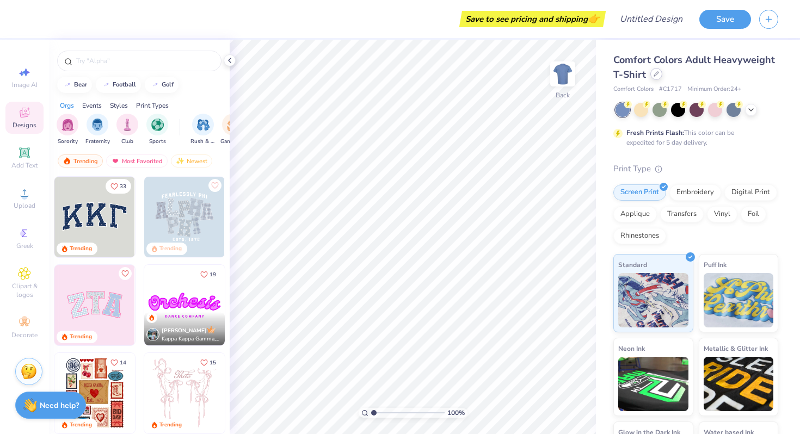
click at [654, 76] on icon at bounding box center [656, 73] width 5 height 5
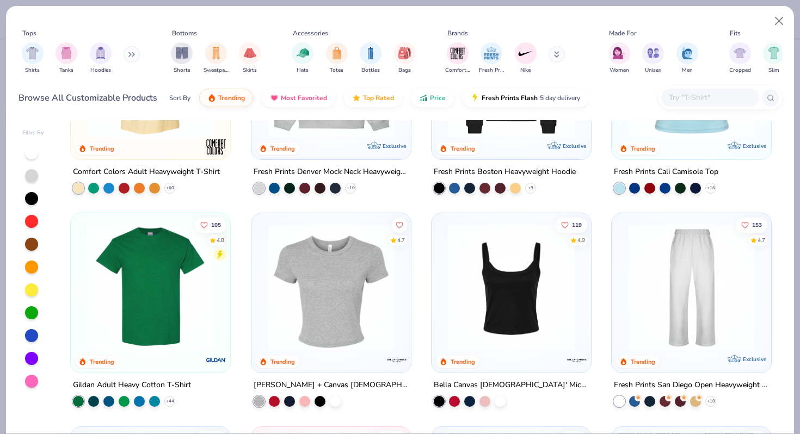
scroll to position [127, 0]
click at [657, 262] on img at bounding box center [692, 287] width 138 height 127
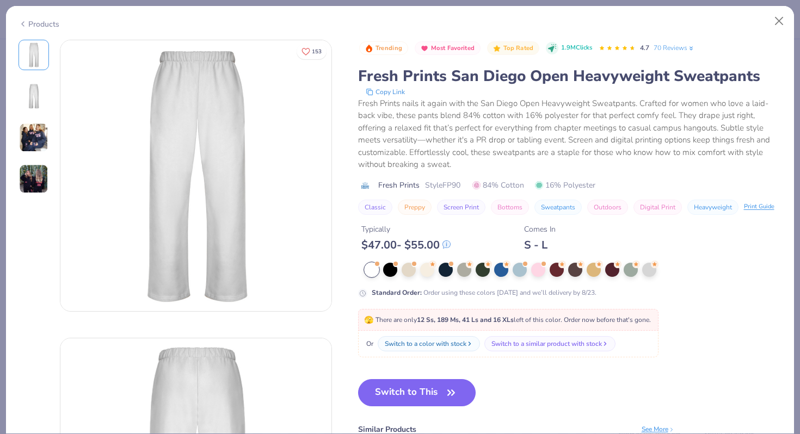
click at [39, 136] on img at bounding box center [33, 137] width 29 height 29
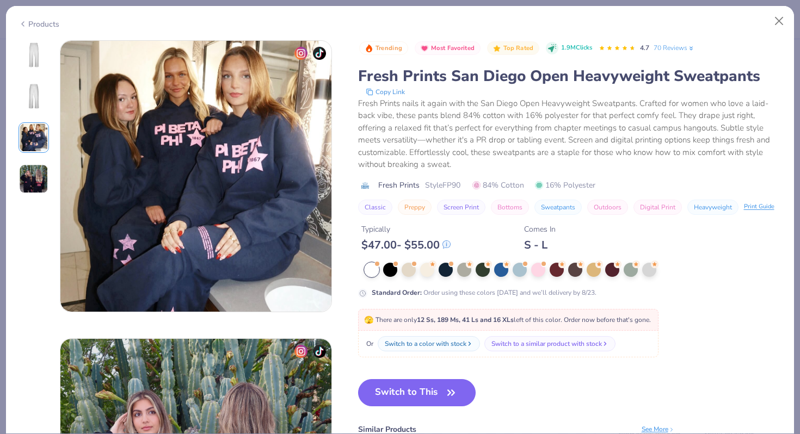
scroll to position [597, 0]
click at [35, 176] on img at bounding box center [33, 178] width 29 height 29
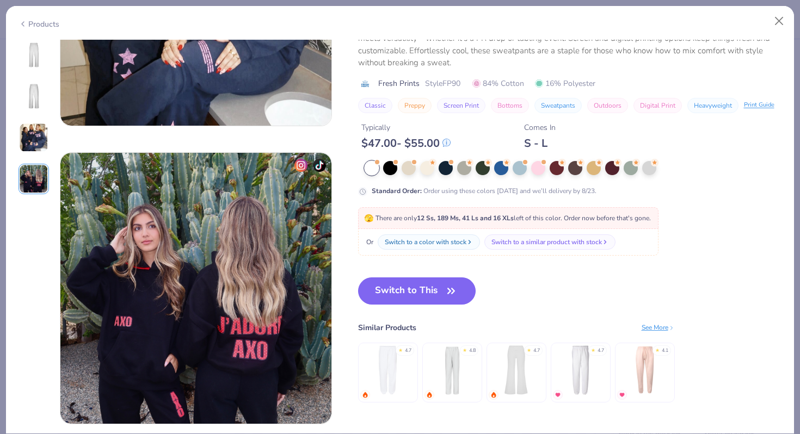
scroll to position [782, 0]
click at [465, 368] on img at bounding box center [452, 371] width 52 height 52
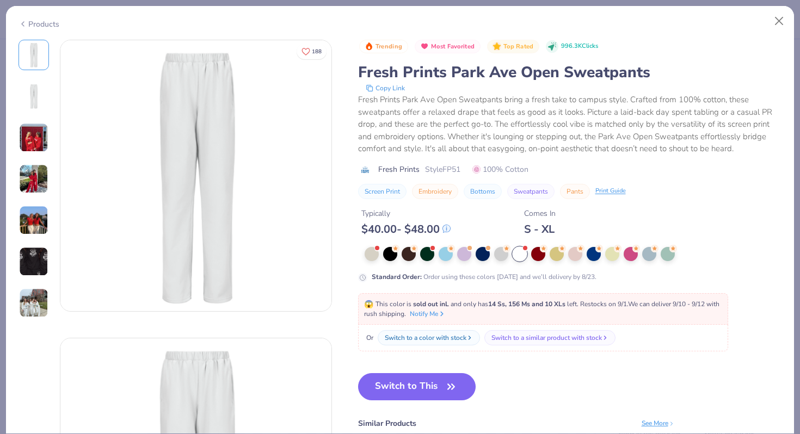
click at [22, 147] on img at bounding box center [33, 137] width 29 height 29
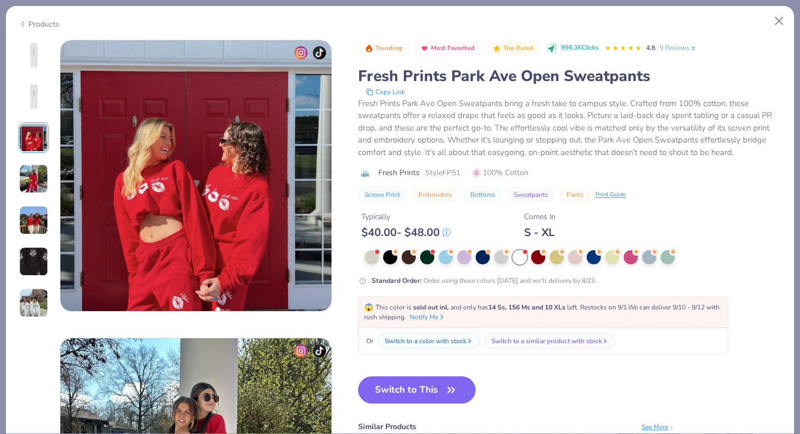
click at [37, 172] on img at bounding box center [33, 178] width 29 height 29
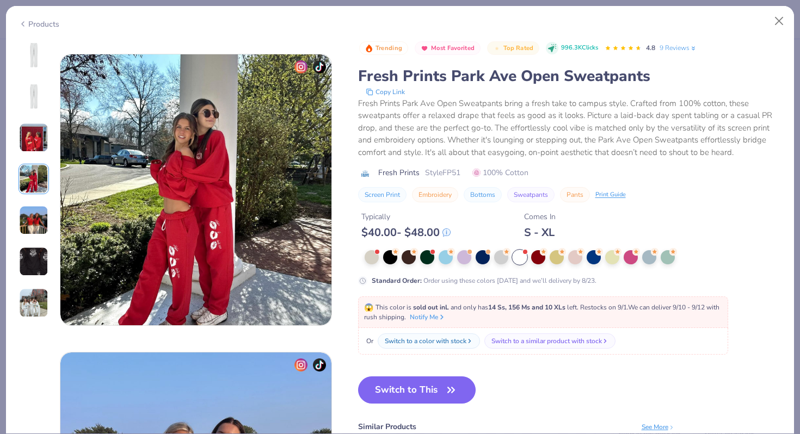
scroll to position [895, 0]
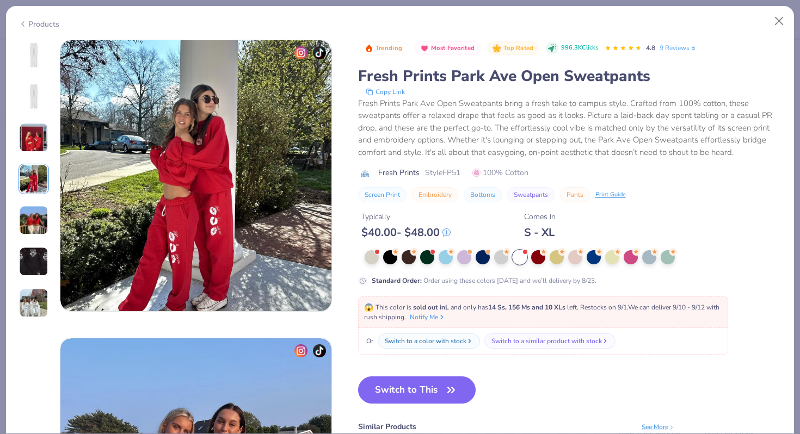
click at [33, 218] on img at bounding box center [33, 220] width 29 height 29
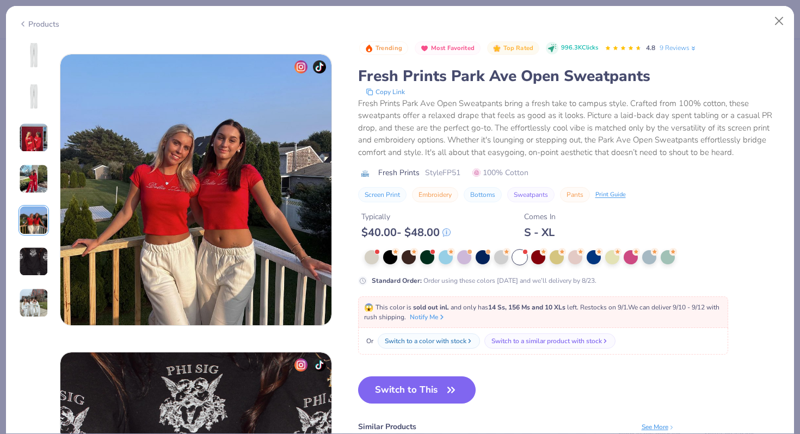
scroll to position [1193, 0]
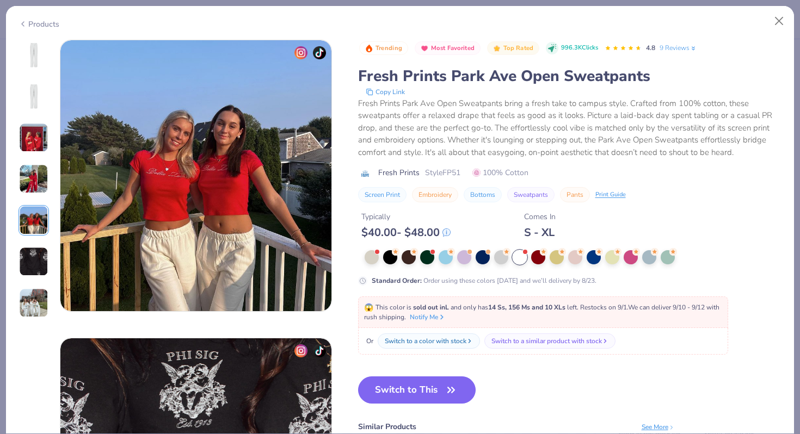
click at [30, 276] on div at bounding box center [34, 262] width 30 height 30
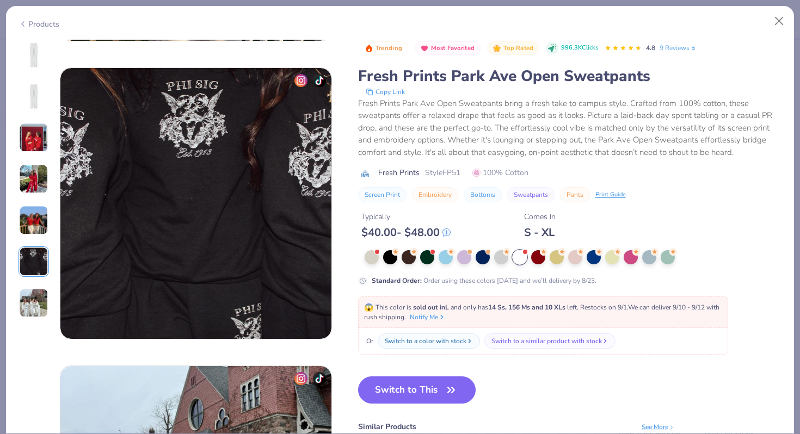
scroll to position [1491, 0]
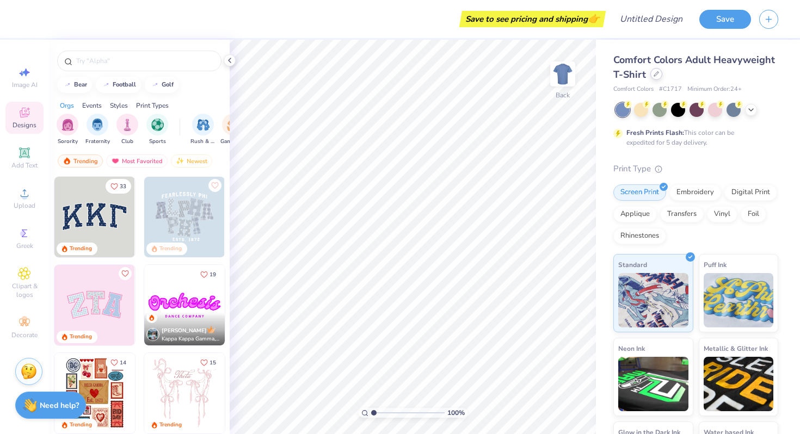
click at [657, 73] on icon at bounding box center [656, 73] width 5 height 5
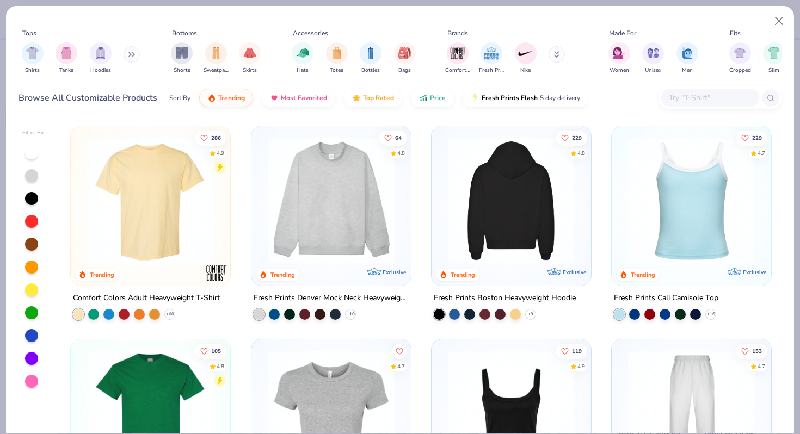
click at [442, 214] on img at bounding box center [374, 200] width 138 height 127
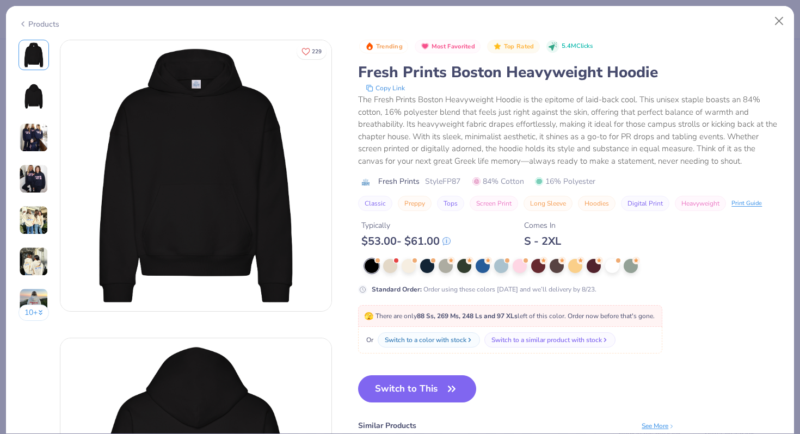
click at [36, 181] on img at bounding box center [33, 178] width 29 height 29
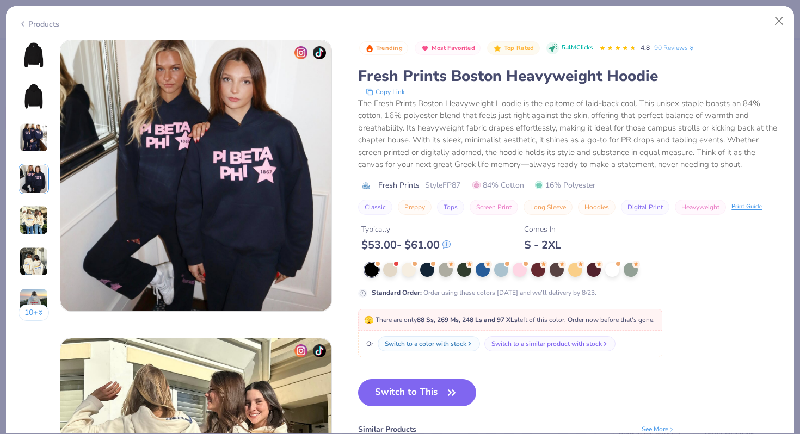
click at [33, 212] on img at bounding box center [33, 220] width 29 height 29
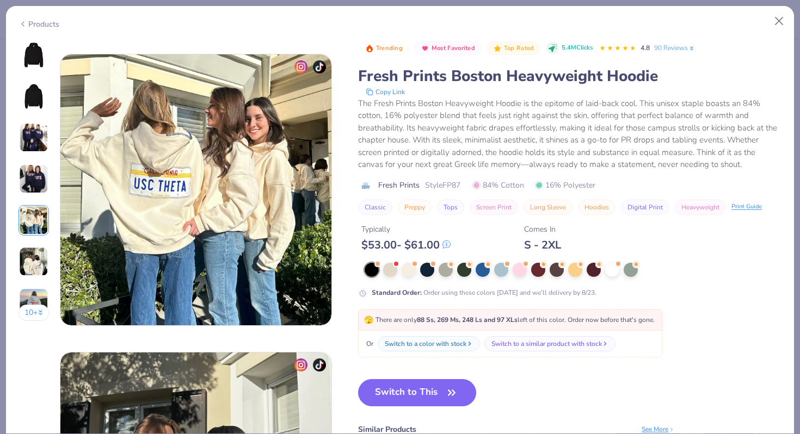
scroll to position [1193, 0]
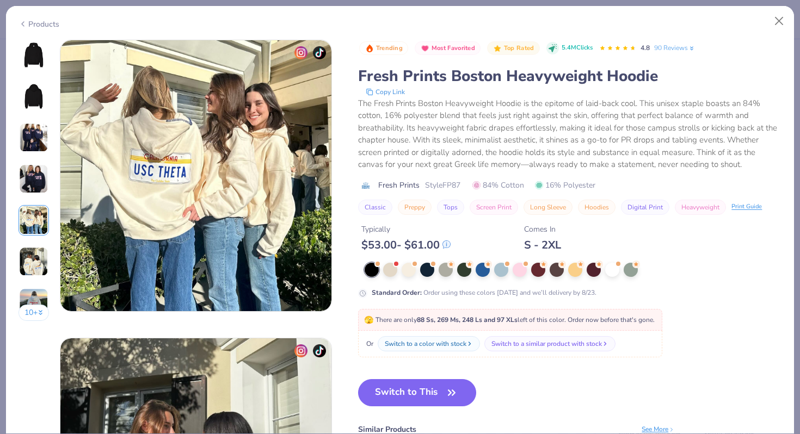
click at [29, 251] on img at bounding box center [33, 261] width 29 height 29
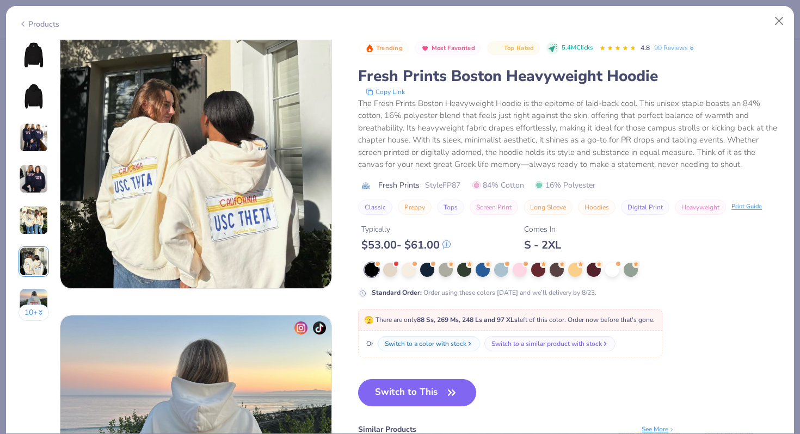
scroll to position [1514, 0]
click at [30, 286] on div "10 +" at bounding box center [34, 185] width 31 height 290
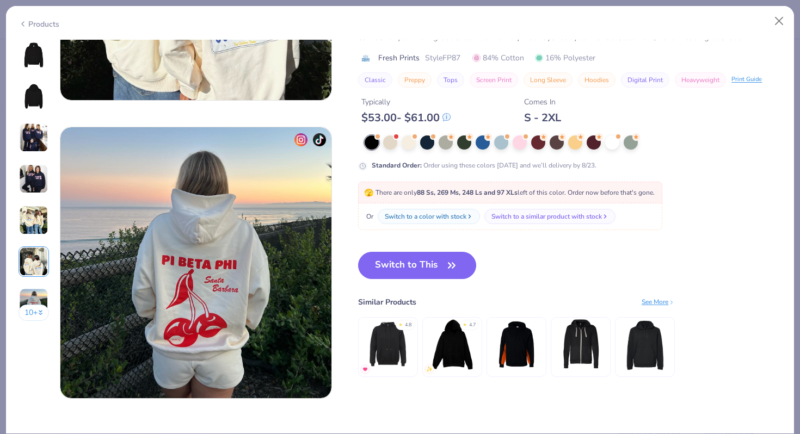
scroll to position [1763, 0]
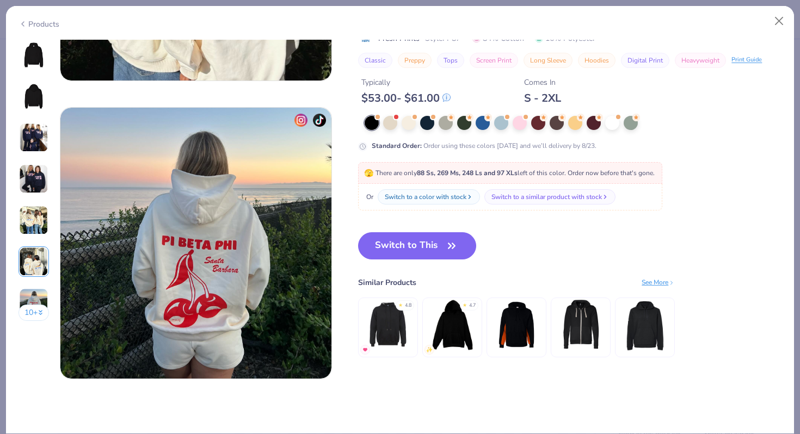
click at [30, 137] on img at bounding box center [33, 137] width 29 height 29
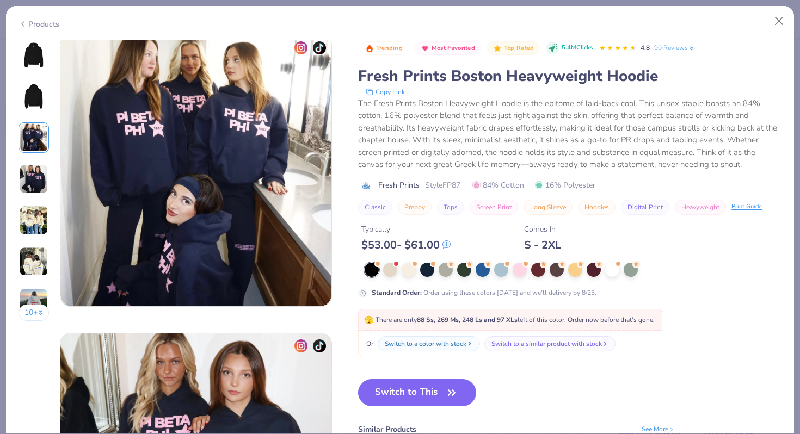
scroll to position [597, 0]
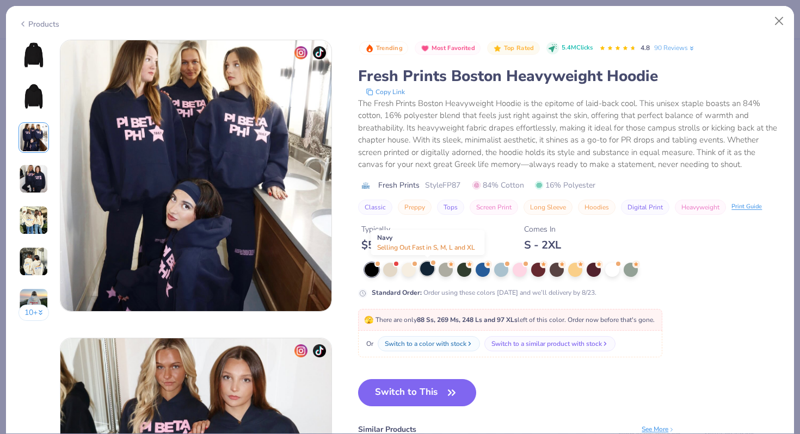
click at [423, 272] on div at bounding box center [427, 269] width 14 height 14
click at [413, 390] on button "Switch to This" at bounding box center [417, 392] width 118 height 27
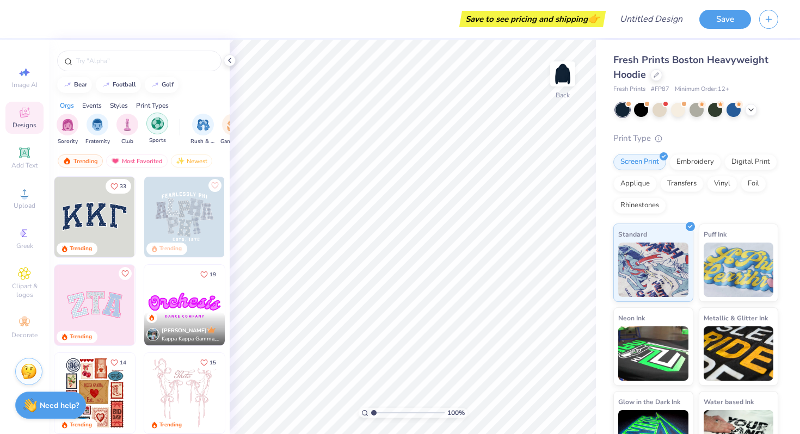
click at [152, 126] on img "filter for Sports" at bounding box center [157, 124] width 13 height 13
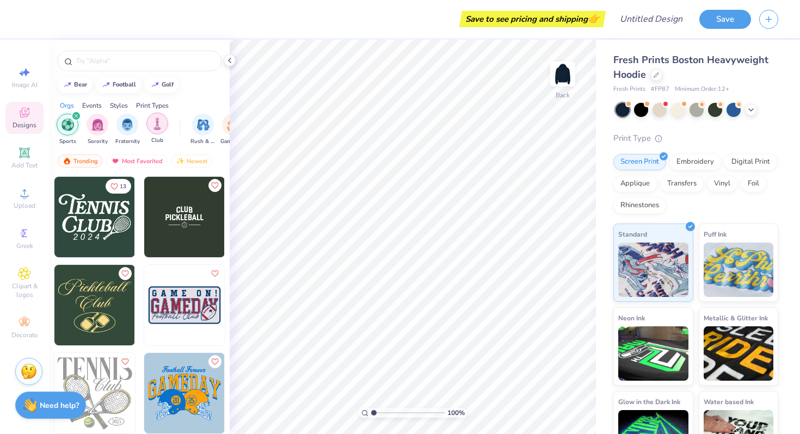
click at [161, 126] on img "filter for Club" at bounding box center [157, 124] width 12 height 13
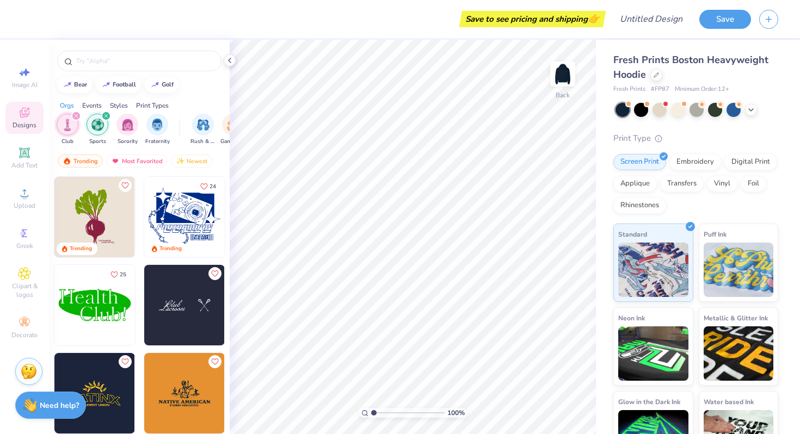
click at [74, 115] on icon "filter for Club" at bounding box center [76, 116] width 4 height 4
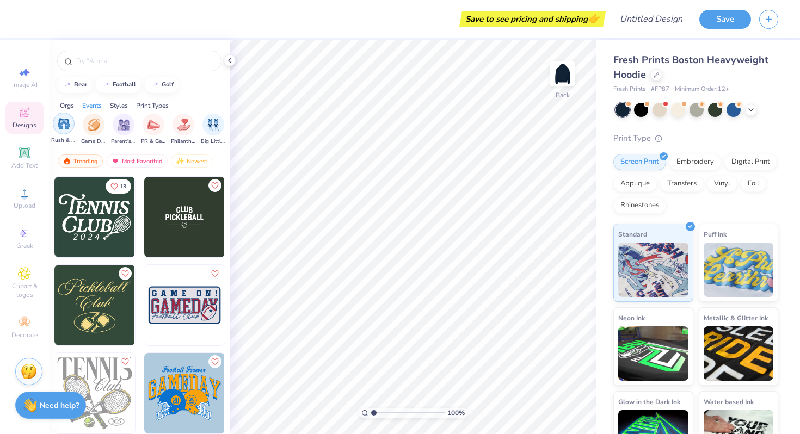
scroll to position [0, 145]
click at [145, 130] on div "filter for PR & General" at bounding box center [148, 124] width 22 height 22
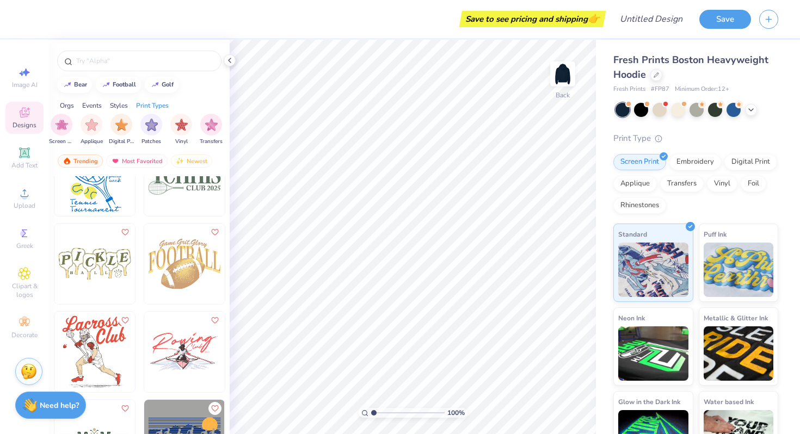
scroll to position [1451, 0]
click at [182, 278] on img at bounding box center [184, 265] width 81 height 81
click at [557, 81] on img at bounding box center [563, 74] width 44 height 44
click at [182, 266] on img at bounding box center [184, 265] width 81 height 81
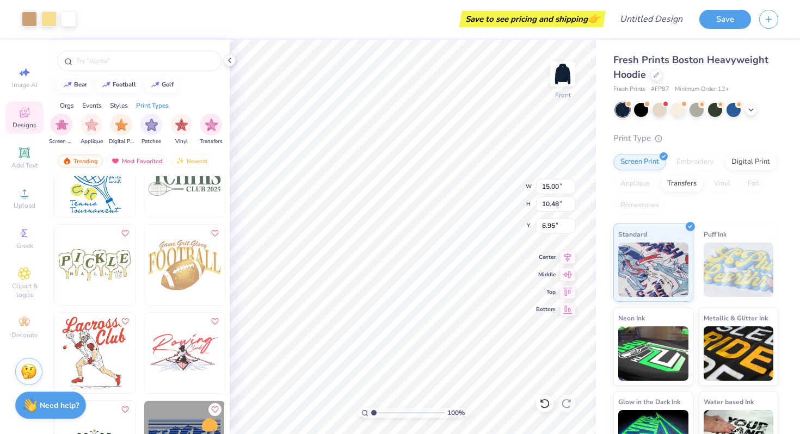
type input "6.95"
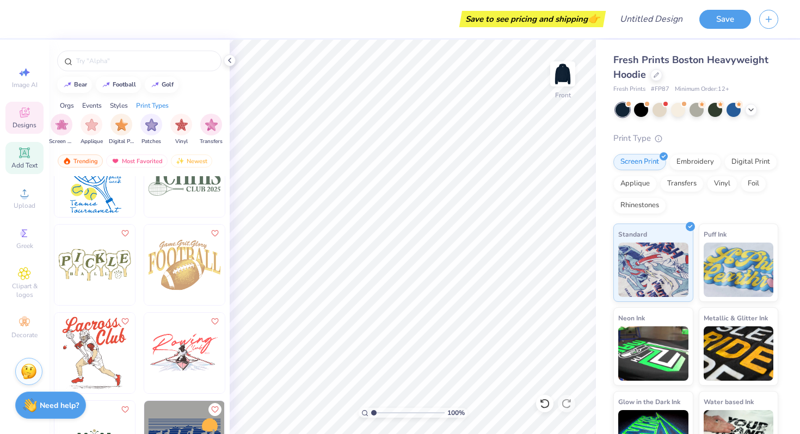
click at [21, 161] on span "Add Text" at bounding box center [24, 165] width 26 height 9
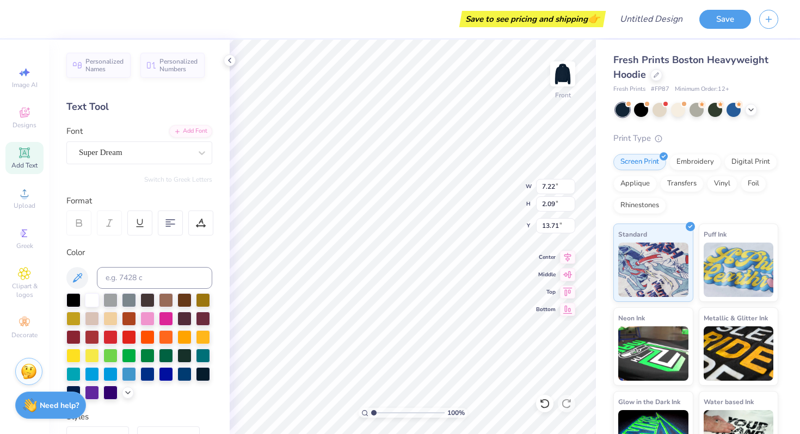
scroll to position [0, 0]
type textarea "T"
type textarea "[GEOGRAPHIC_DATA]"
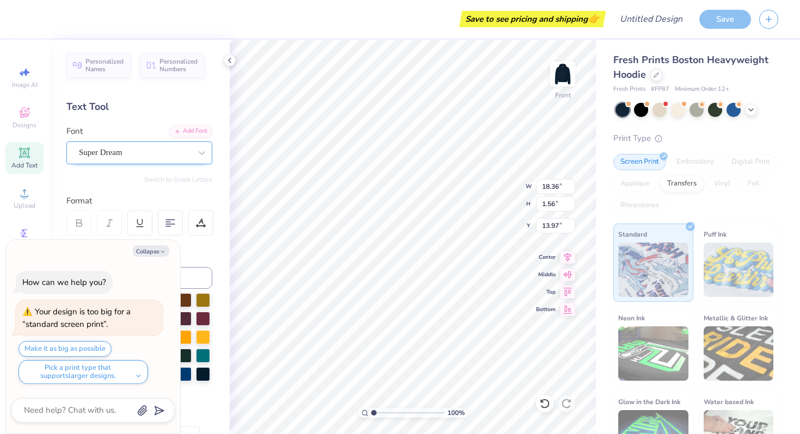
click at [179, 161] on div "Super Dream" at bounding box center [139, 153] width 146 height 23
click at [162, 250] on icon "button" at bounding box center [162, 252] width 7 height 7
type textarea "x"
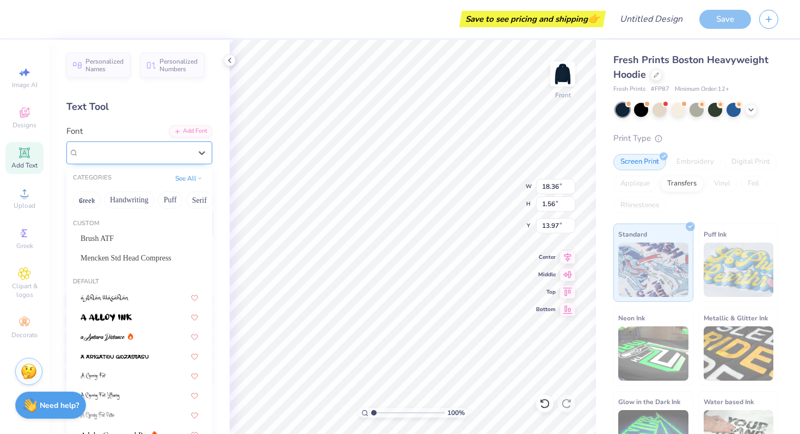
click at [165, 143] on div "Super Dream" at bounding box center [139, 153] width 146 height 23
click at [137, 260] on div "Mencken Std Head Compress" at bounding box center [140, 258] width 118 height 11
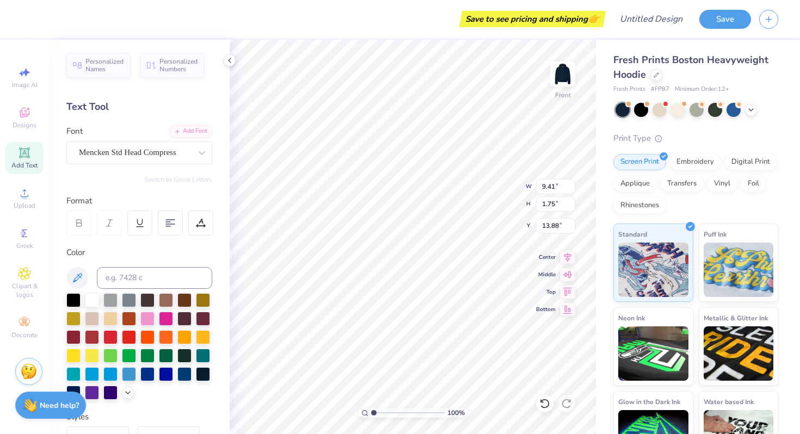
type input "9.41"
type input "1.75"
type input "13.88"
type input "12.86"
type input "2.39"
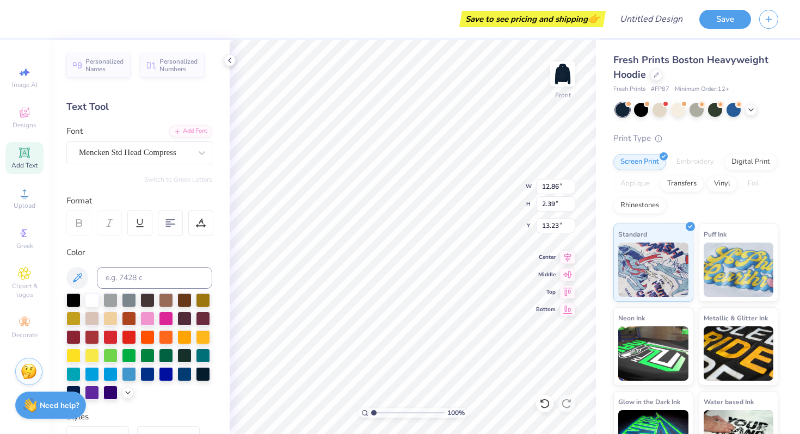
type input "8.14"
click at [27, 155] on icon at bounding box center [24, 153] width 8 height 8
type textarea "POM TEAM"
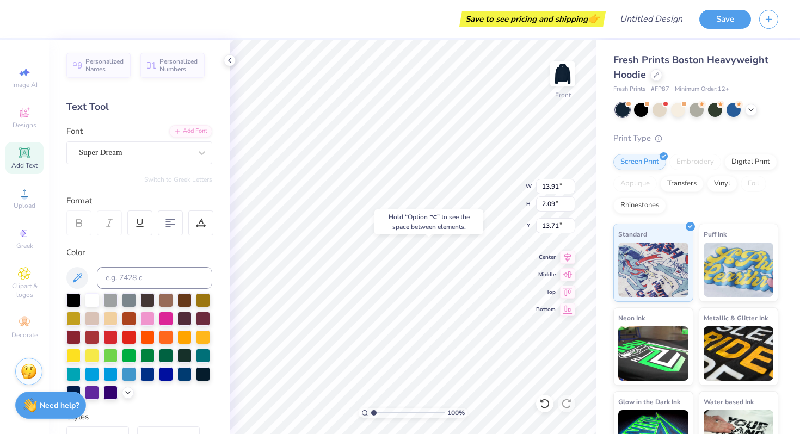
type input "12.66"
click at [444, 217] on div "Hold “Option ⌥” to see the space between elements." at bounding box center [428, 222] width 109 height 25
type input "12.86"
type input "2.39"
type input "9.31"
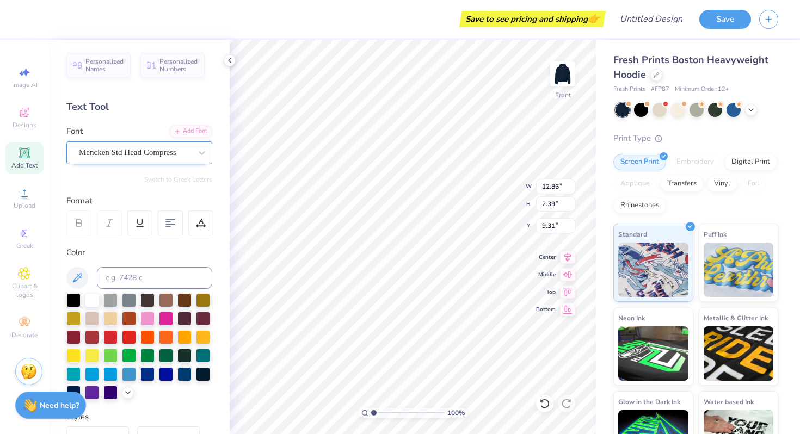
click at [154, 157] on div "Mencken Std Head Compress" at bounding box center [135, 152] width 114 height 17
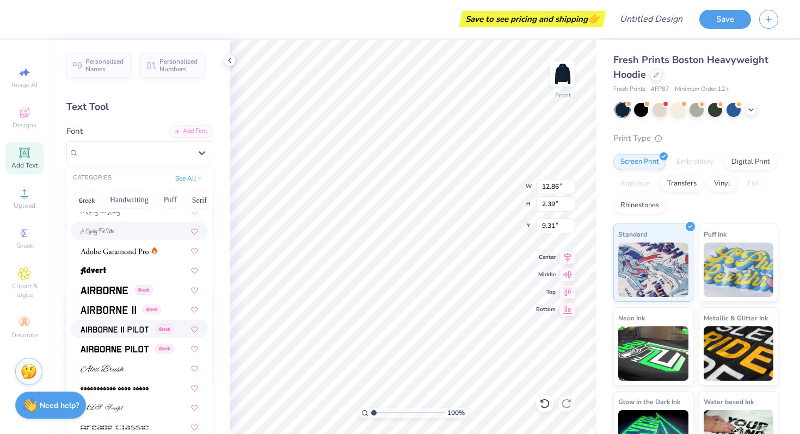
scroll to position [187, 0]
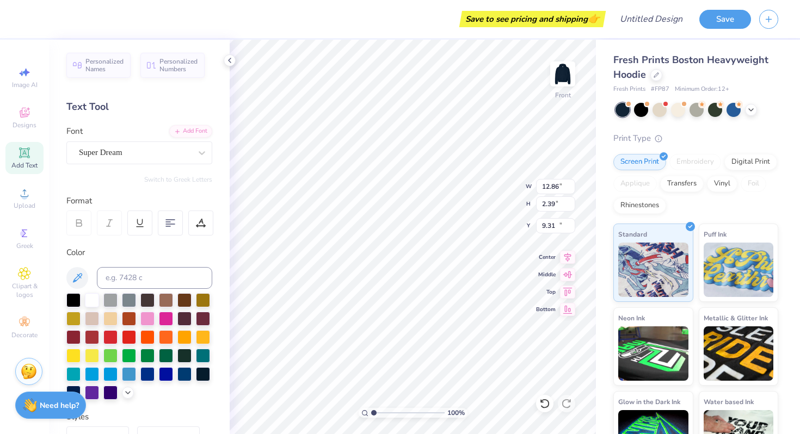
type input "13.91"
type input "2.09"
type input "12.66"
click at [194, 154] on div at bounding box center [202, 153] width 20 height 20
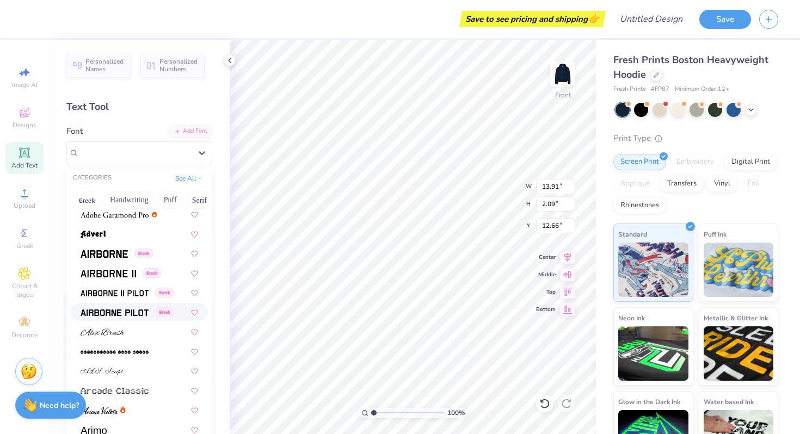
scroll to position [239, 0]
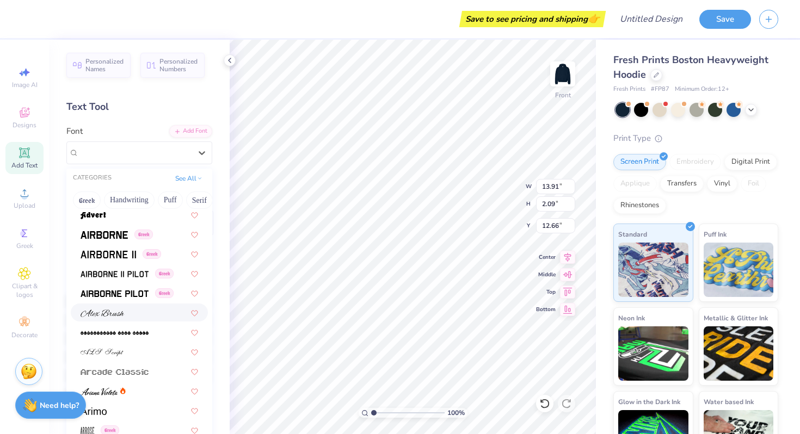
click at [132, 310] on div at bounding box center [140, 312] width 118 height 11
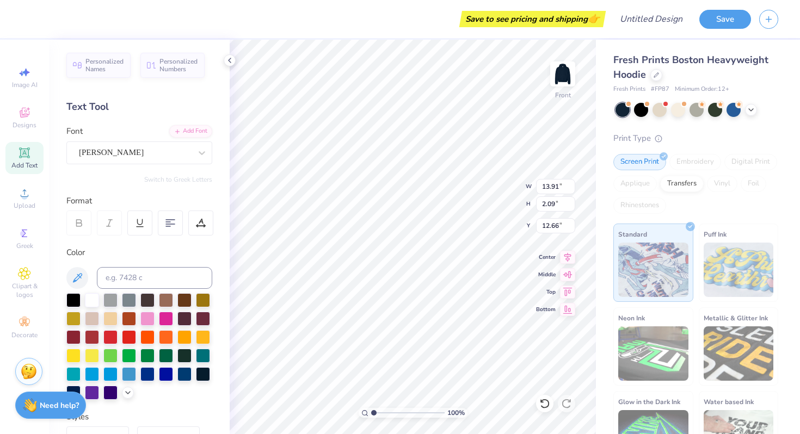
type input "18.36"
type input "2.24"
type input "12.58"
click at [169, 149] on div "Alex Brush" at bounding box center [135, 152] width 114 height 17
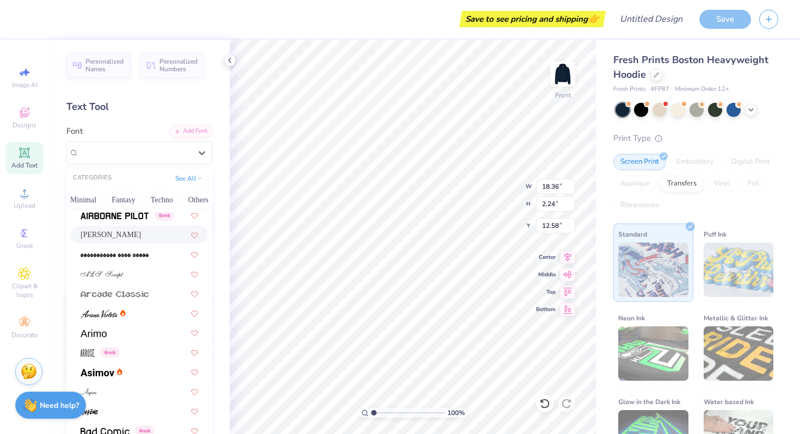
scroll to position [317, 0]
click at [146, 314] on div at bounding box center [140, 313] width 118 height 11
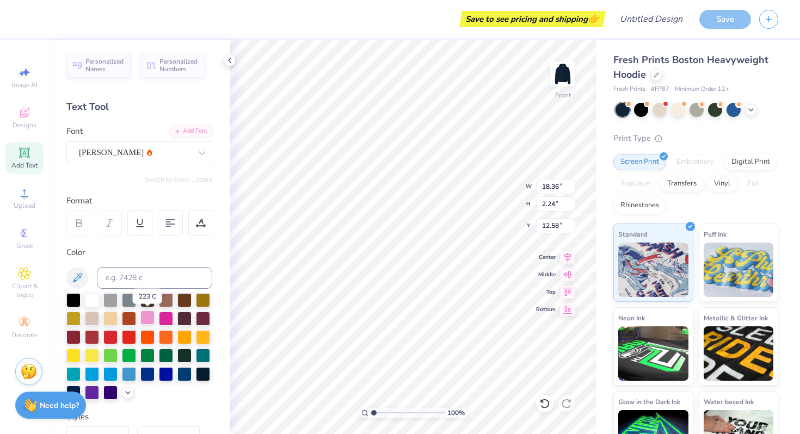
type input "11.50"
type input "2.26"
click at [163, 162] on div "Ariana Violeta" at bounding box center [139, 153] width 146 height 23
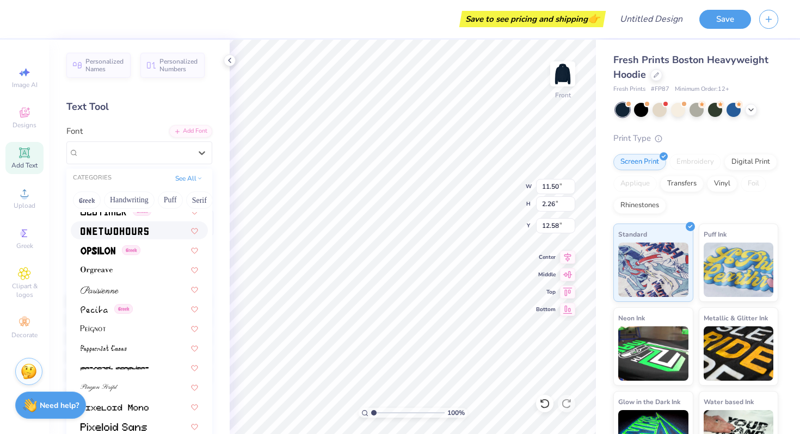
scroll to position [4443, 0]
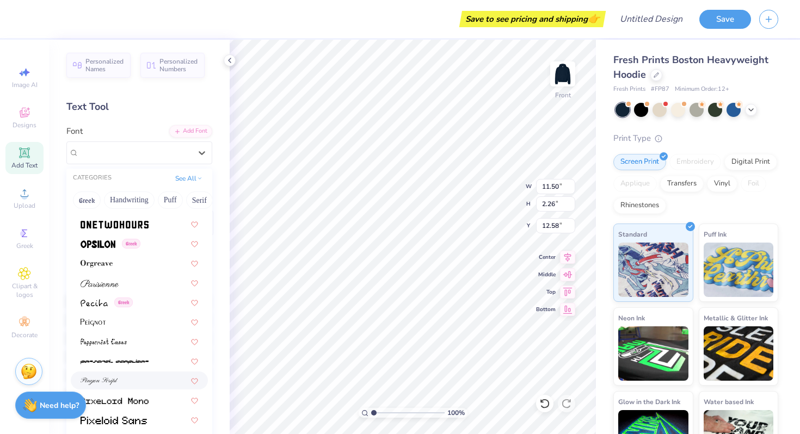
click at [136, 379] on div at bounding box center [140, 380] width 118 height 11
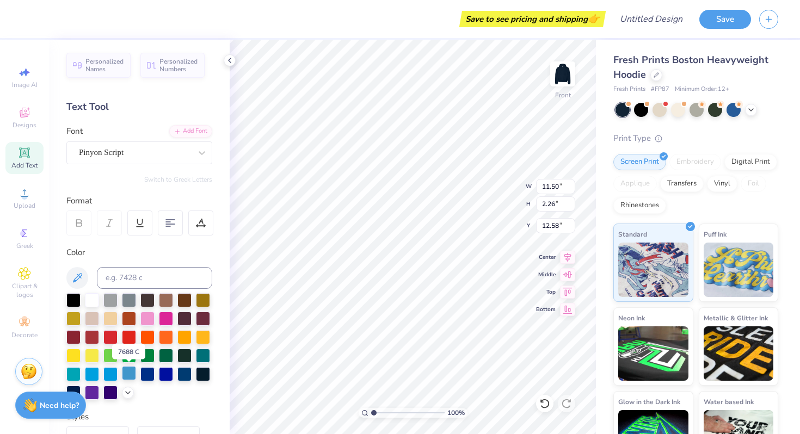
type input "14.84"
type input "2.39"
type input "12.51"
click at [171, 144] on div "Pinyon Script" at bounding box center [135, 152] width 114 height 17
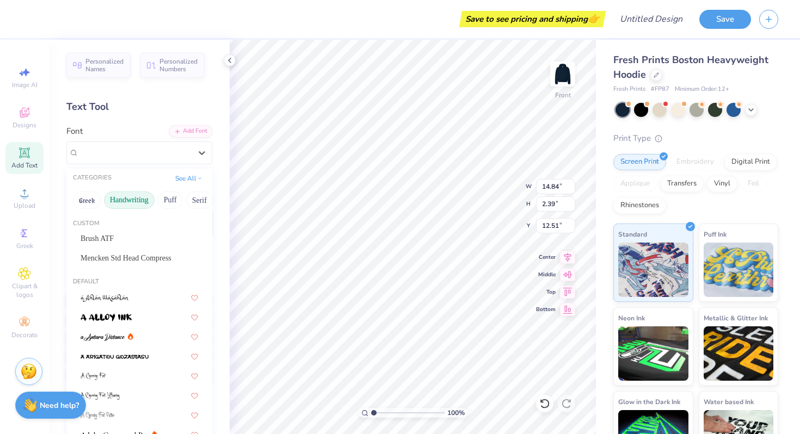
click at [136, 200] on button "Handwriting" at bounding box center [129, 200] width 51 height 17
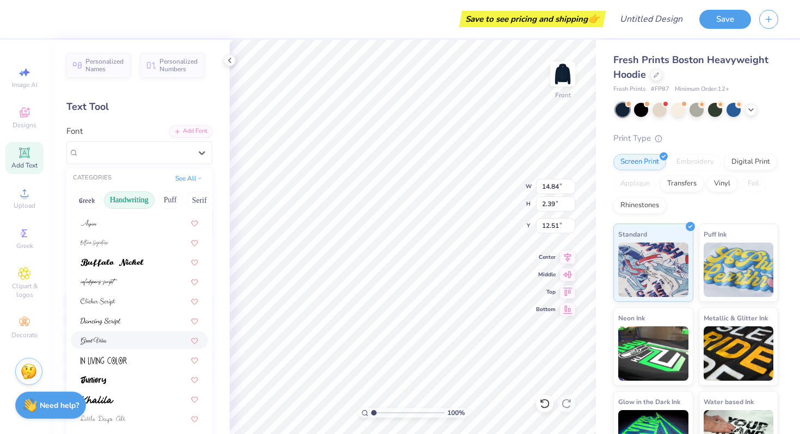
scroll to position [54, 0]
click at [136, 259] on span at bounding box center [112, 262] width 63 height 11
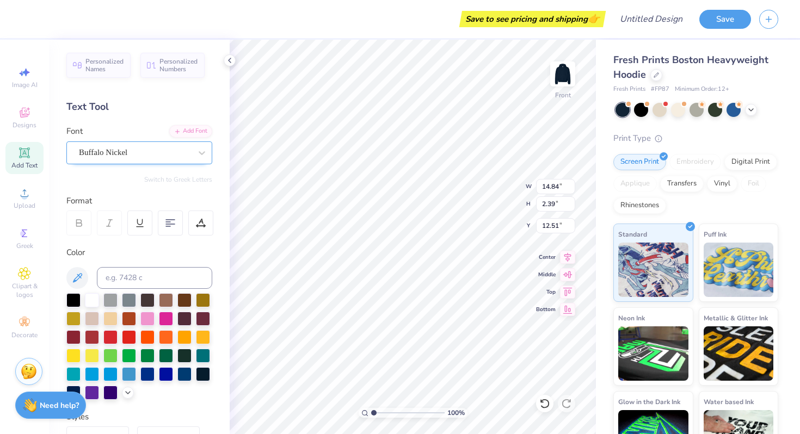
type input "15.30"
type input "1.94"
type input "12.73"
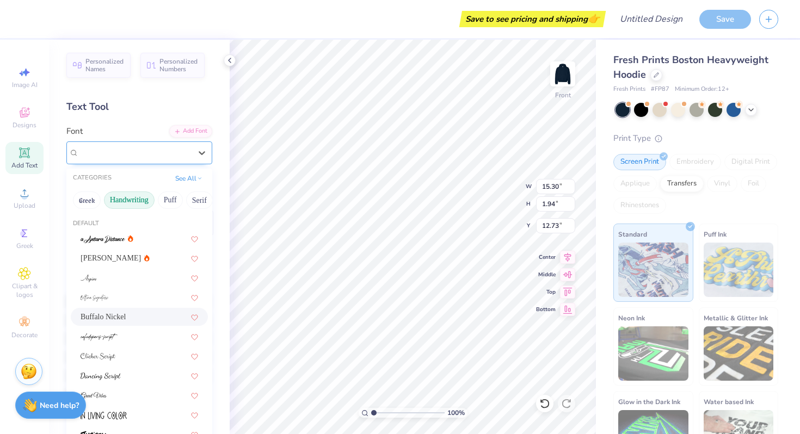
click at [159, 158] on div "Buffalo Nickel" at bounding box center [135, 152] width 114 height 17
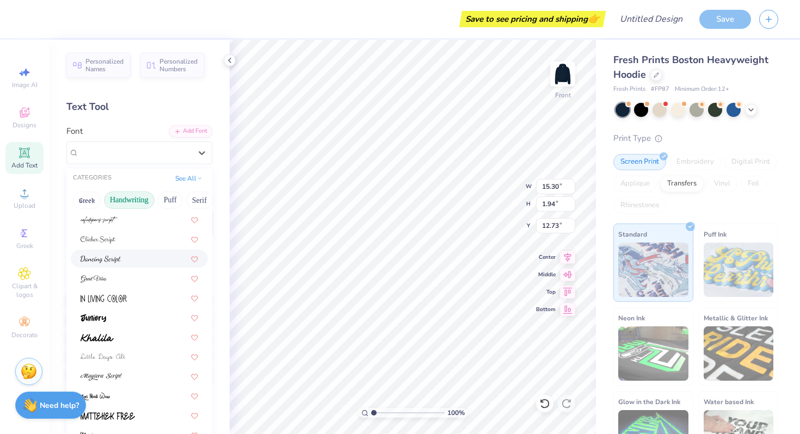
scroll to position [116, 0]
click at [141, 254] on div at bounding box center [140, 259] width 118 height 11
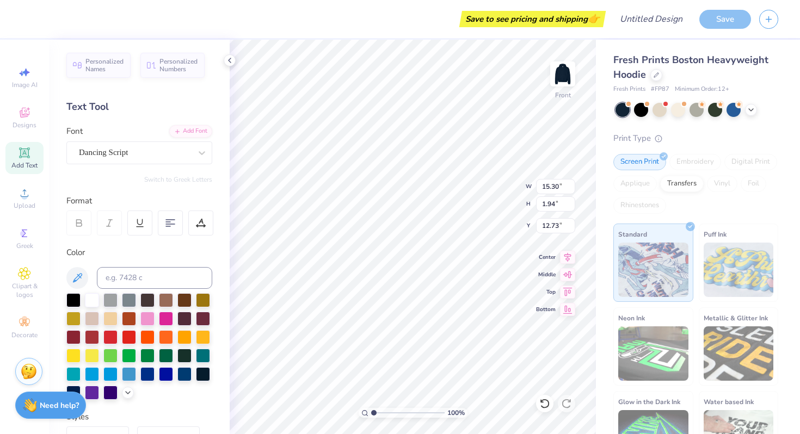
type input "12.02"
type input "2.18"
type input "12.62"
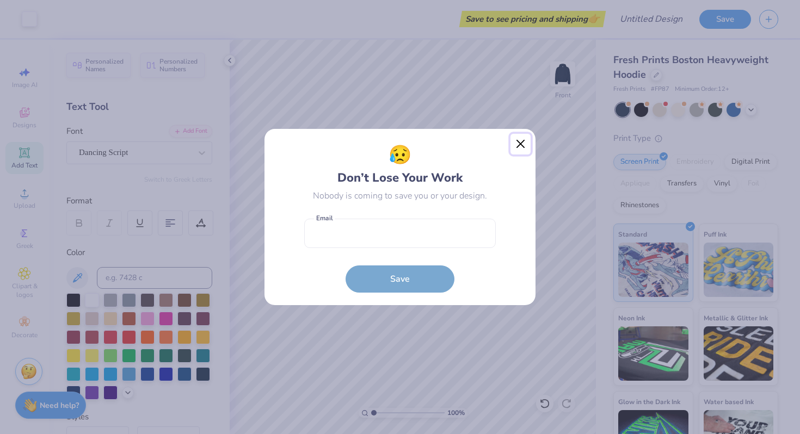
click at [517, 149] on button "Close" at bounding box center [521, 144] width 21 height 21
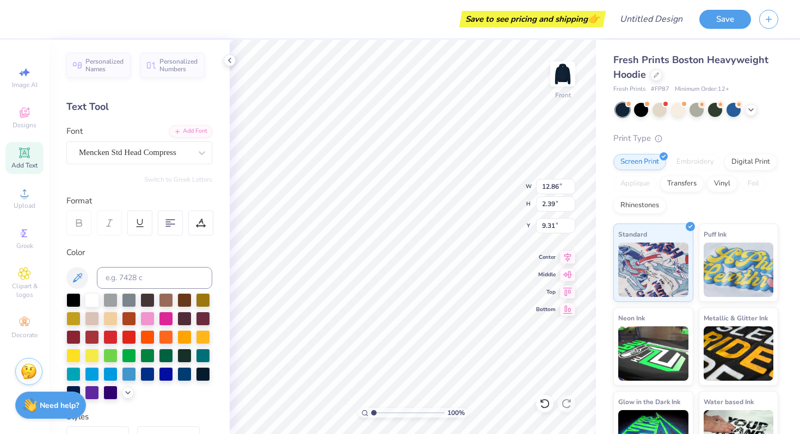
type input "10.65"
type input "1.98"
type input "9.76"
type input "12.12"
click at [186, 159] on div at bounding box center [135, 152] width 112 height 15
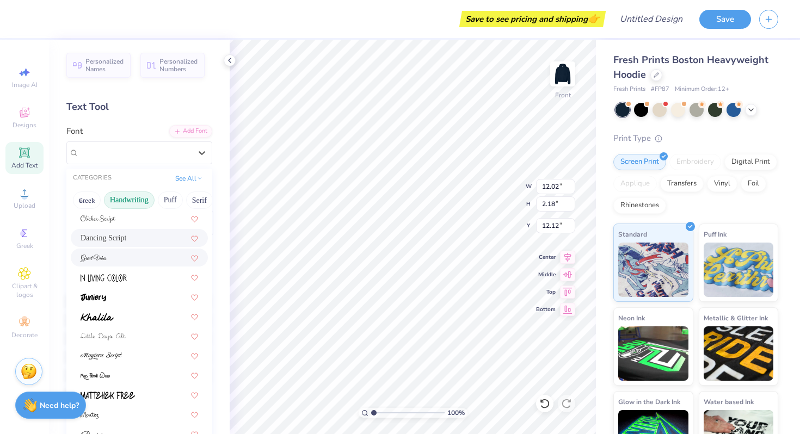
scroll to position [154, 0]
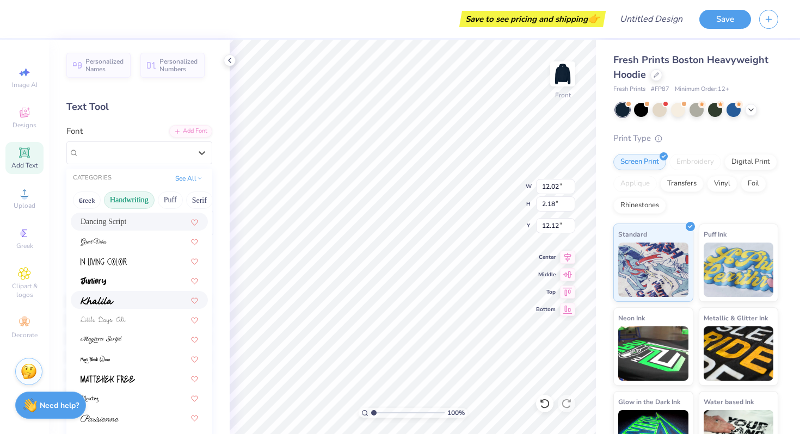
click at [134, 303] on div at bounding box center [140, 299] width 118 height 11
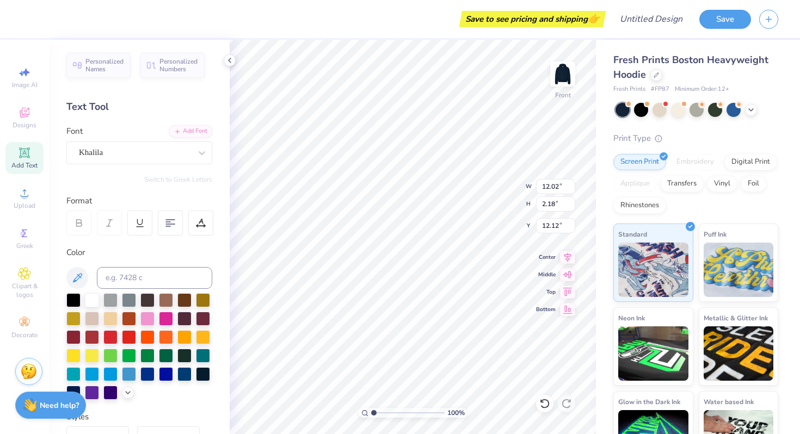
type input "13.24"
type input "1.91"
type input "12.25"
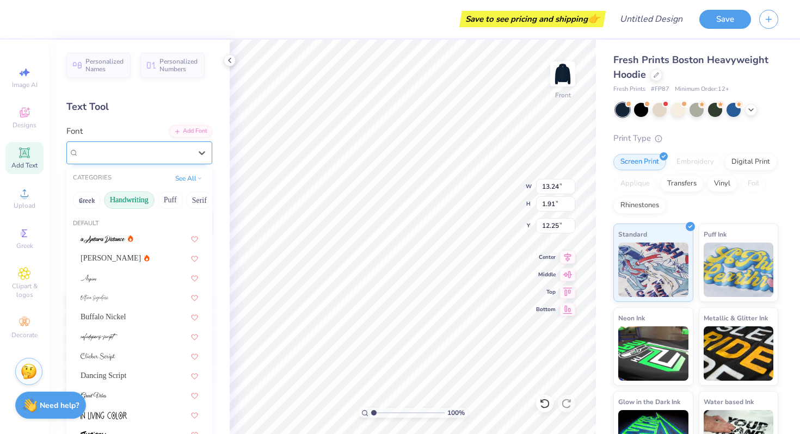
click at [181, 158] on div "Khalila" at bounding box center [135, 152] width 114 height 17
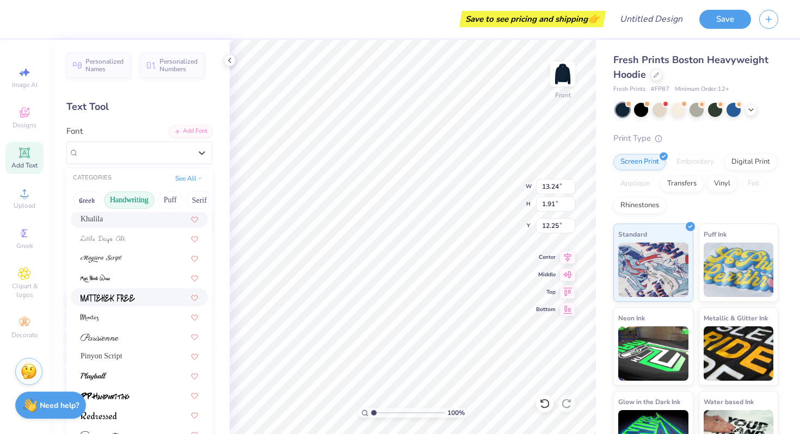
scroll to position [236, 0]
click at [133, 373] on div at bounding box center [140, 375] width 118 height 11
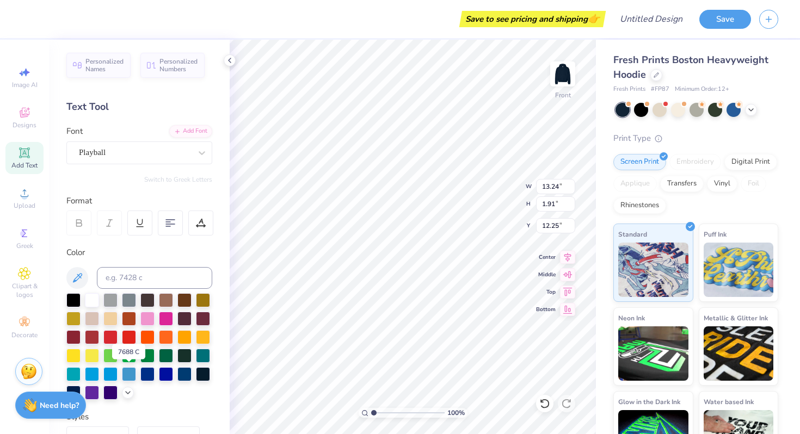
type input "14.88"
type input "2.01"
type input "12.20"
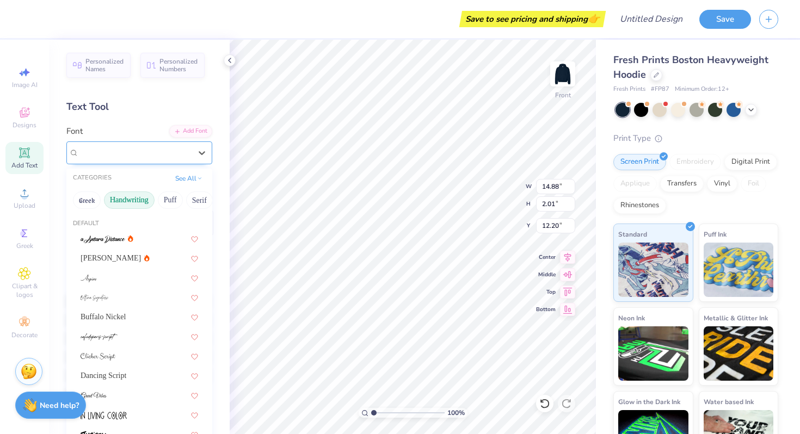
click at [173, 156] on div "Playball" at bounding box center [135, 152] width 114 height 17
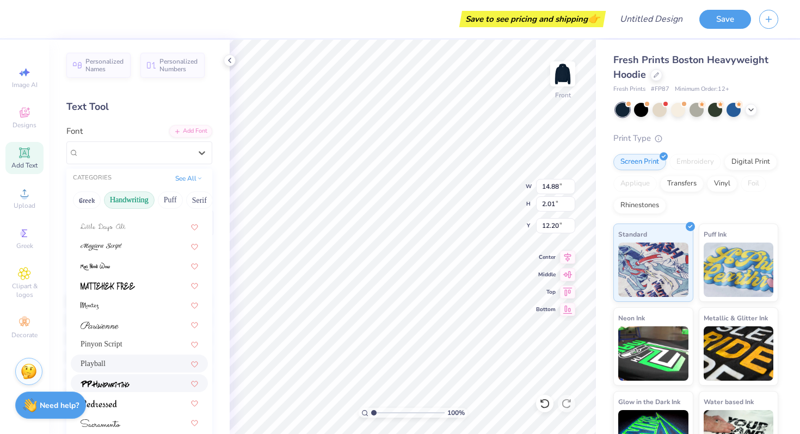
scroll to position [247, 0]
click at [159, 341] on div "Pinyon Script" at bounding box center [140, 344] width 118 height 11
type input "14.84"
type input "2.39"
type input "12.01"
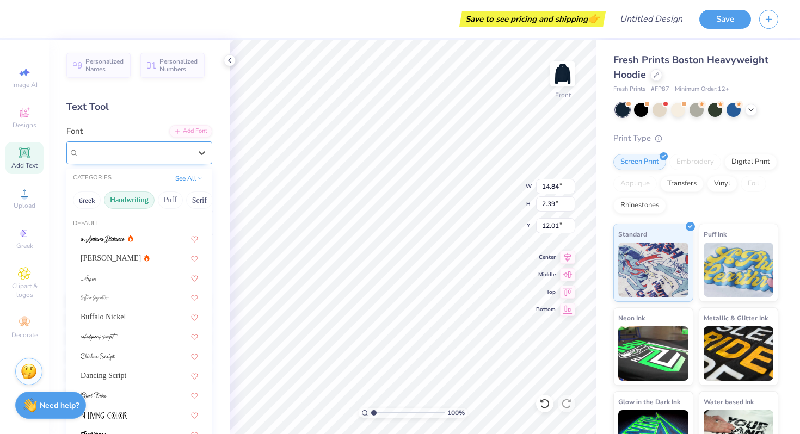
click at [161, 155] on div "Pinyon Script" at bounding box center [135, 152] width 114 height 17
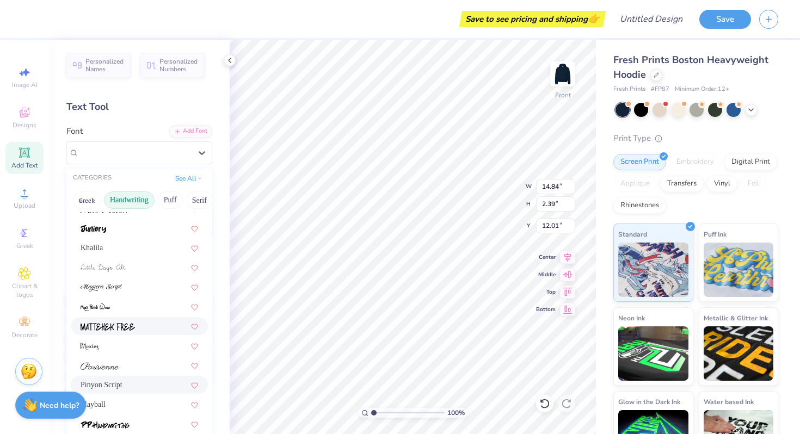
scroll to position [247, 0]
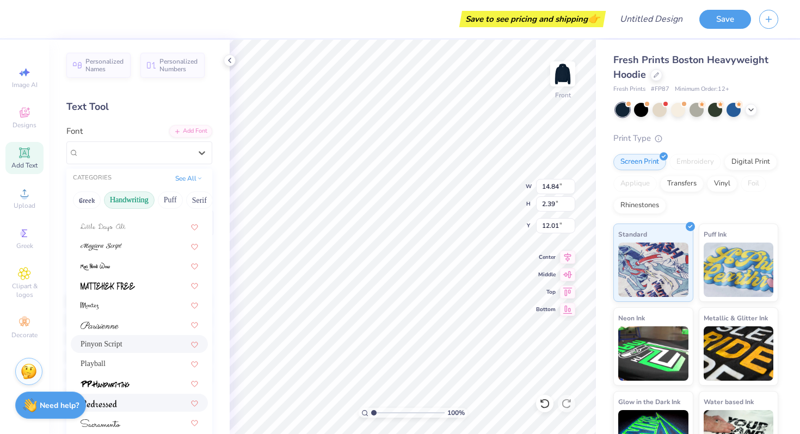
click at [119, 405] on div at bounding box center [140, 402] width 118 height 11
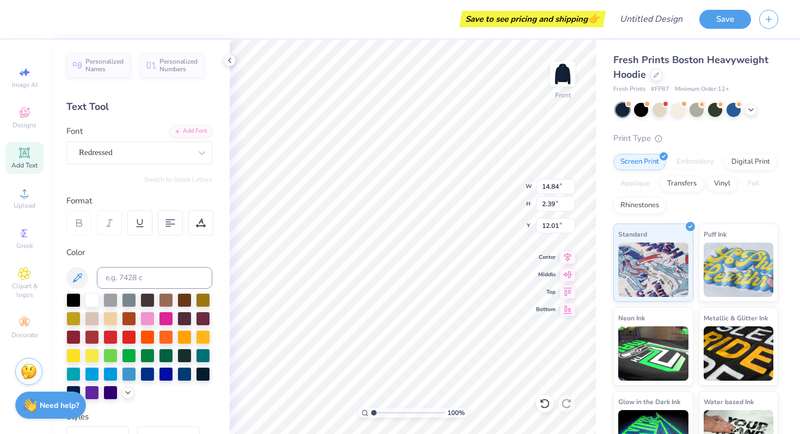
type input "13.25"
type input "2.01"
type input "12.20"
click at [196, 159] on div at bounding box center [202, 153] width 20 height 20
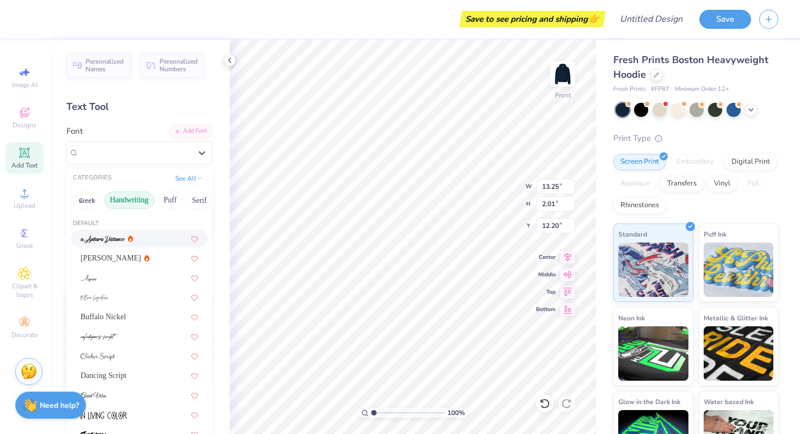
click at [144, 242] on div at bounding box center [140, 238] width 118 height 11
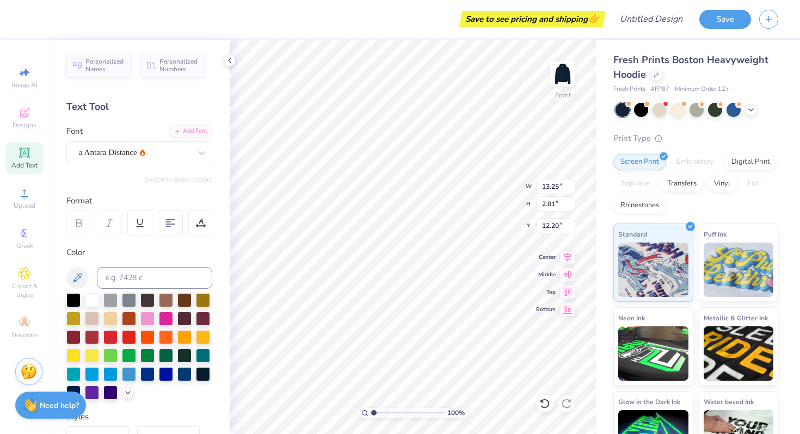
type input "14.67"
type input "2.49"
type input "11.97"
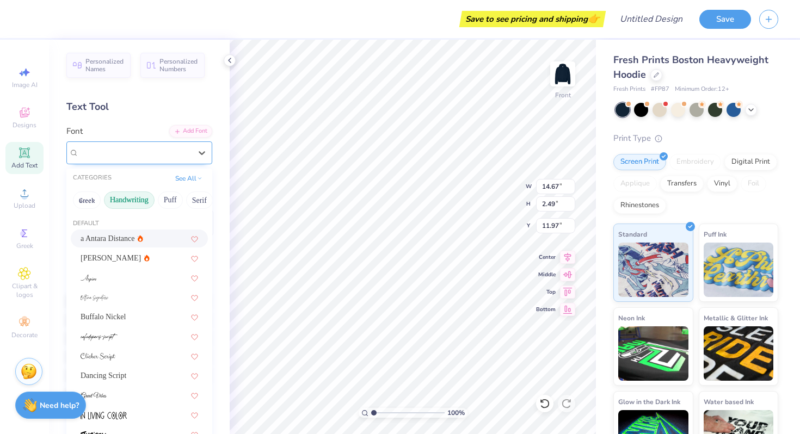
click at [171, 161] on div "a Antara Distance" at bounding box center [139, 153] width 146 height 23
click at [151, 254] on div "Ariana Violeta" at bounding box center [140, 258] width 118 height 11
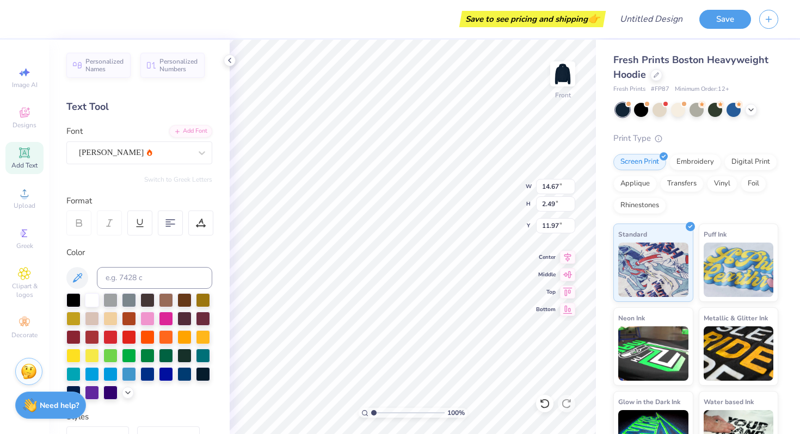
type input "11.50"
type input "2.26"
type input "12.08"
click at [176, 148] on div "Ariana Violeta" at bounding box center [135, 152] width 114 height 17
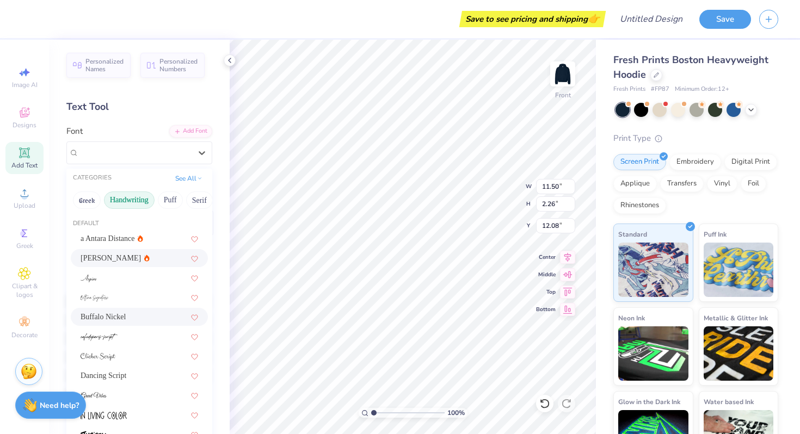
click at [125, 310] on div "Buffalo Nickel" at bounding box center [139, 317] width 137 height 18
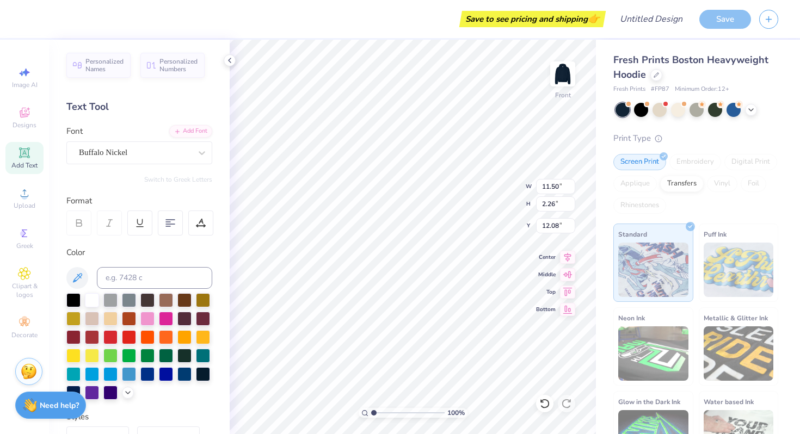
type input "15.30"
type input "1.94"
type input "12.24"
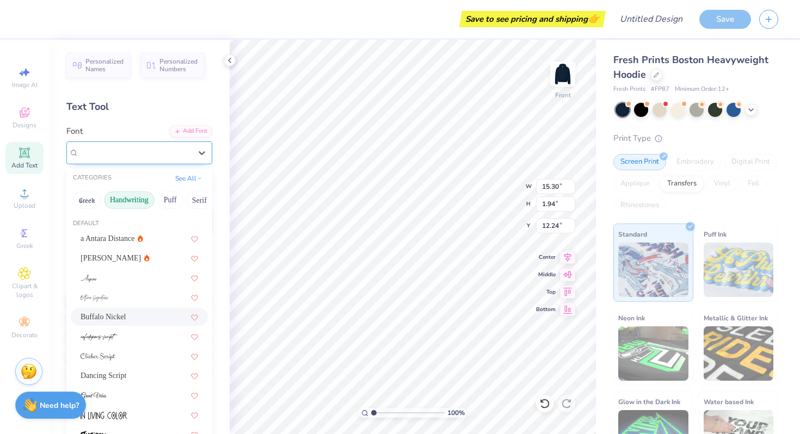
click at [171, 147] on div "Buffalo Nickel" at bounding box center [135, 152] width 114 height 17
click at [133, 392] on div at bounding box center [140, 395] width 118 height 11
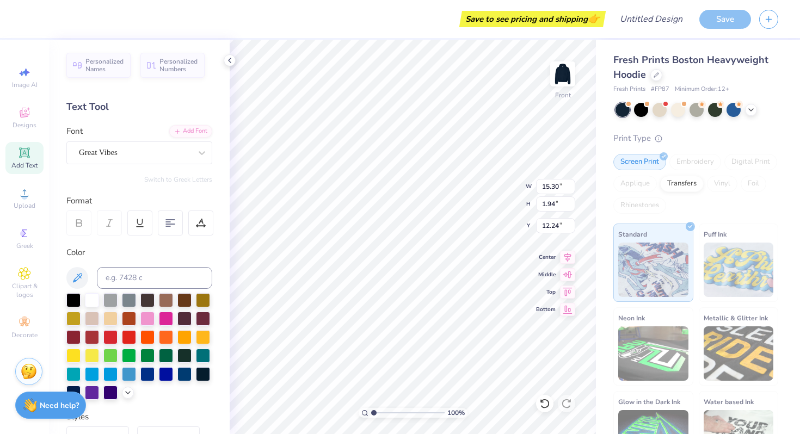
type input "18.36"
type input "2.39"
type input "12.01"
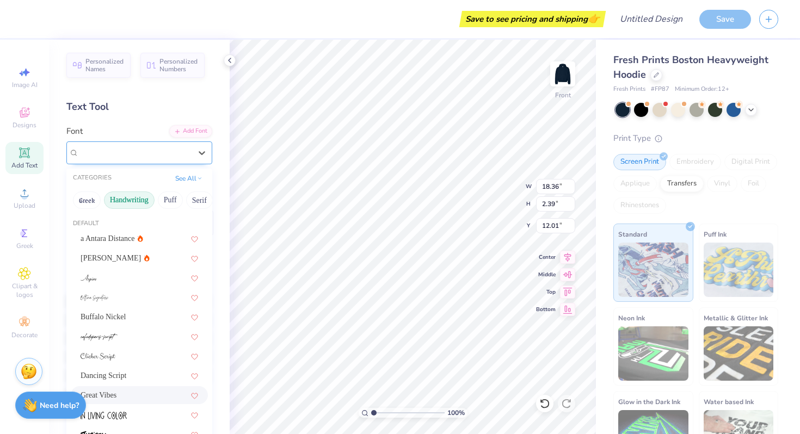
click at [186, 157] on div "Great Vibes" at bounding box center [135, 152] width 114 height 17
click at [133, 368] on div "Dancing Script" at bounding box center [139, 376] width 137 height 18
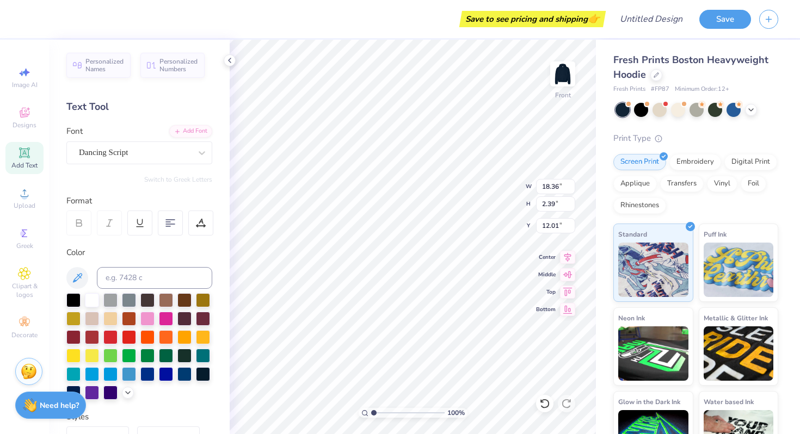
type input "11.46"
type input "2.08"
type input "12.17"
click at [169, 155] on div "Dancing Script" at bounding box center [135, 152] width 114 height 17
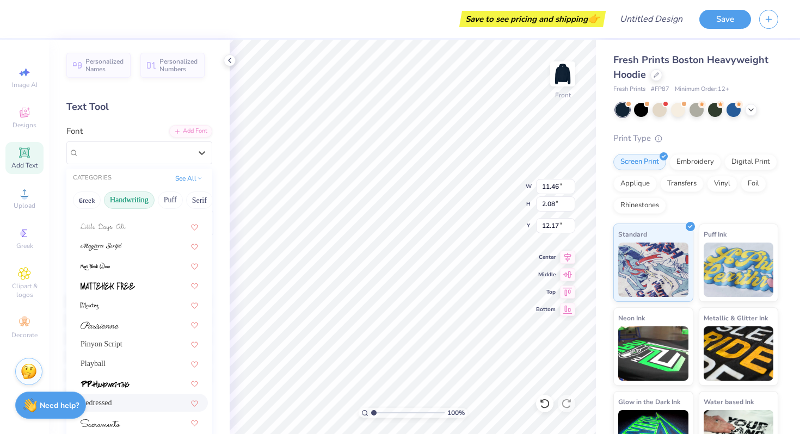
click at [127, 402] on div "Redressed" at bounding box center [140, 402] width 118 height 11
type input "12.63"
type input "1.92"
type input "12.25"
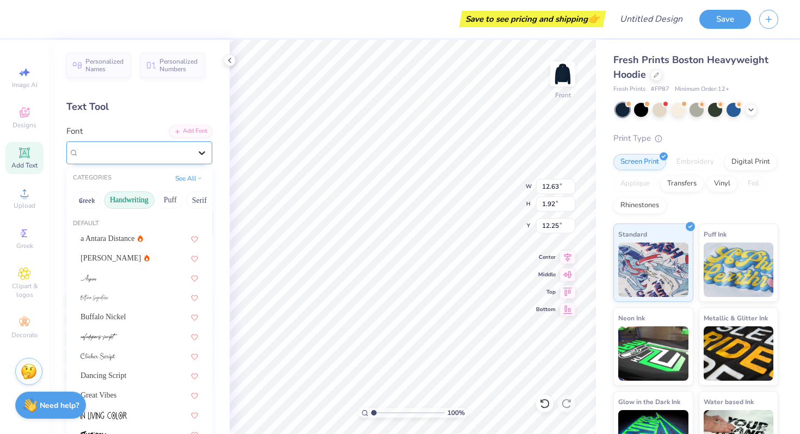
click at [193, 145] on div at bounding box center [202, 153] width 20 height 20
click at [129, 391] on div "Great Vibes" at bounding box center [140, 395] width 118 height 11
type input "18.36"
type input "2.39"
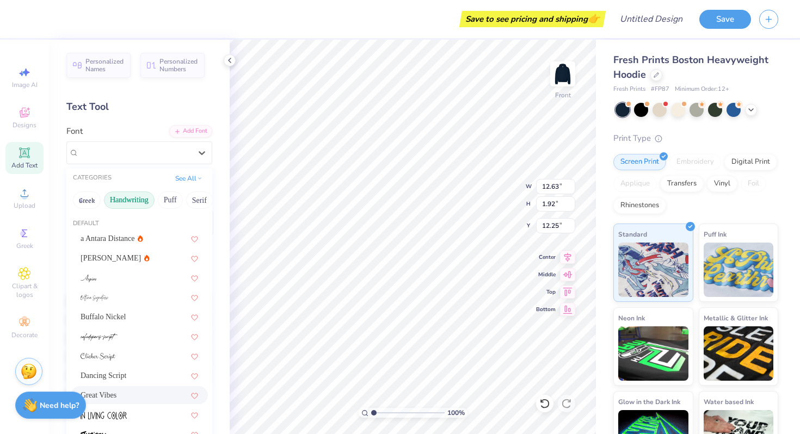
type input "12.01"
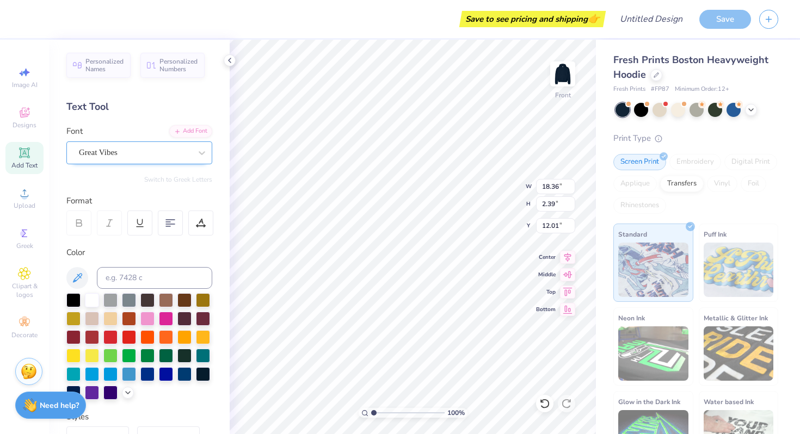
click at [182, 143] on div "Great Vibes" at bounding box center [139, 153] width 146 height 23
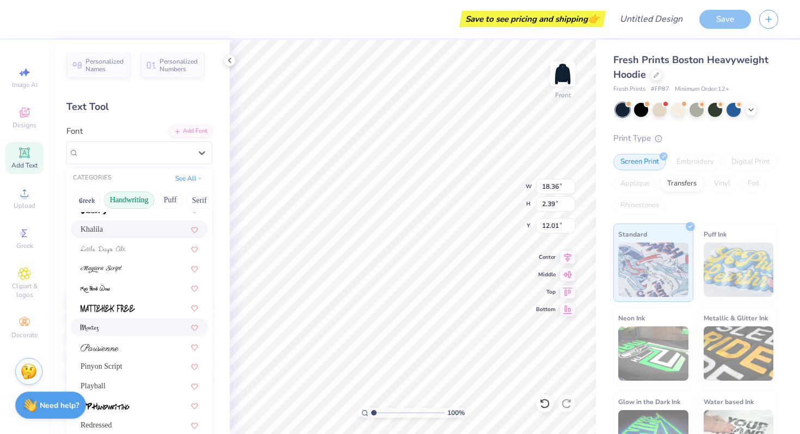
scroll to position [224, 0]
click at [112, 385] on div "Playball" at bounding box center [140, 386] width 118 height 11
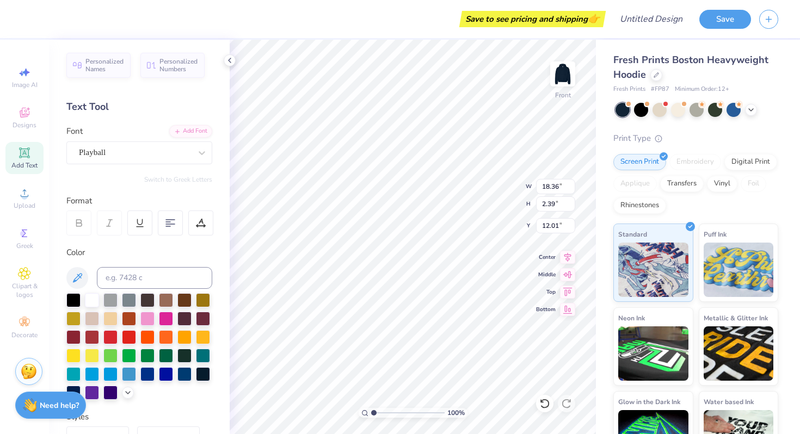
type input "14.18"
type input "1.92"
type input "12.25"
click at [569, 74] on img at bounding box center [563, 74] width 44 height 44
click at [100, 66] on span "Personalized Names" at bounding box center [104, 63] width 39 height 15
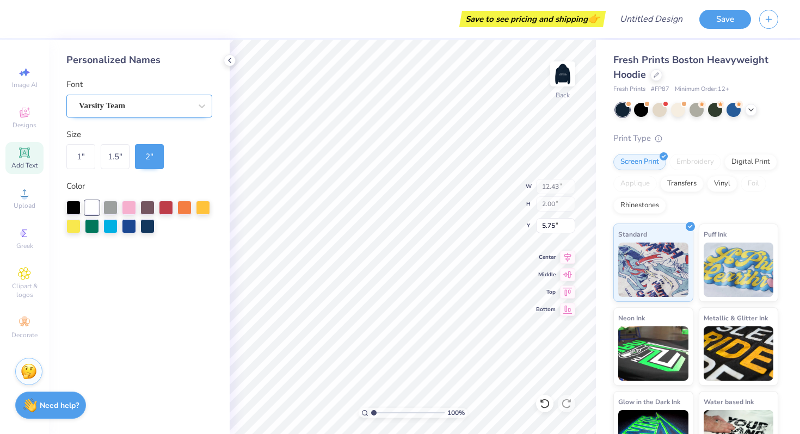
click at [159, 110] on div "Varsity Team" at bounding box center [135, 105] width 114 height 17
click at [200, 134] on div "Dancing Script" at bounding box center [139, 135] width 137 height 18
type input "9.76"
click at [195, 111] on div at bounding box center [202, 106] width 20 height 20
click at [232, 64] on icon at bounding box center [229, 60] width 9 height 9
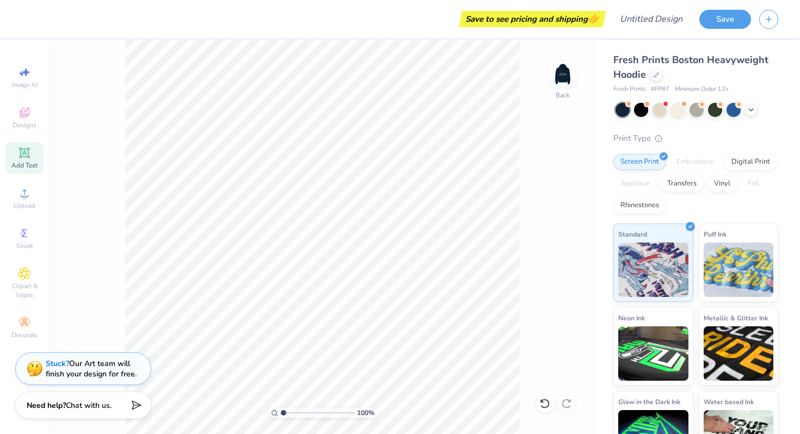
click at [28, 153] on icon at bounding box center [24, 152] width 10 height 10
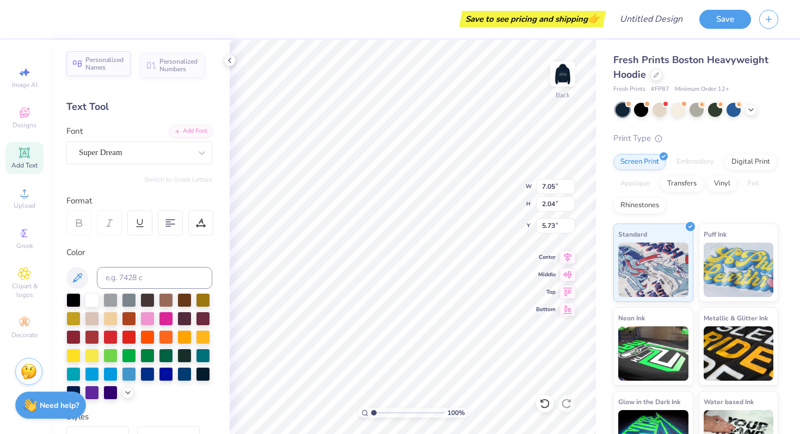
click at [83, 61] on div "Personalized Names" at bounding box center [98, 63] width 64 height 25
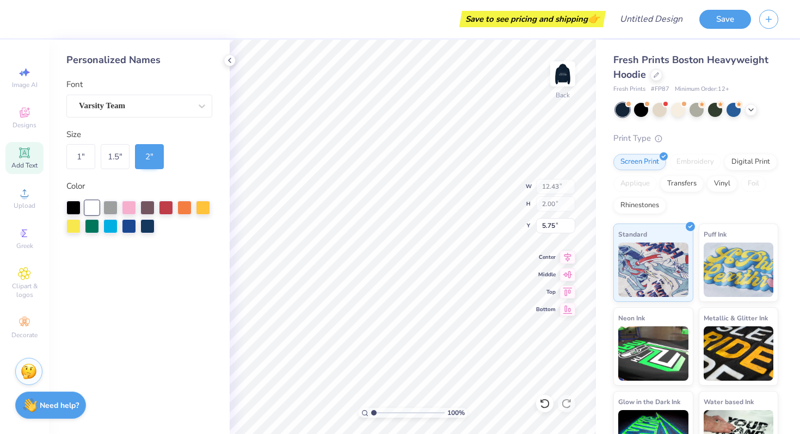
type input "12.43"
type input "2.00"
type input "5.75"
click at [184, 106] on div "Varsity Team" at bounding box center [135, 105] width 114 height 17
click at [196, 153] on div "1 " 1.5 " 2 "" at bounding box center [139, 156] width 146 height 25
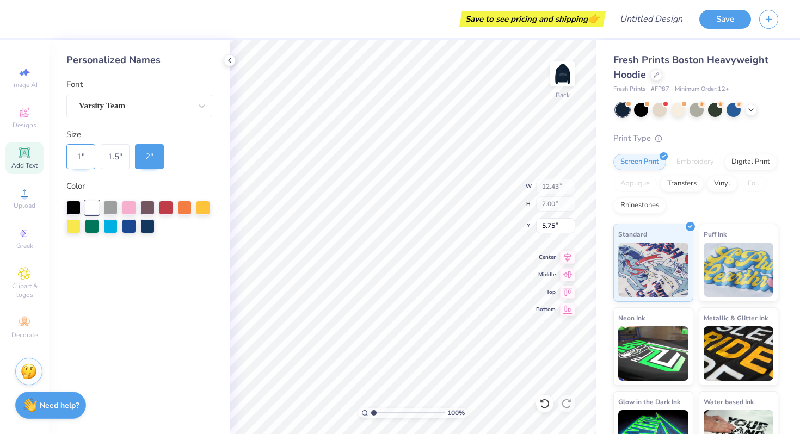
click at [87, 153] on div "1 "" at bounding box center [80, 156] width 29 height 25
type input "6.21"
type input "1.00"
type input "6.25"
type input "7.05"
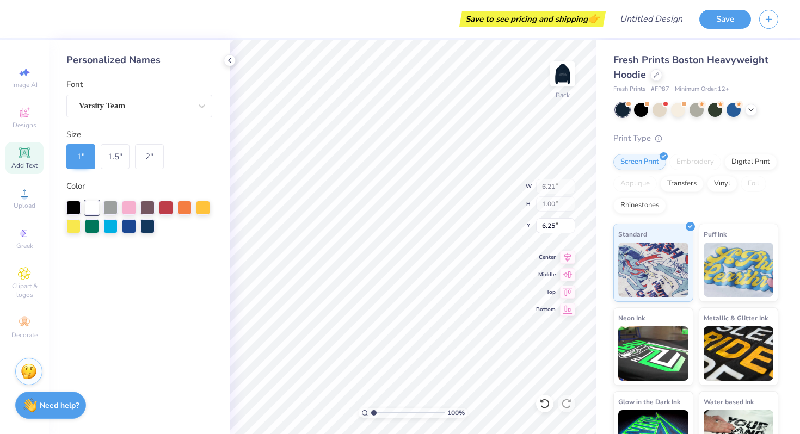
type input "2.04"
type input "5.73"
type input "5.75"
click at [188, 103] on div "Varsity Team" at bounding box center [135, 105] width 114 height 17
click at [159, 137] on div "Dancing Script" at bounding box center [140, 135] width 118 height 11
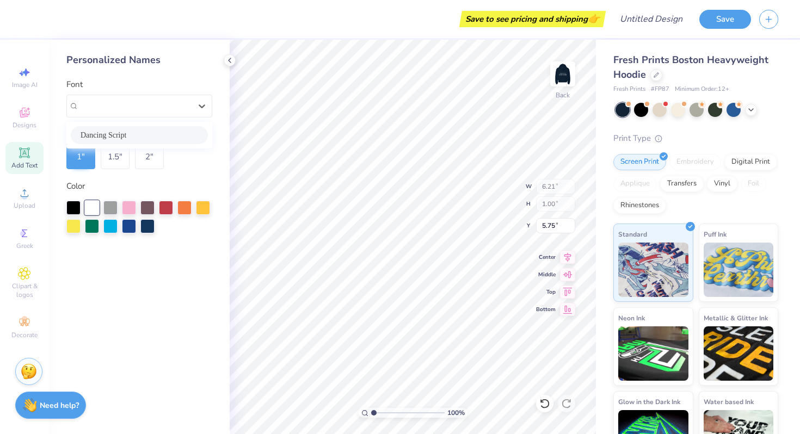
type input "4.88"
click at [190, 101] on div "Dancing Script" at bounding box center [135, 105] width 114 height 17
click at [174, 130] on div "Dancing Script" at bounding box center [140, 135] width 118 height 11
click at [186, 176] on div "Personalized Names Font Dancing Script Size 1 " 1.5 " 2 " Color" at bounding box center [139, 237] width 181 height 395
click at [230, 62] on icon at bounding box center [229, 60] width 9 height 9
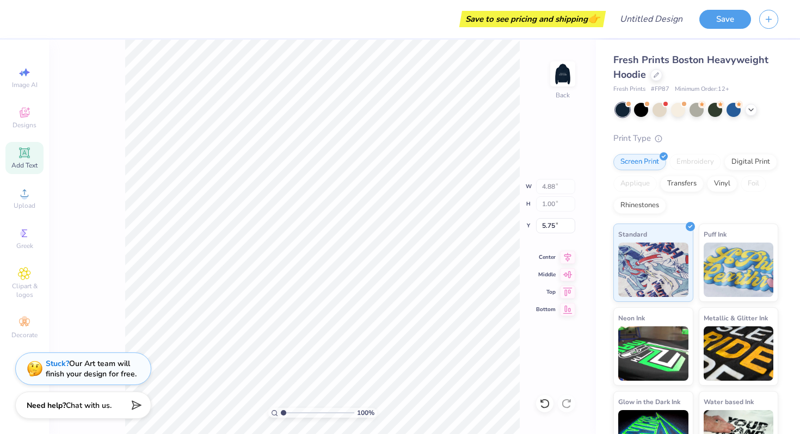
click at [96, 272] on div "100 % Back W 4.88 4.88 " H 1.00 1.00 " Y 5.75 5.75 " Center Middle Top Bottom" at bounding box center [322, 237] width 547 height 395
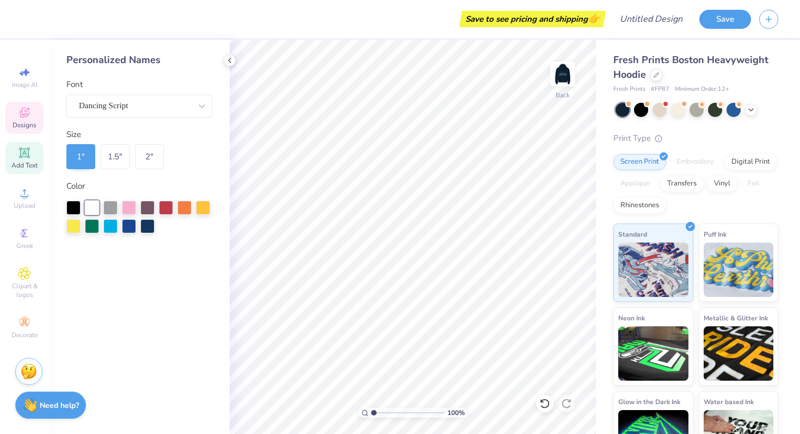
click at [36, 117] on div "Designs" at bounding box center [24, 118] width 38 height 32
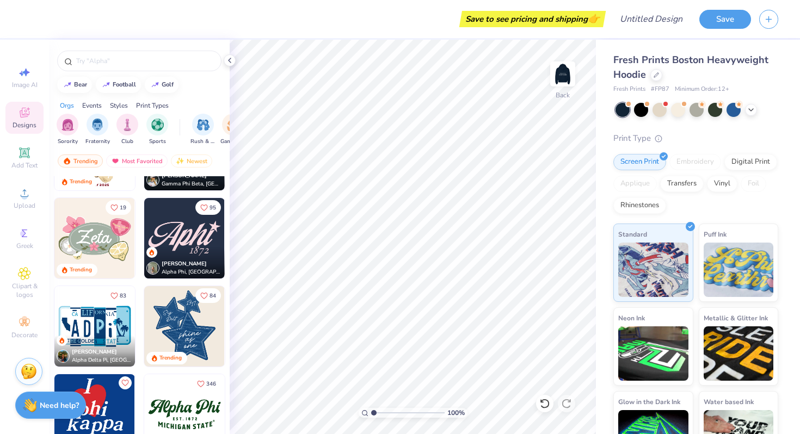
scroll to position [595, 0]
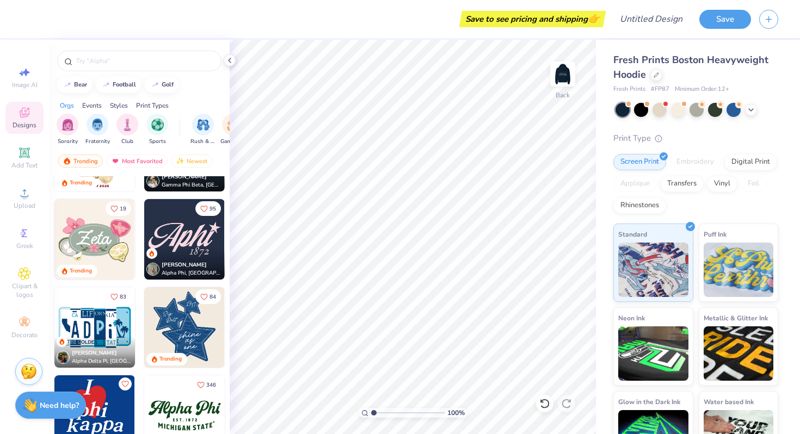
click at [180, 312] on img at bounding box center [184, 327] width 81 height 81
click at [13, 273] on div "Clipart & logos" at bounding box center [24, 283] width 38 height 41
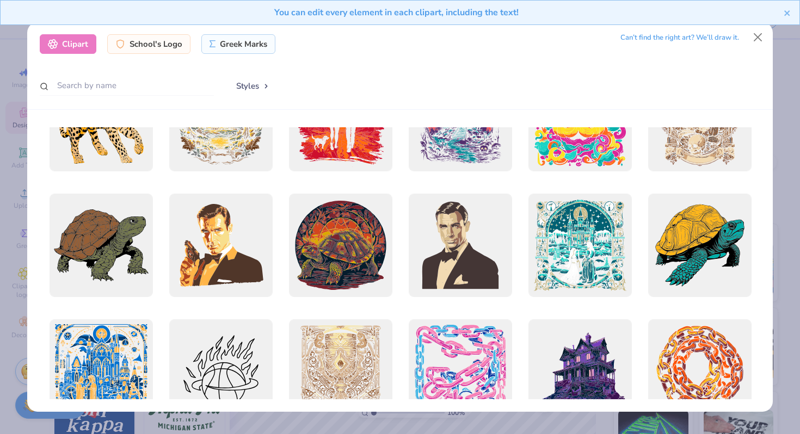
scroll to position [690, 0]
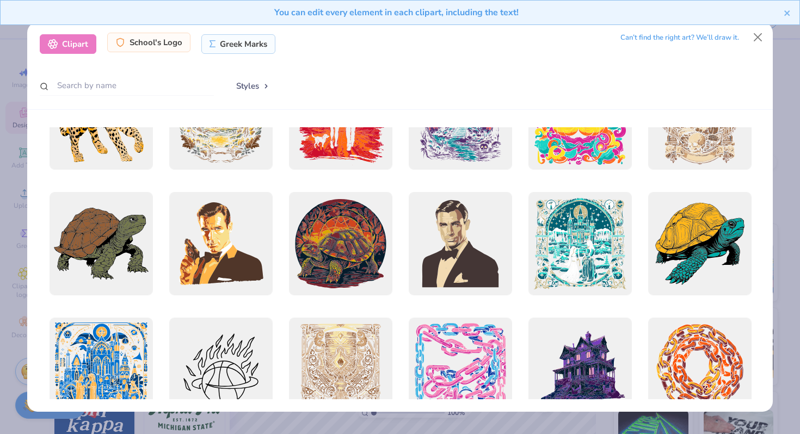
click at [153, 47] on div "School's Logo" at bounding box center [148, 43] width 83 height 20
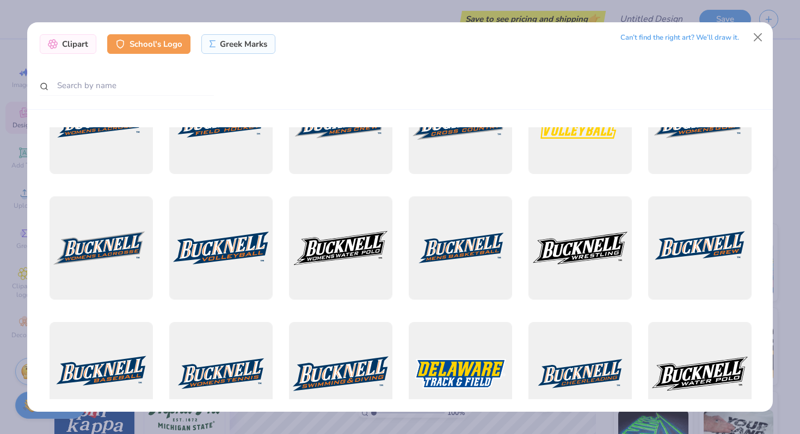
scroll to position [0, 0]
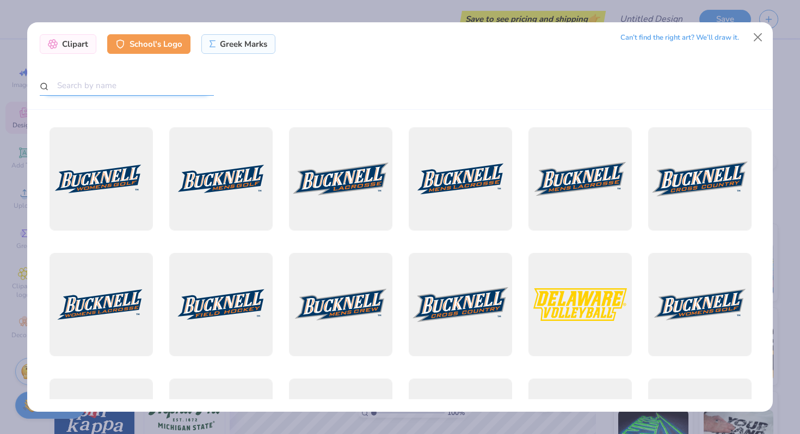
click at [160, 82] on input "text" at bounding box center [127, 86] width 174 height 20
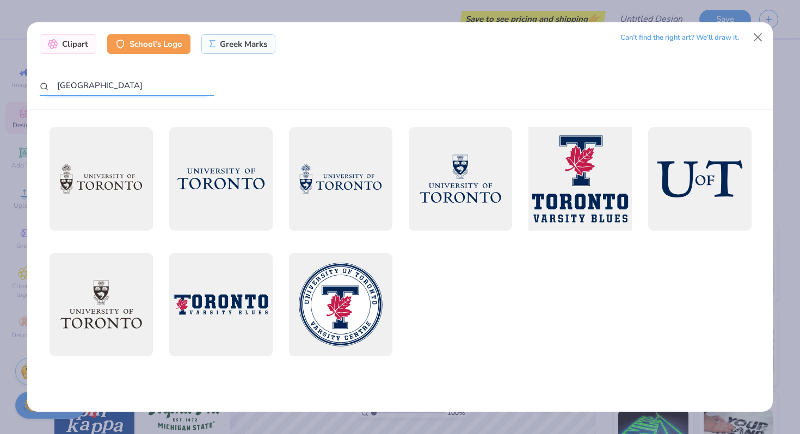
type input "toronto"
click at [569, 171] on div at bounding box center [580, 179] width 114 height 114
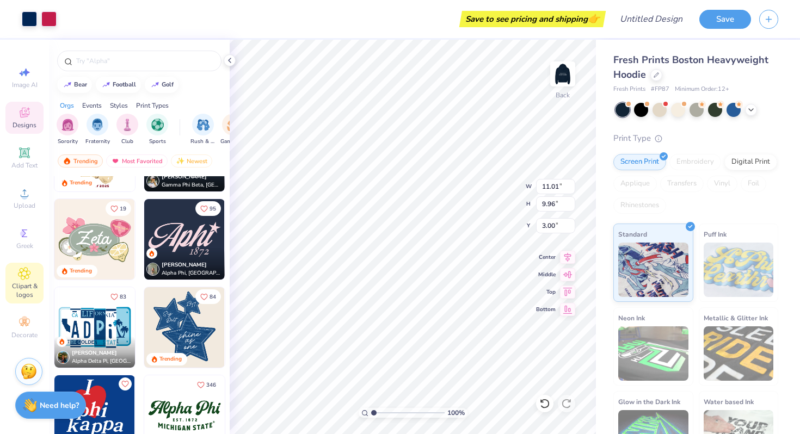
click at [28, 273] on icon at bounding box center [24, 273] width 13 height 13
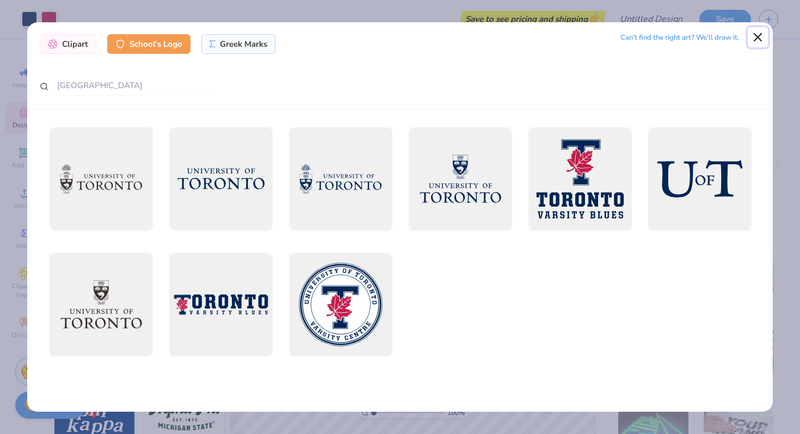
click at [756, 33] on button "Close" at bounding box center [758, 37] width 21 height 21
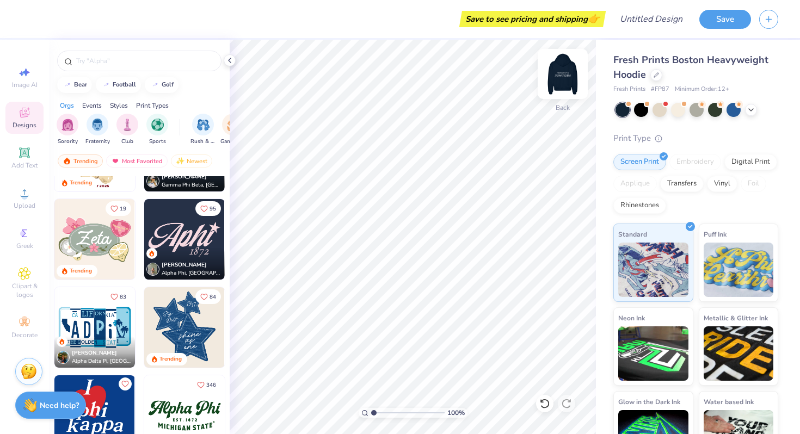
click at [567, 97] on div at bounding box center [563, 74] width 50 height 50
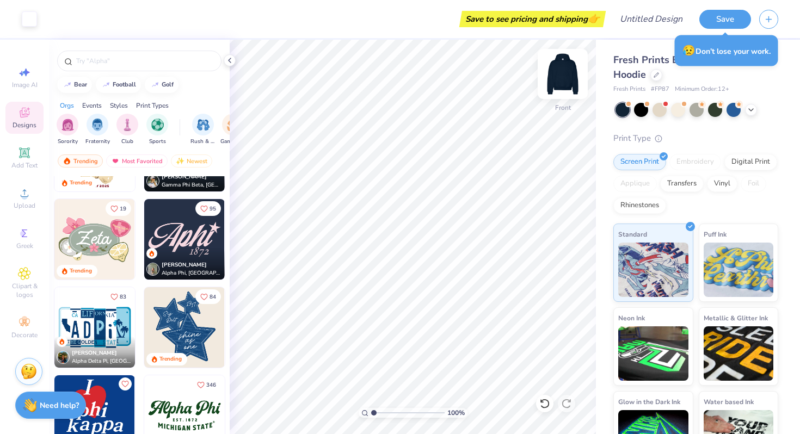
click at [566, 79] on img at bounding box center [563, 74] width 44 height 44
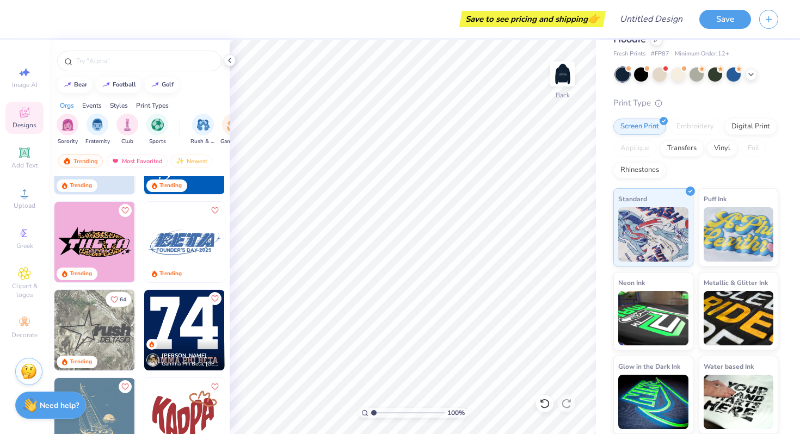
scroll to position [947, 0]
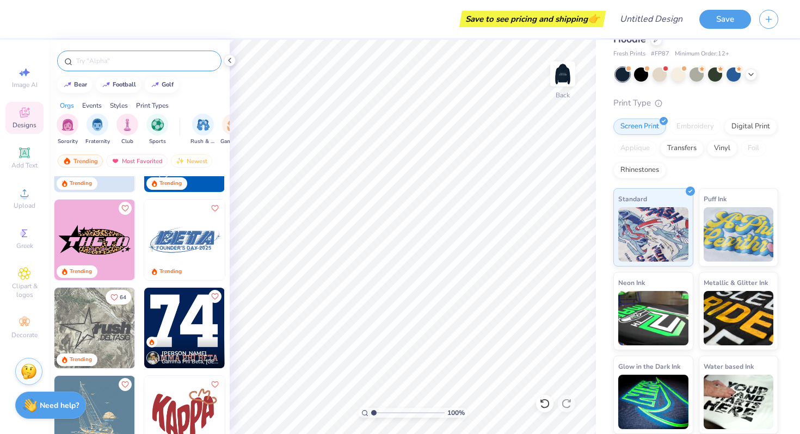
click at [135, 65] on input "text" at bounding box center [144, 61] width 139 height 11
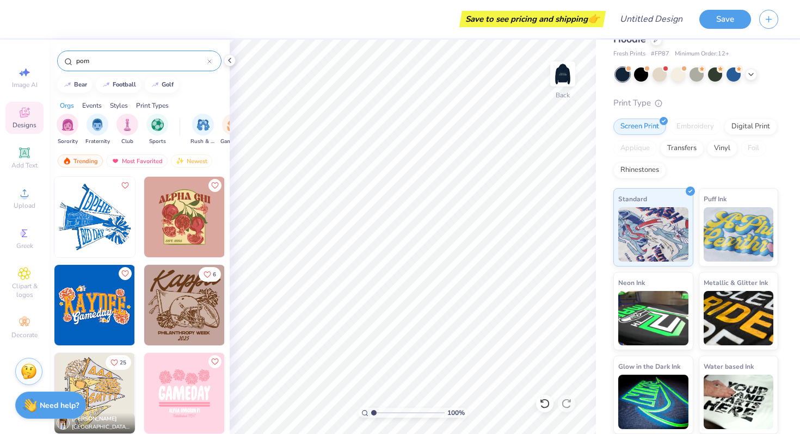
click at [202, 103] on div "Orgs Events Styles Print Types" at bounding box center [139, 102] width 181 height 15
click at [123, 61] on input "pom" at bounding box center [141, 61] width 132 height 11
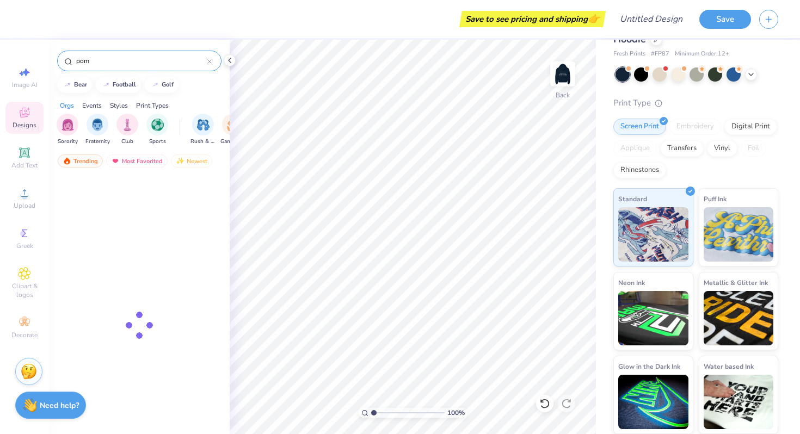
click at [123, 61] on input "pom" at bounding box center [141, 61] width 132 height 11
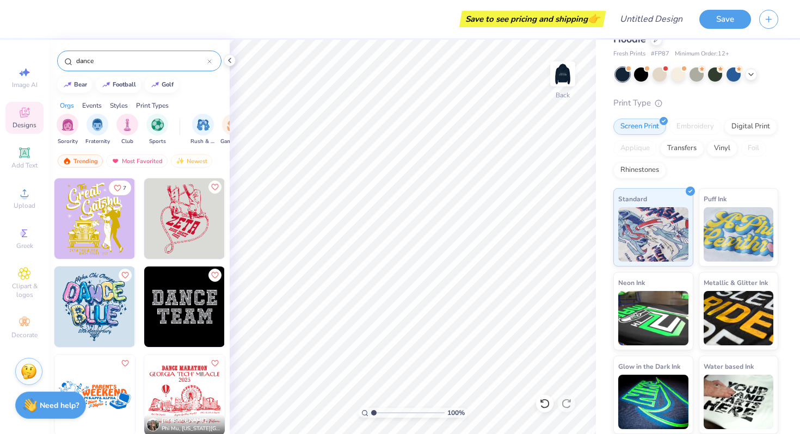
scroll to position [257, 0]
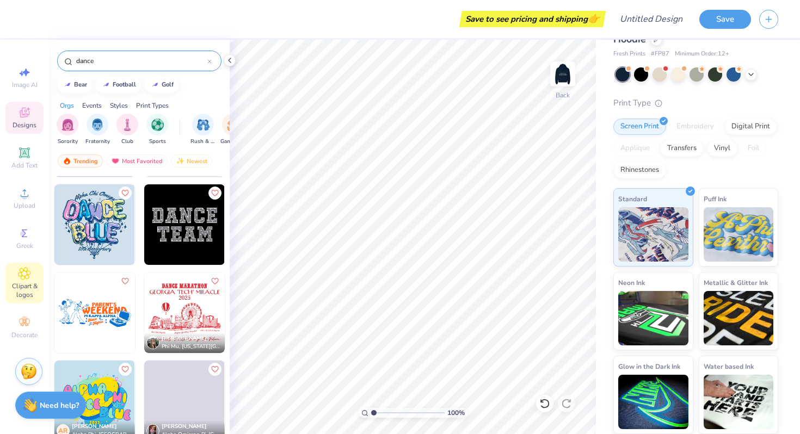
type input "dance"
click at [27, 290] on span "Clipart & logos" at bounding box center [24, 290] width 38 height 17
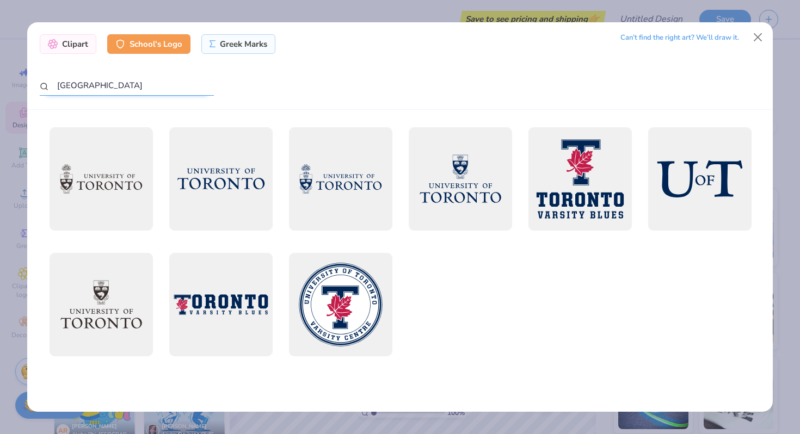
click at [107, 81] on input "toronto" at bounding box center [127, 86] width 174 height 20
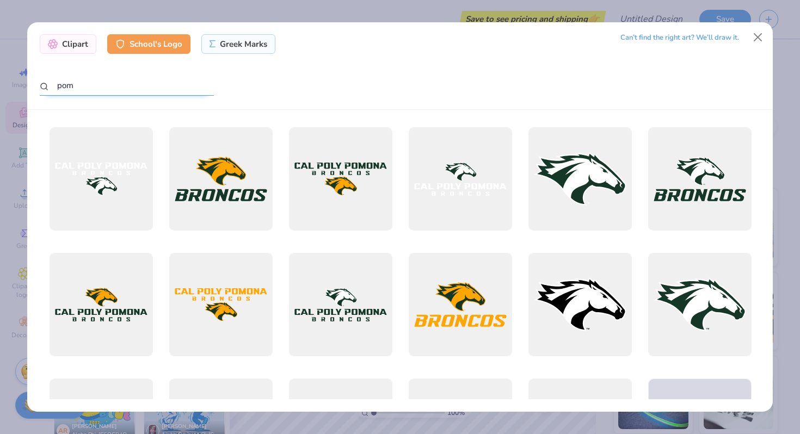
type input "pom"
click at [126, 47] on div "School's Logo" at bounding box center [148, 44] width 83 height 20
click at [121, 88] on input "pom" at bounding box center [127, 86] width 174 height 20
click at [75, 47] on div "Clipart" at bounding box center [68, 43] width 57 height 20
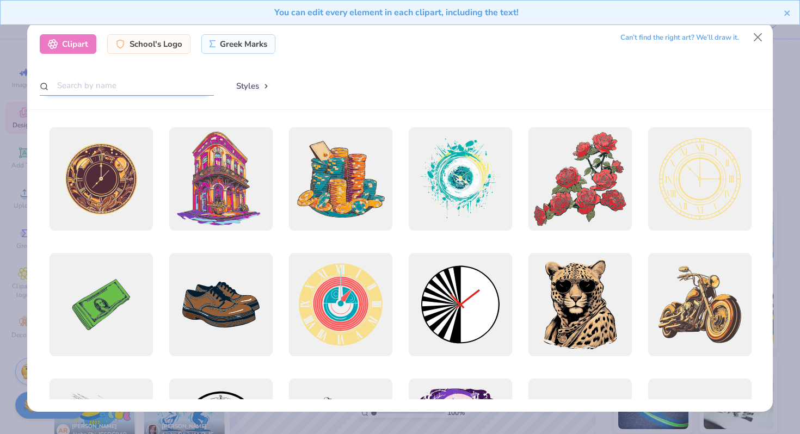
click at [153, 89] on input "text" at bounding box center [127, 86] width 174 height 20
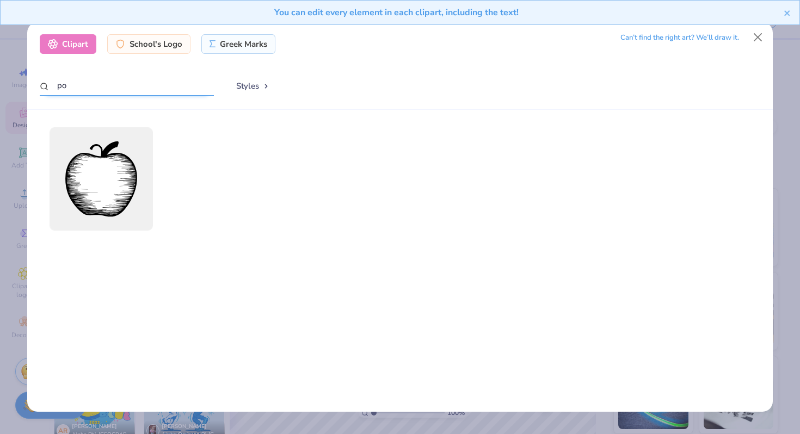
type input "p"
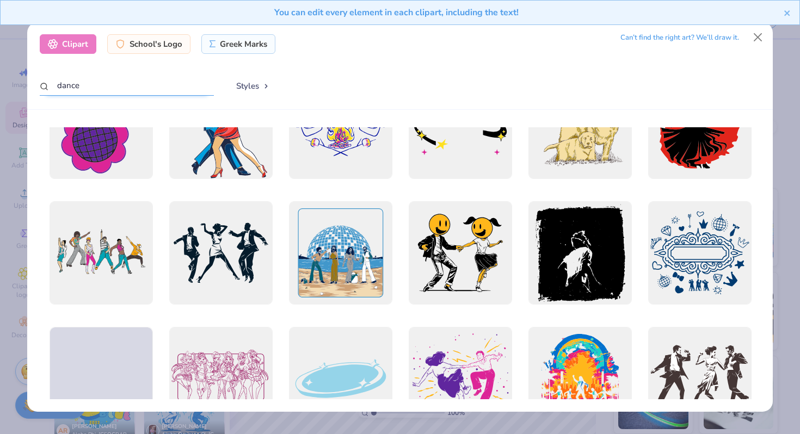
scroll to position [1313, 0]
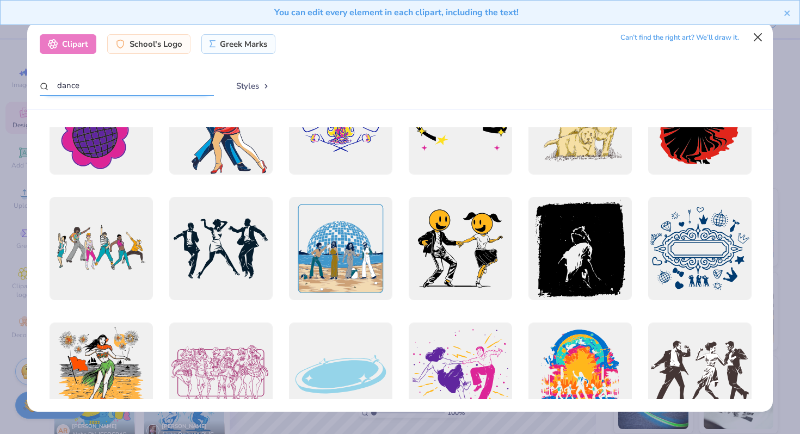
type input "dance"
click at [757, 42] on button "Close" at bounding box center [758, 37] width 21 height 21
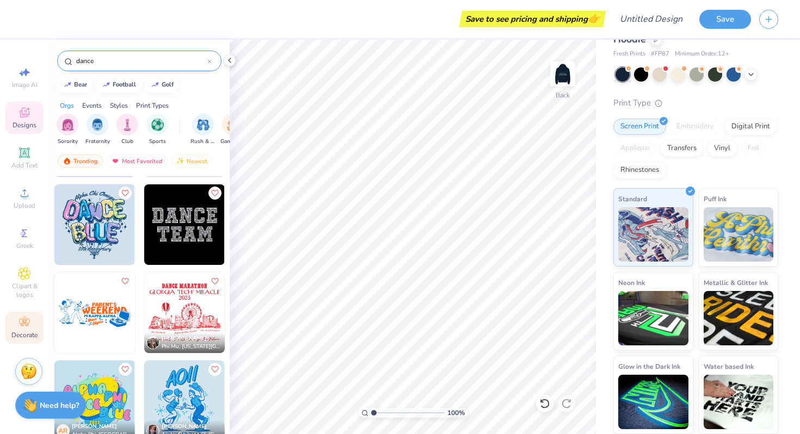
click at [30, 325] on icon at bounding box center [24, 322] width 13 height 13
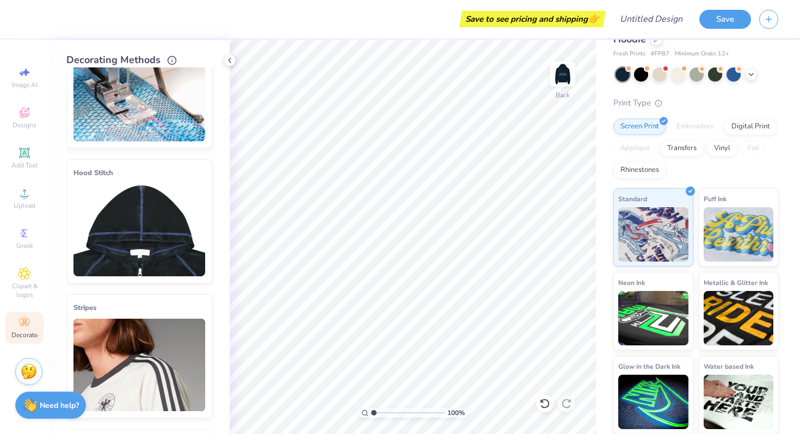
scroll to position [51, 0]
click at [175, 245] on img at bounding box center [139, 231] width 132 height 93
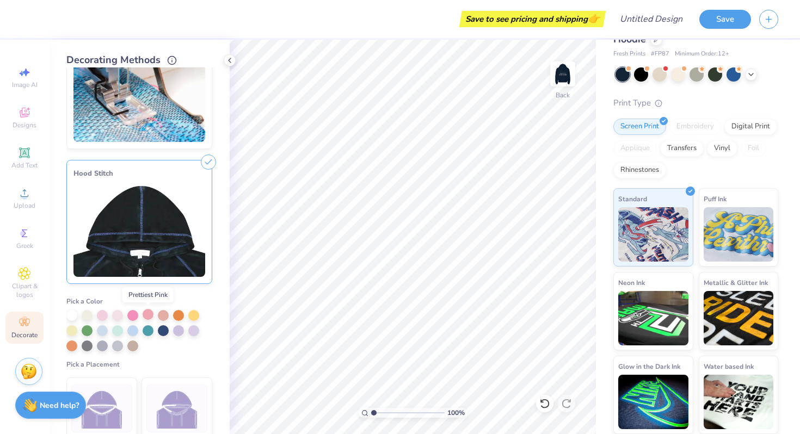
click at [147, 315] on div at bounding box center [148, 314] width 11 height 11
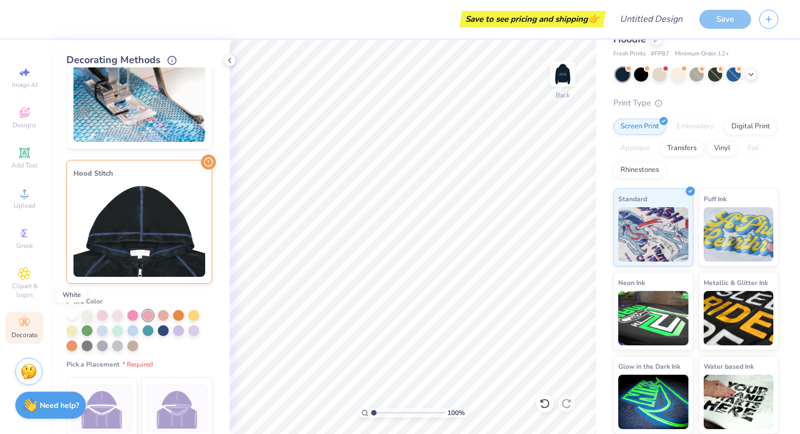
click at [72, 318] on div at bounding box center [71, 314] width 11 height 11
click at [130, 365] on span "Pick a Placement" at bounding box center [109, 364] width 87 height 9
click at [169, 198] on img at bounding box center [139, 231] width 132 height 93
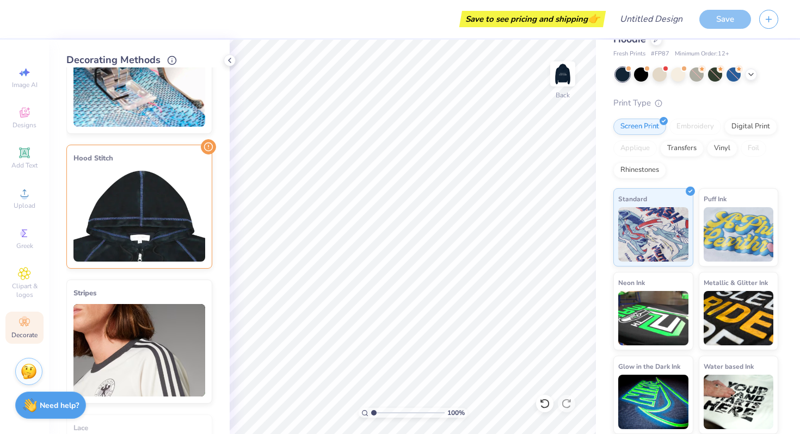
scroll to position [64, 0]
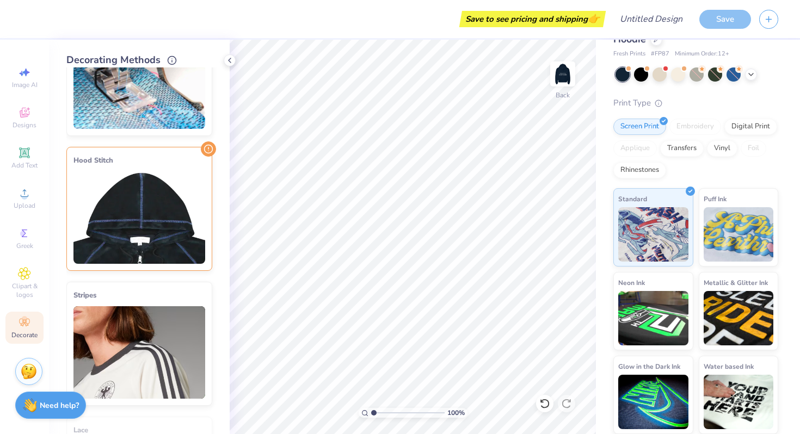
click at [169, 199] on img at bounding box center [139, 217] width 132 height 93
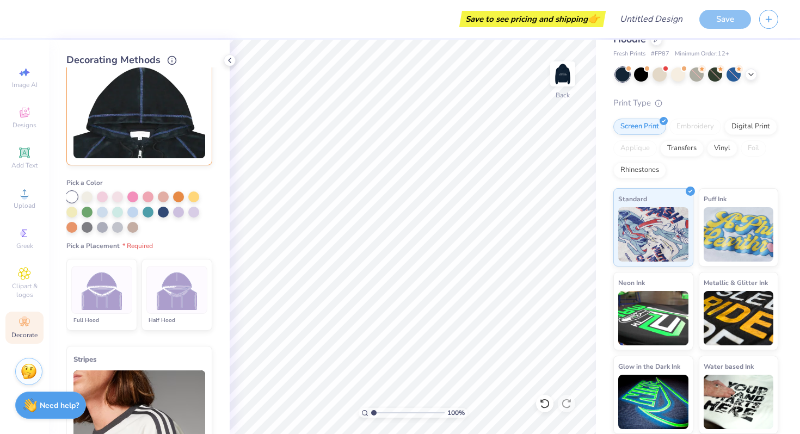
scroll to position [175, 0]
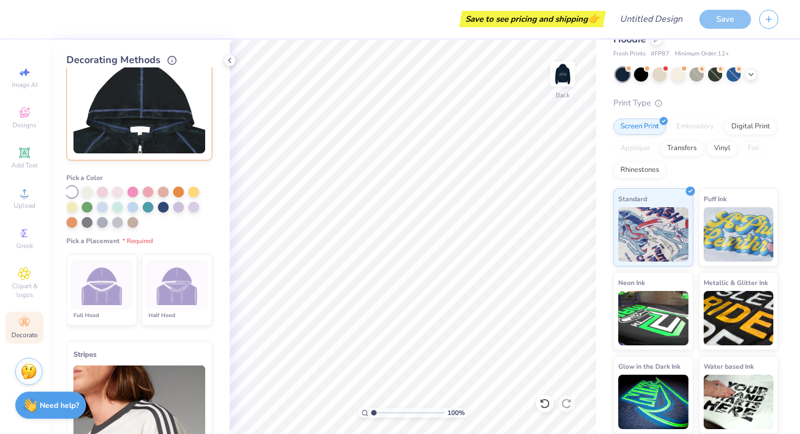
click at [175, 298] on img at bounding box center [177, 285] width 41 height 41
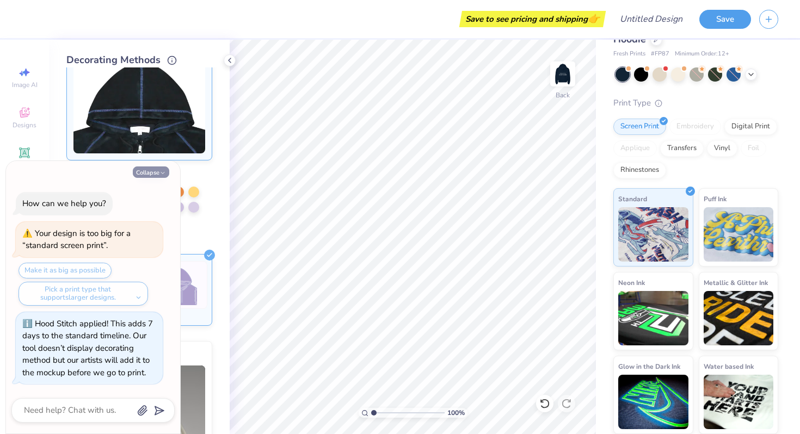
click at [163, 174] on polyline "button" at bounding box center [162, 174] width 3 height 2
type textarea "x"
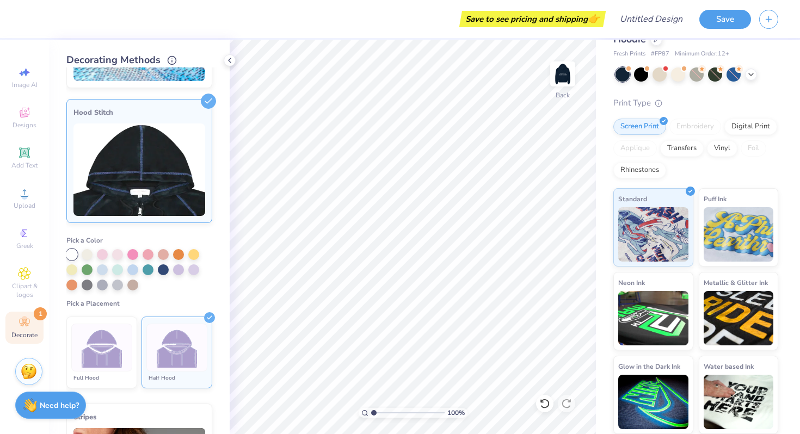
scroll to position [0, 0]
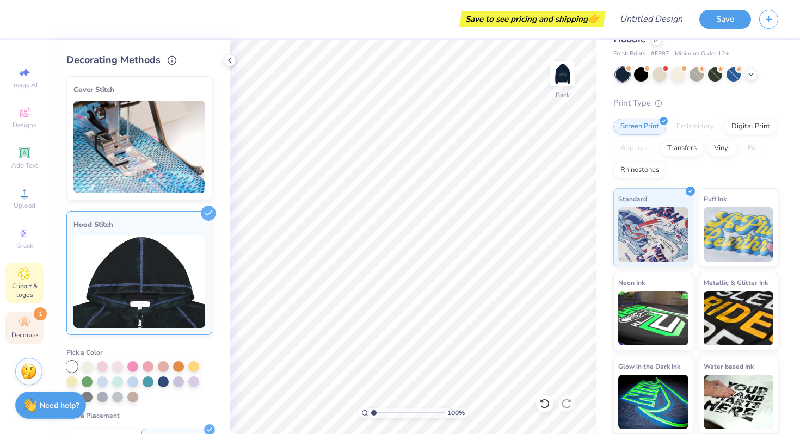
click at [24, 285] on span "Clipart & logos" at bounding box center [24, 290] width 38 height 17
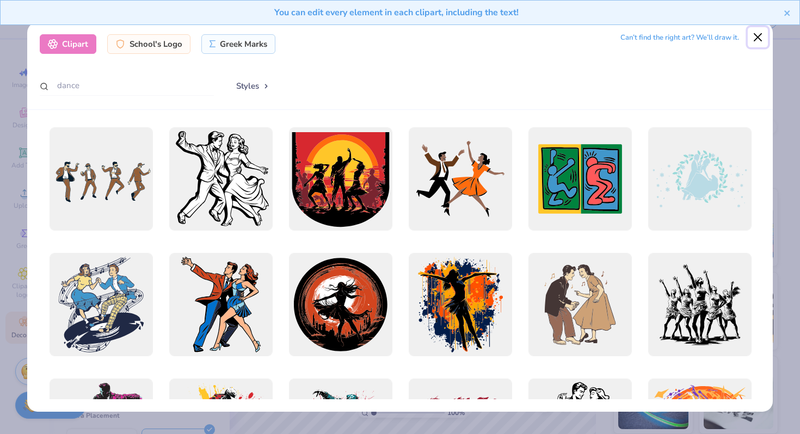
click at [756, 42] on button "Close" at bounding box center [758, 37] width 21 height 21
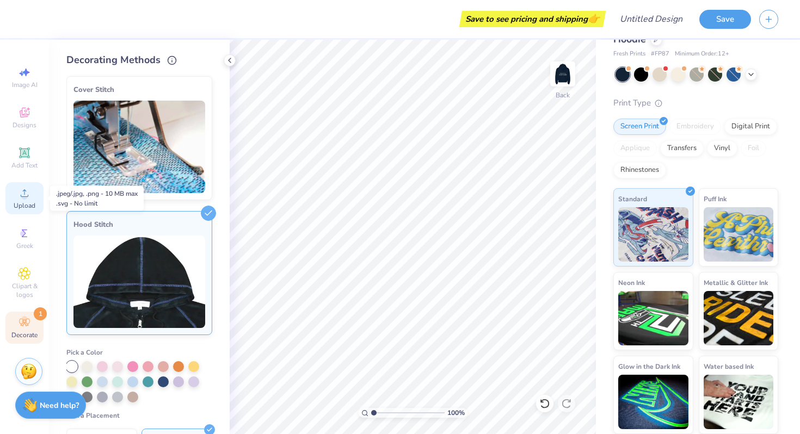
click at [14, 196] on div "Upload" at bounding box center [24, 198] width 38 height 32
click at [31, 201] on div "Upload" at bounding box center [24, 198] width 38 height 32
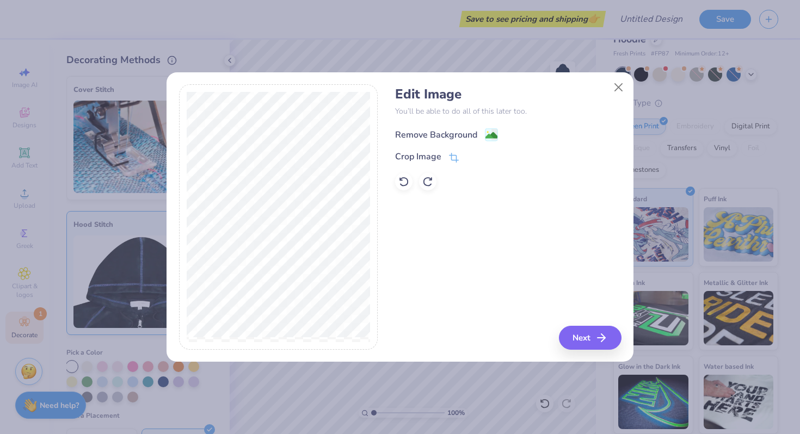
click at [483, 137] on div "Remove Background" at bounding box center [446, 135] width 103 height 14
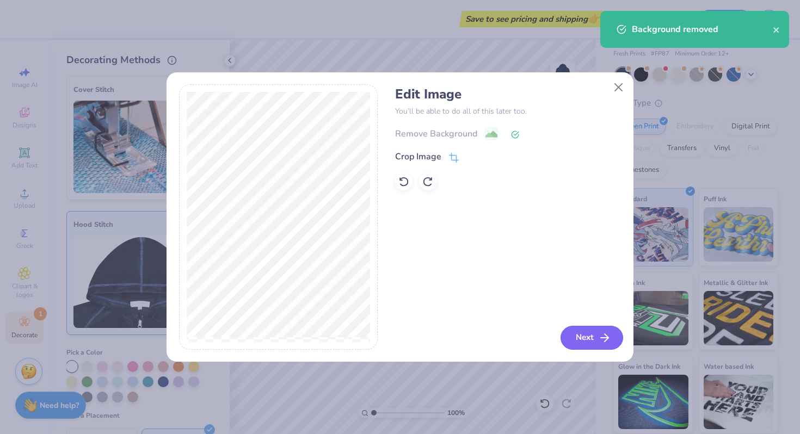
click at [591, 342] on button "Next" at bounding box center [592, 338] width 63 height 24
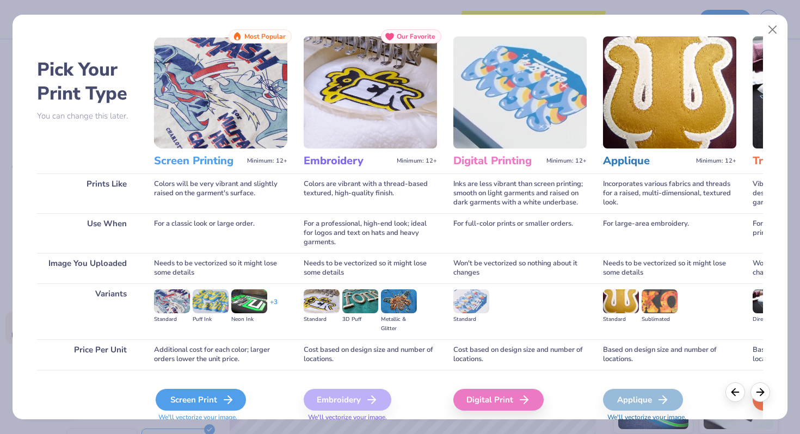
click at [223, 402] on icon at bounding box center [228, 400] width 13 height 13
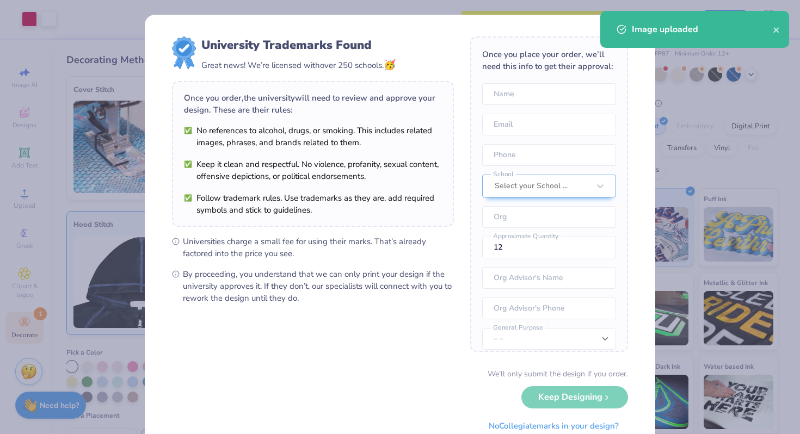
click at [425, 197] on body "Art colors Save to see pricing and shipping 👉 Design Title Save Image AI Design…" at bounding box center [400, 217] width 800 height 434
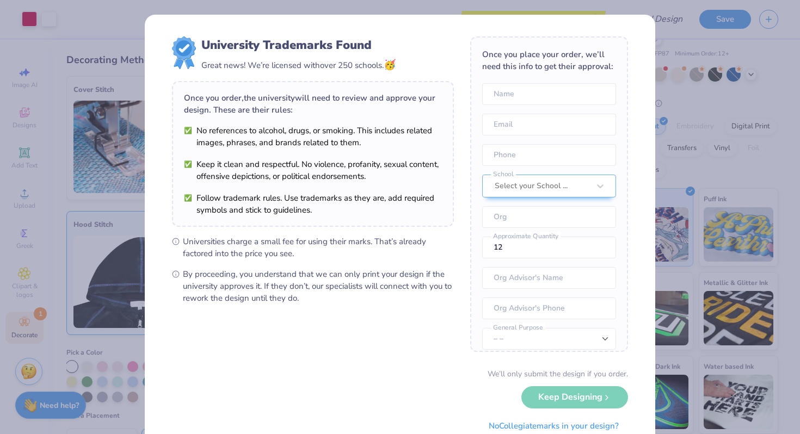
type input "5.74"
type input "6.74"
type input "6.22"
click at [537, 101] on input "text" at bounding box center [549, 94] width 134 height 22
click at [502, 134] on input "email" at bounding box center [549, 125] width 134 height 22
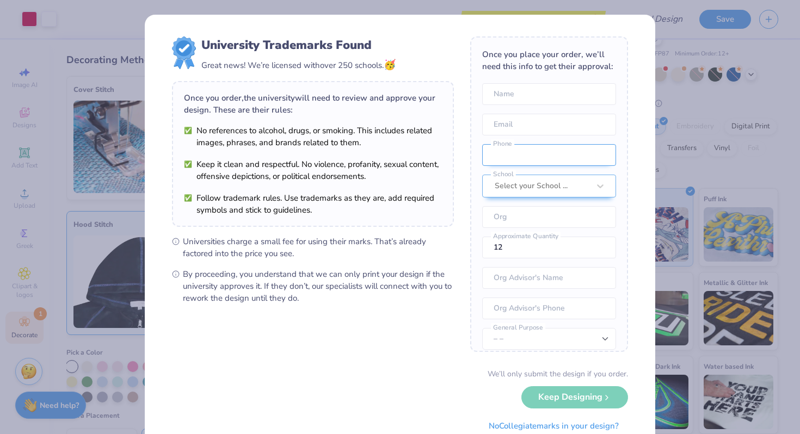
click at [502, 159] on input "tel" at bounding box center [549, 155] width 134 height 22
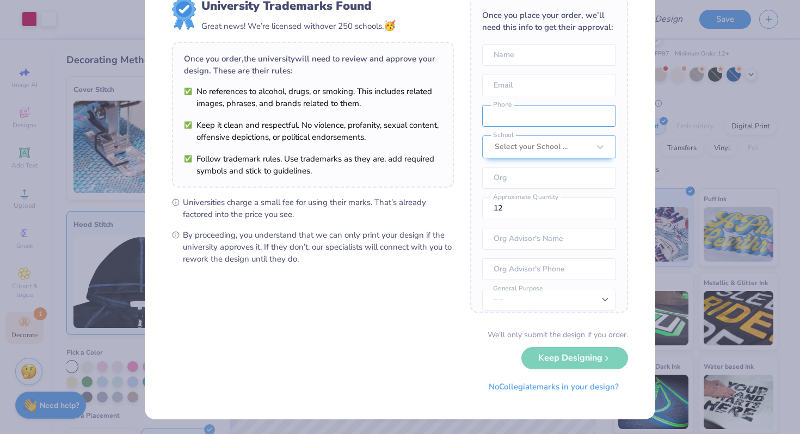
scroll to position [37, 0]
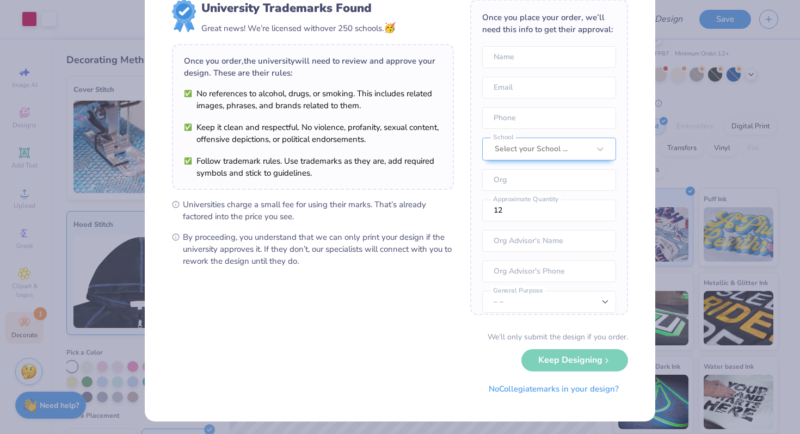
click at [523, 342] on div "We’ll only submit the design if you order." at bounding box center [558, 336] width 140 height 11
click at [563, 363] on div "We’ll only submit the design if you order. Keep Designing No Collegiate marks i…" at bounding box center [400, 365] width 456 height 69
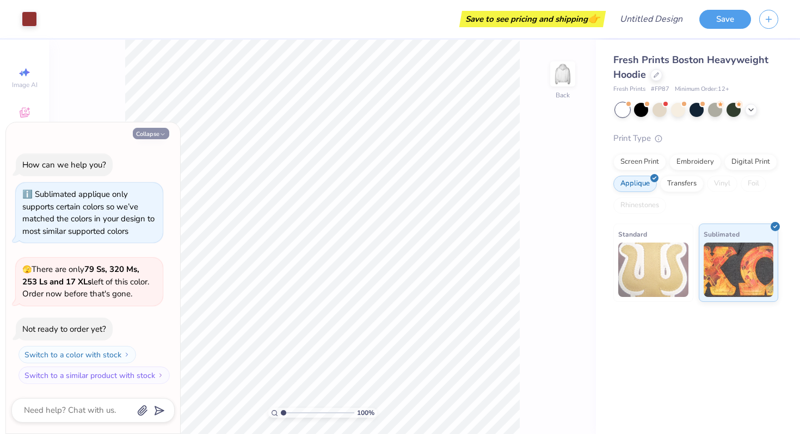
click at [159, 132] on icon "button" at bounding box center [162, 134] width 7 height 7
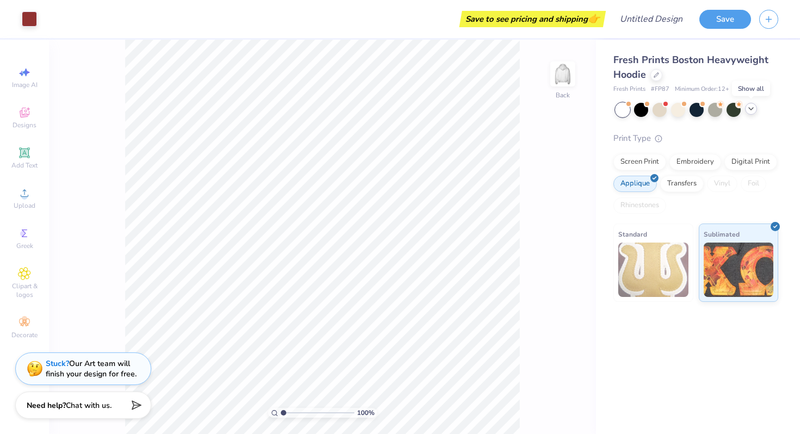
click at [750, 109] on polyline at bounding box center [751, 109] width 4 height 2
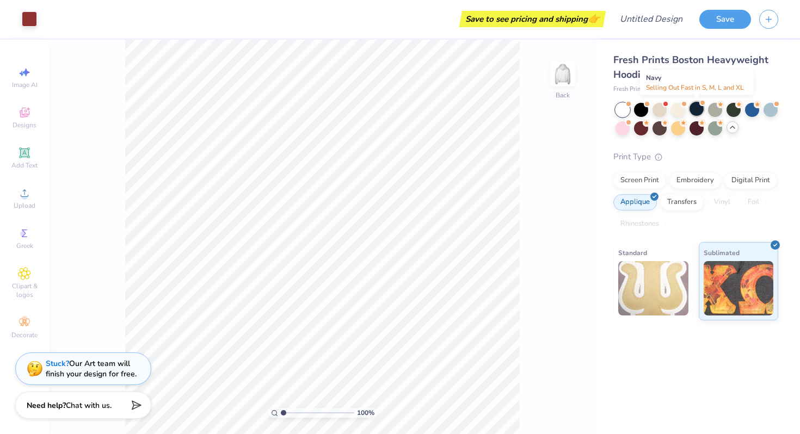
click at [701, 108] on div at bounding box center [697, 109] width 14 height 14
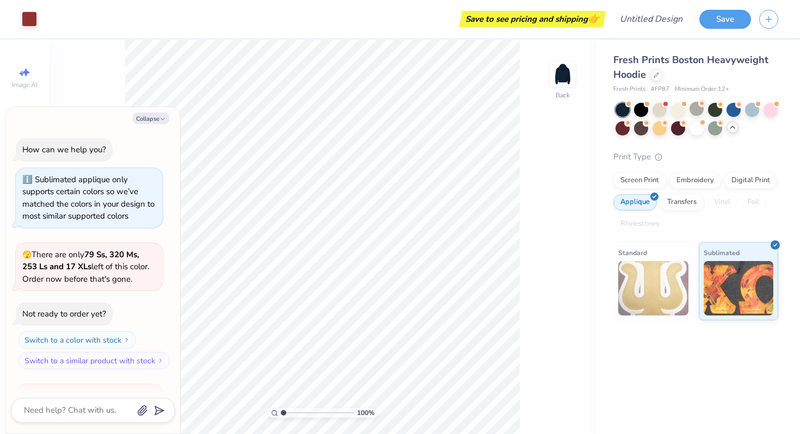
scroll to position [126, 0]
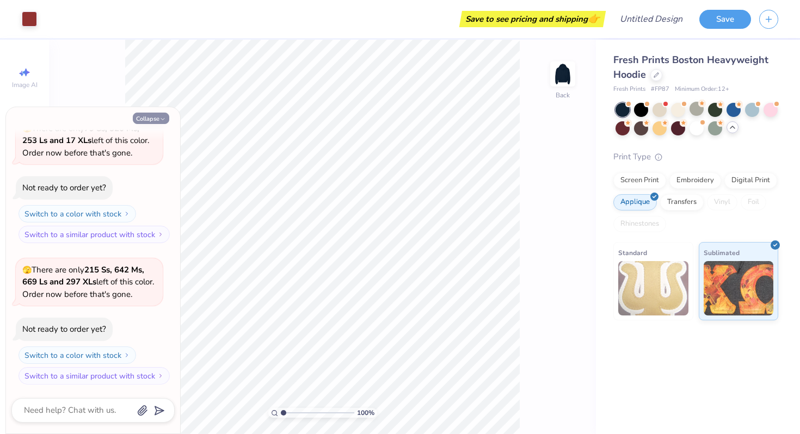
click at [153, 117] on button "Collapse" at bounding box center [151, 118] width 36 height 11
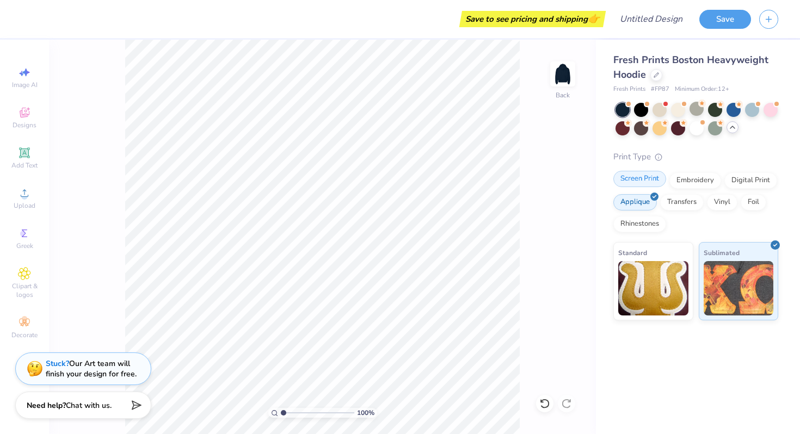
click at [641, 180] on div "Screen Print" at bounding box center [639, 179] width 53 height 16
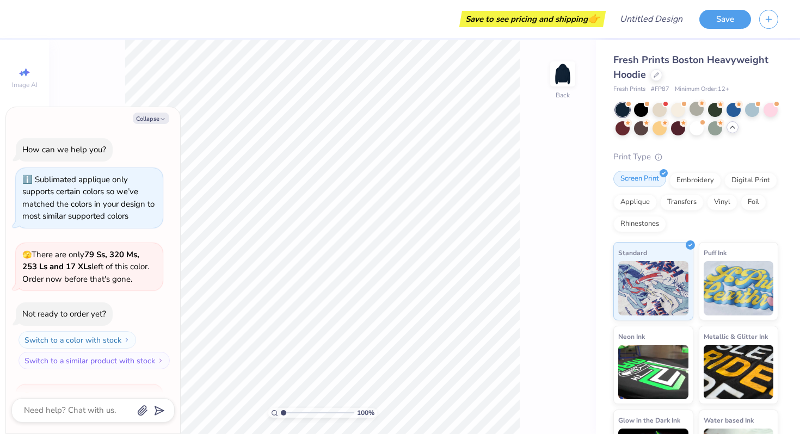
scroll to position [193, 0]
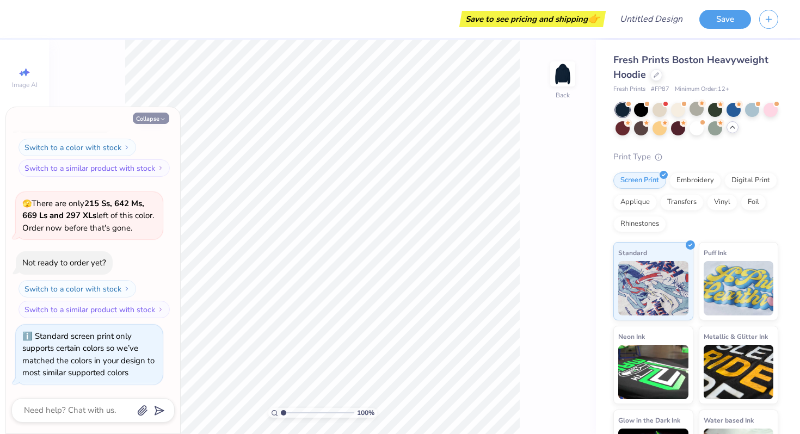
click at [164, 121] on icon "button" at bounding box center [162, 119] width 7 height 7
type textarea "x"
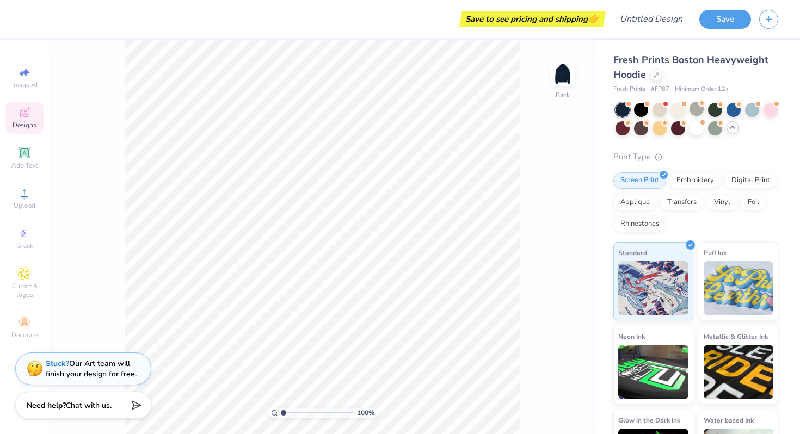
click at [24, 122] on span "Designs" at bounding box center [25, 125] width 24 height 9
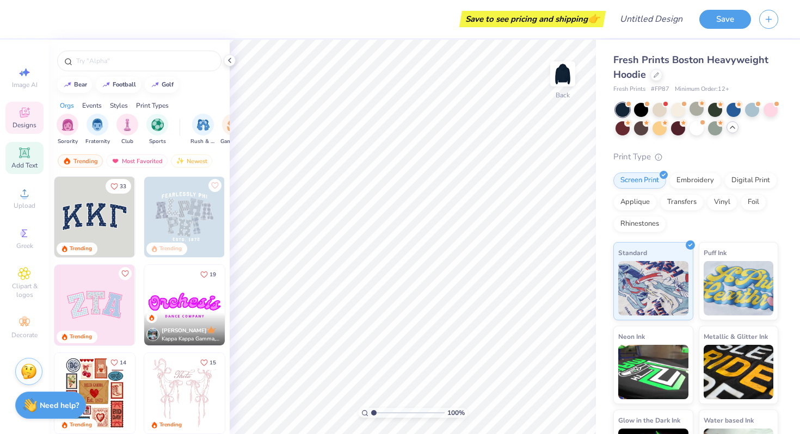
click at [33, 151] on div "Add Text" at bounding box center [24, 158] width 38 height 32
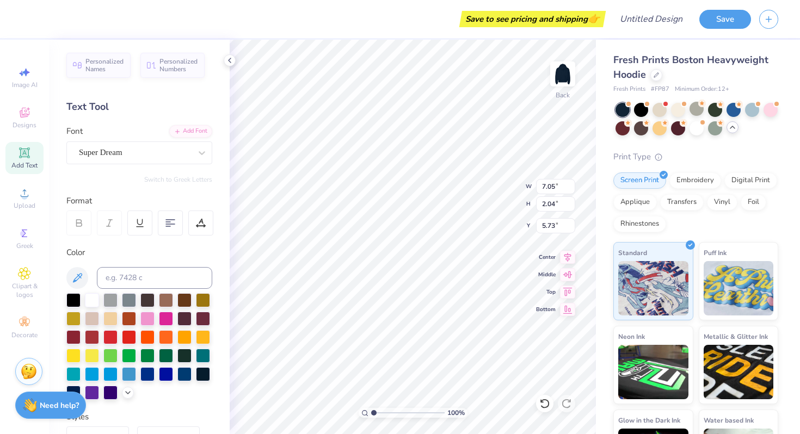
scroll to position [0, 4]
type textarea "[GEOGRAPHIC_DATA]"
click at [126, 150] on div "Super Dream" at bounding box center [135, 152] width 114 height 17
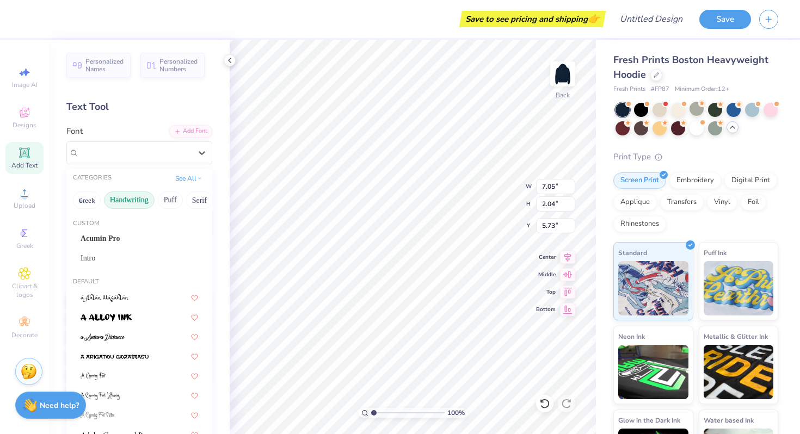
click at [139, 199] on button "Handwriting" at bounding box center [129, 200] width 51 height 17
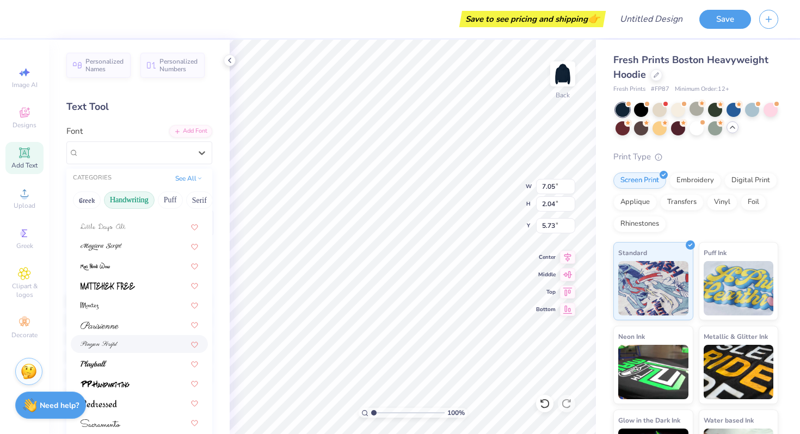
scroll to position [246, 0]
click at [132, 363] on div at bounding box center [140, 364] width 118 height 11
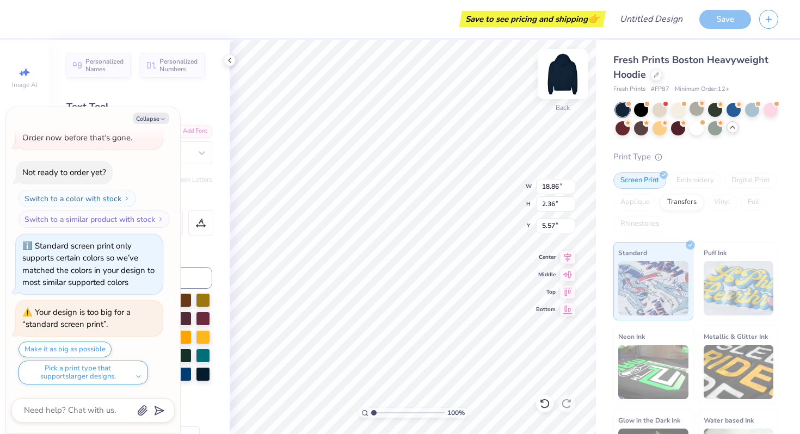
scroll to position [0, 4]
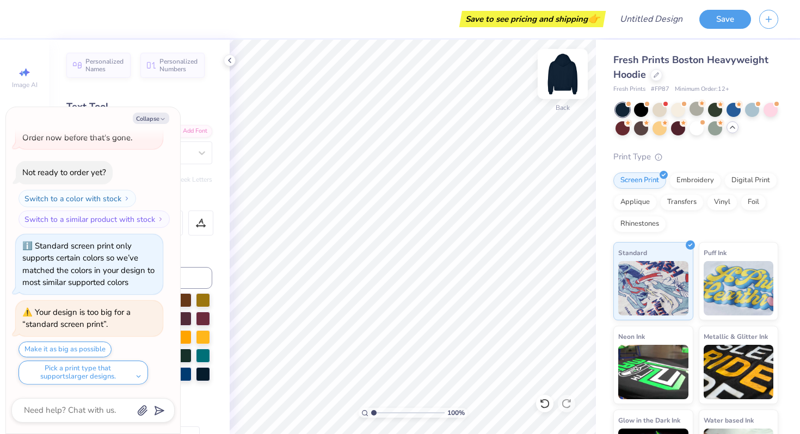
click at [554, 88] on img at bounding box center [563, 74] width 44 height 44
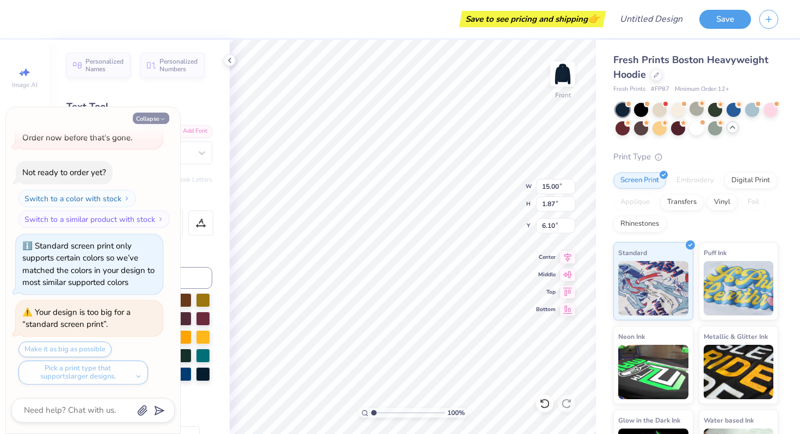
click at [165, 120] on icon "button" at bounding box center [162, 119] width 7 height 7
type textarea "x"
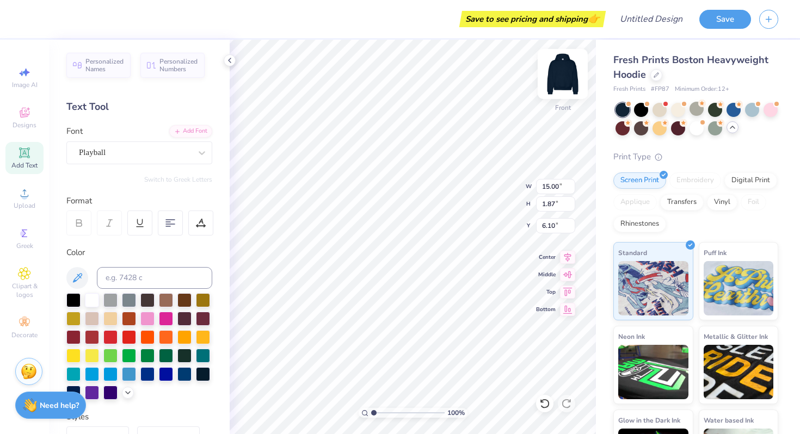
type input "7.70"
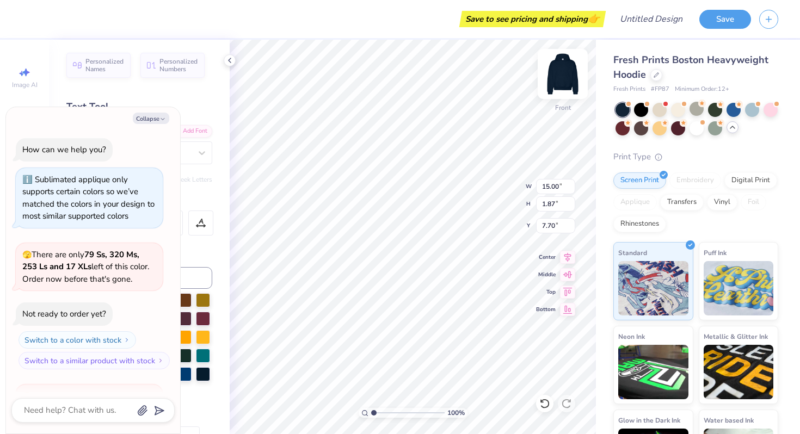
scroll to position [373, 0]
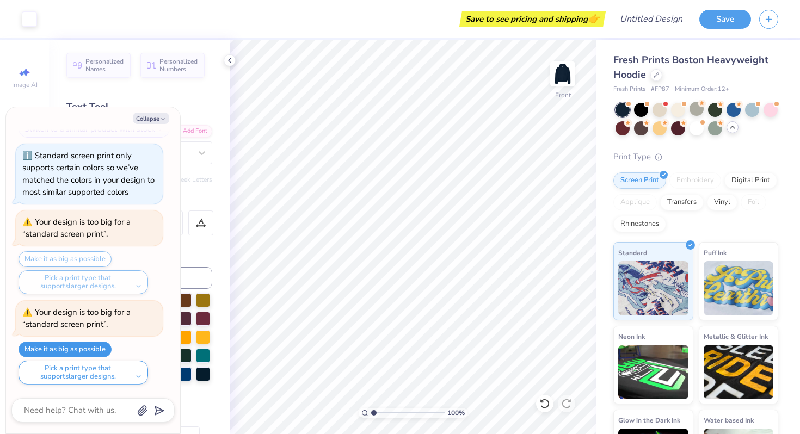
click at [89, 350] on button "Make it as big as possible" at bounding box center [65, 350] width 93 height 16
click at [147, 126] on div "Collapse How can we help you? Sublimated applique only supports certain colors …" at bounding box center [93, 270] width 174 height 327
click at [151, 116] on button "Collapse" at bounding box center [151, 118] width 36 height 11
type textarea "x"
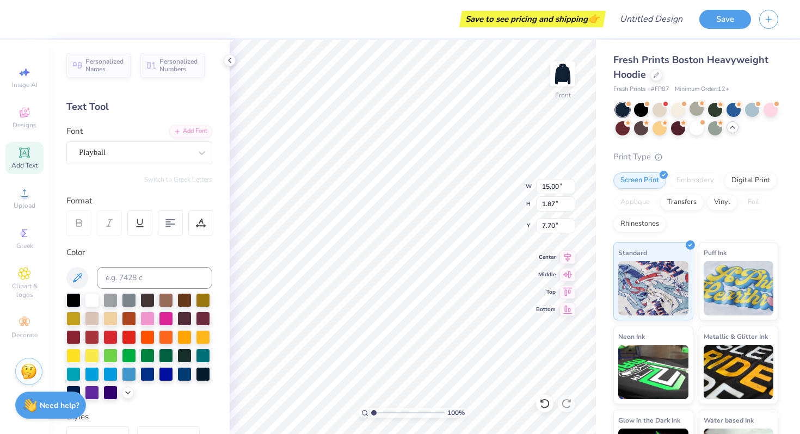
click at [32, 151] on div "Add Text" at bounding box center [24, 158] width 38 height 32
type input "7.22"
type input "2.09"
type input "13.71"
type textarea "p"
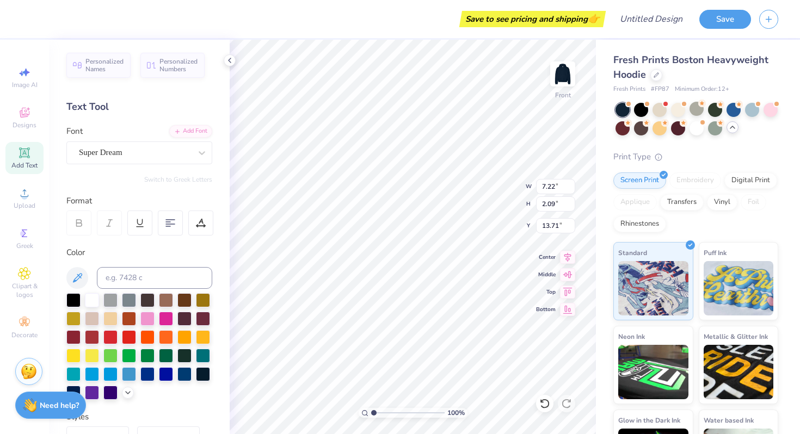
scroll to position [0, 2]
type textarea "POM TEAM"
click at [206, 155] on icon at bounding box center [201, 152] width 11 height 11
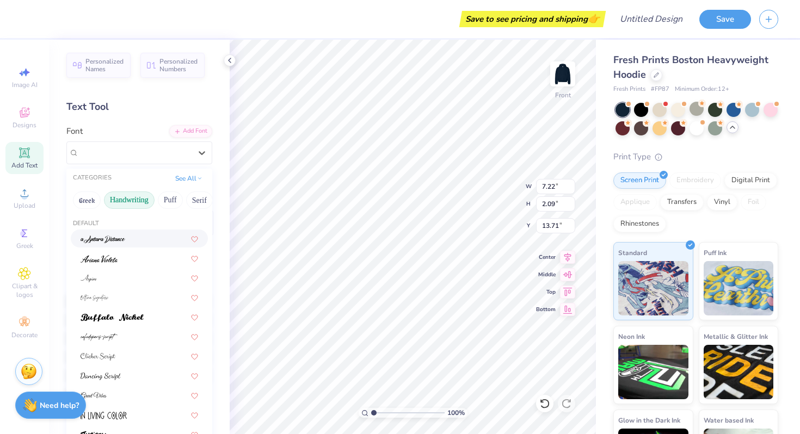
click at [137, 192] on button "Handwriting" at bounding box center [129, 200] width 51 height 17
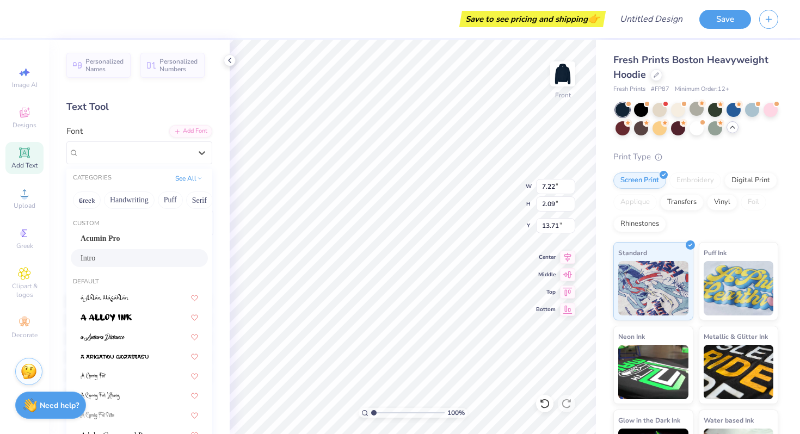
click at [139, 257] on div "Intro" at bounding box center [140, 258] width 118 height 11
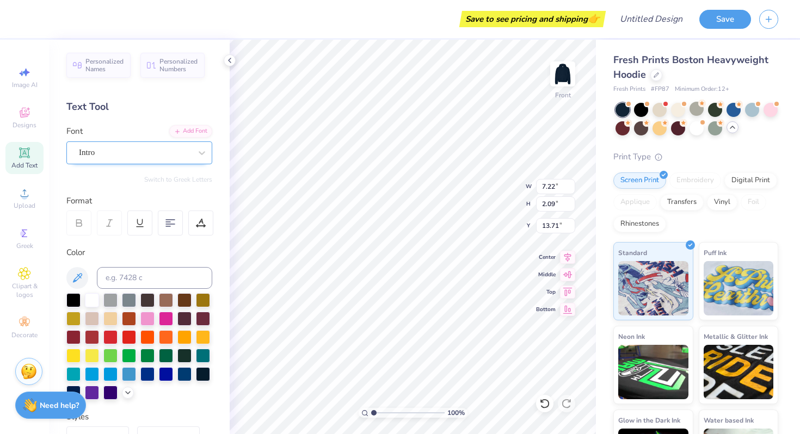
click at [151, 156] on div "Intro" at bounding box center [135, 152] width 114 height 17
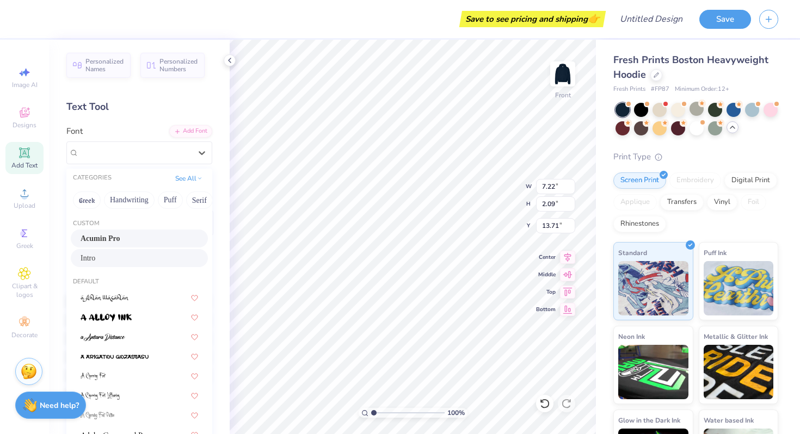
click at [138, 242] on div "Acumin Pro" at bounding box center [140, 238] width 118 height 11
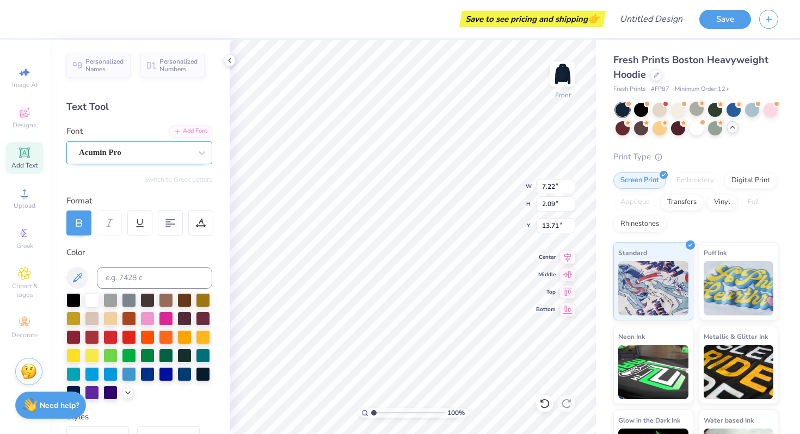
click at [153, 157] on div "Acumin Pro" at bounding box center [135, 152] width 114 height 17
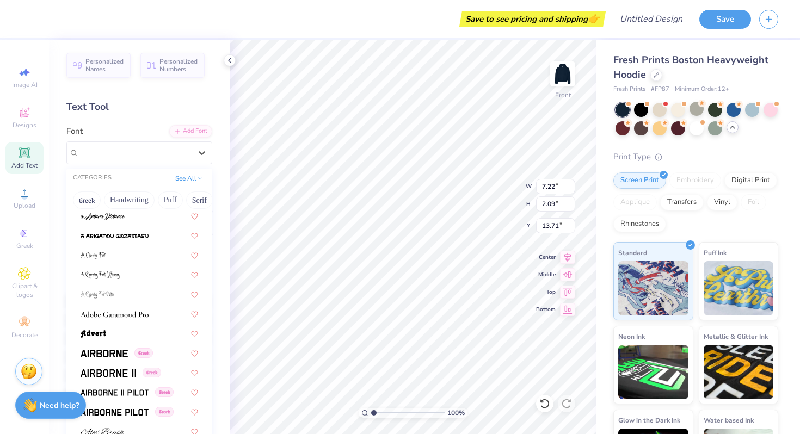
scroll to position [120, 0]
click at [105, 349] on span at bounding box center [104, 353] width 47 height 11
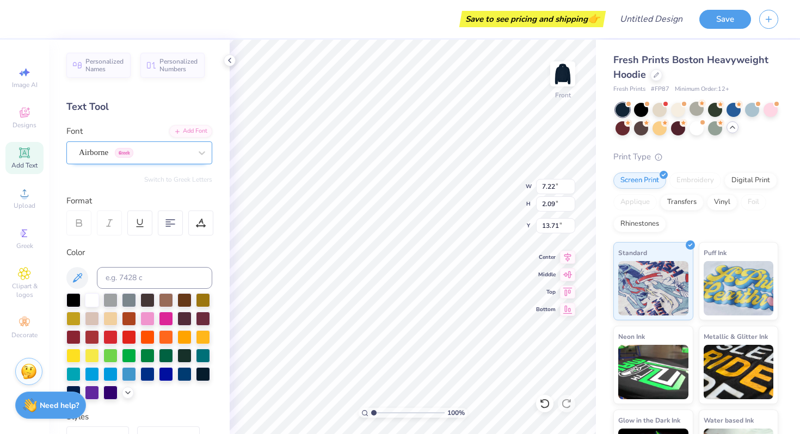
click at [154, 155] on div "Airborne Greek" at bounding box center [135, 152] width 114 height 17
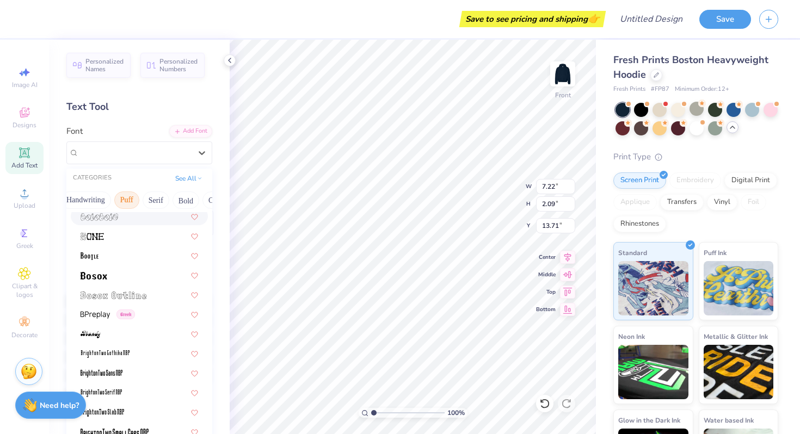
scroll to position [0, 54]
click at [146, 204] on button "Serif" at bounding box center [145, 200] width 27 height 17
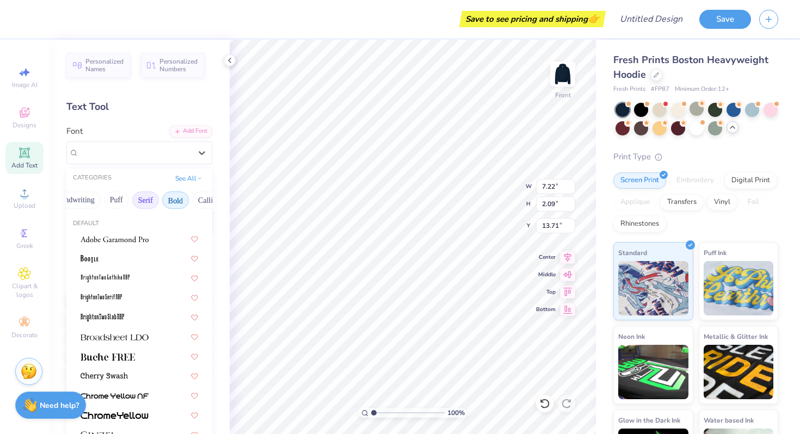
click at [180, 201] on button "Bold" at bounding box center [175, 200] width 27 height 17
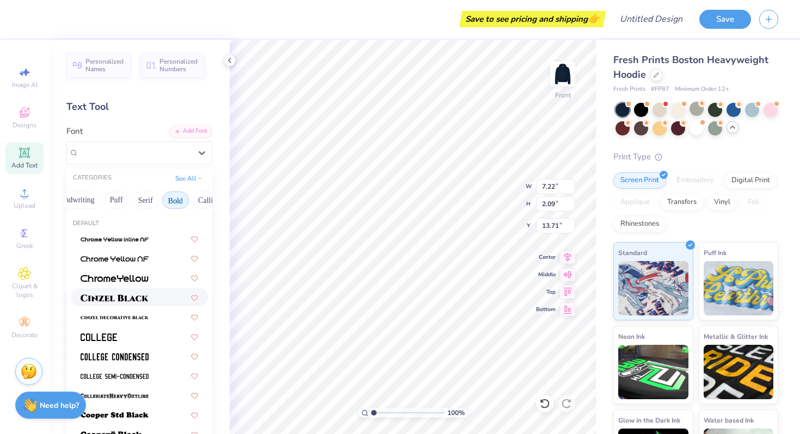
click at [155, 296] on div at bounding box center [140, 297] width 118 height 11
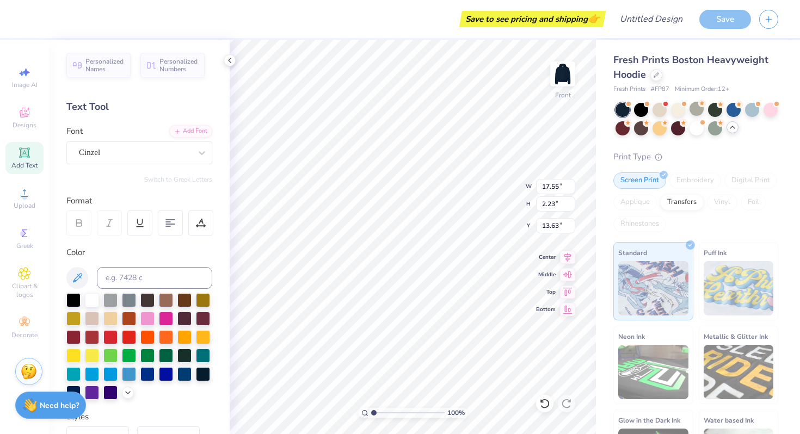
type input "10.62"
click at [169, 159] on div at bounding box center [135, 152] width 112 height 15
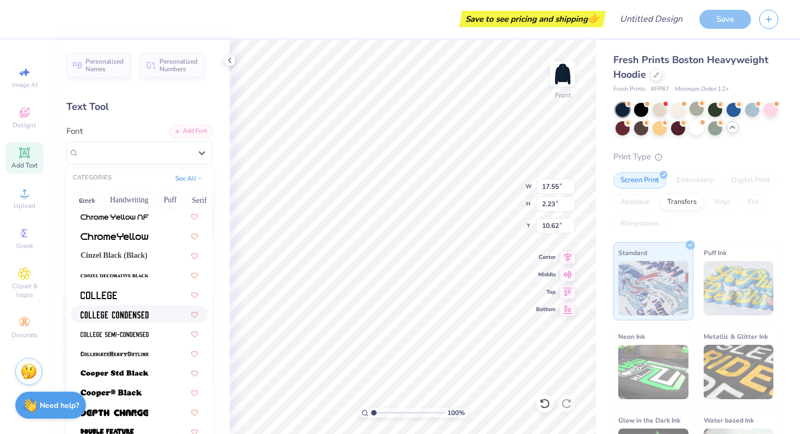
scroll to position [41, 0]
click at [143, 294] on div at bounding box center [140, 295] width 118 height 11
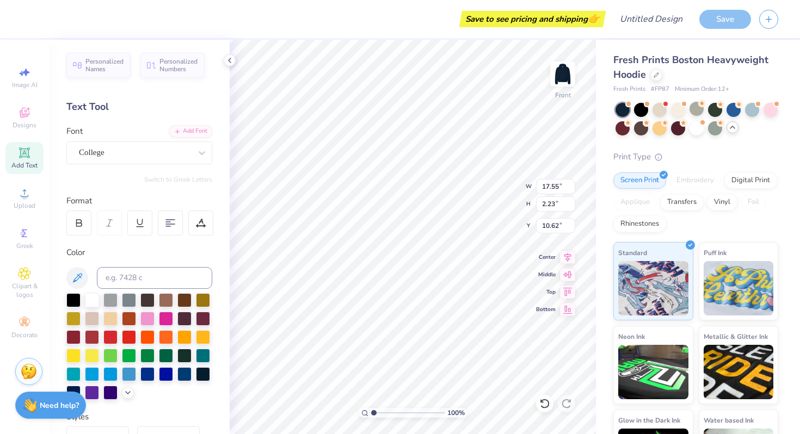
type input "13.40"
type input "2.04"
type input "10.71"
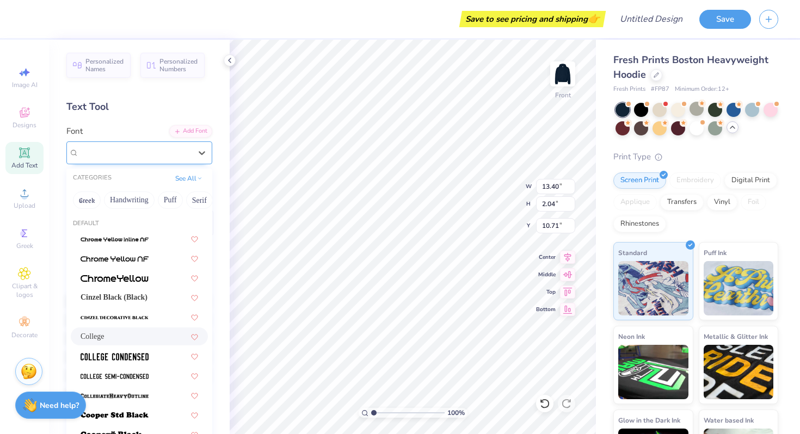
click at [162, 157] on div "College" at bounding box center [135, 152] width 114 height 17
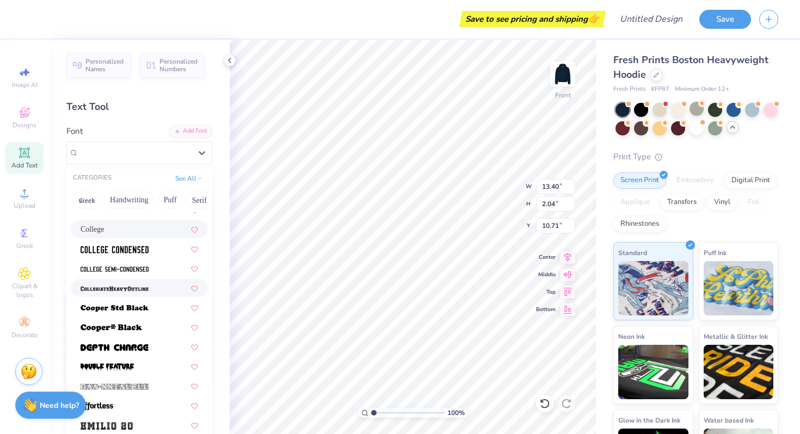
scroll to position [116, 0]
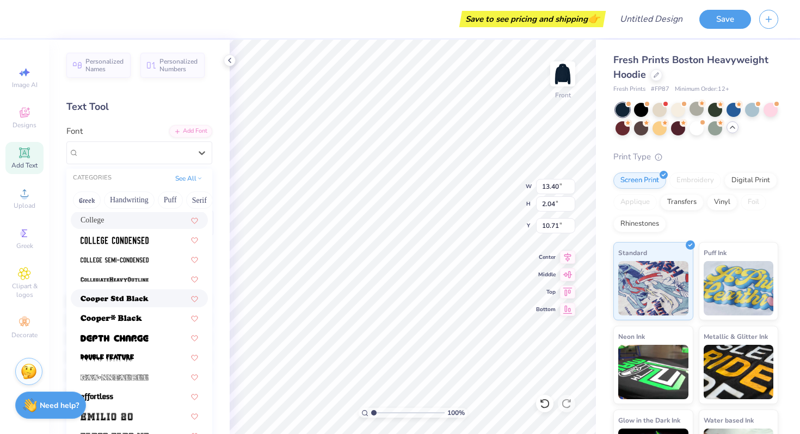
click at [132, 301] on img at bounding box center [115, 300] width 68 height 8
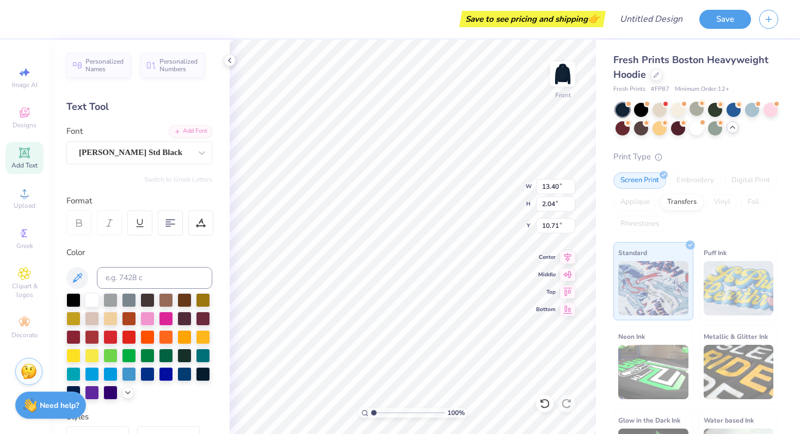
type input "17.93"
type input "2.19"
type input "10.64"
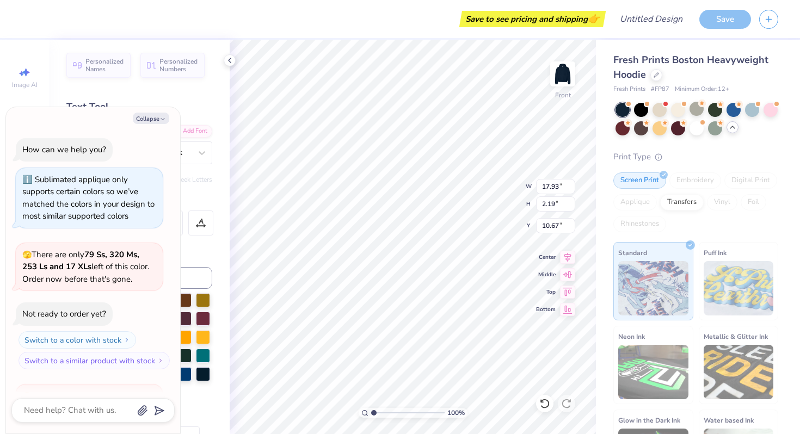
scroll to position [464, 0]
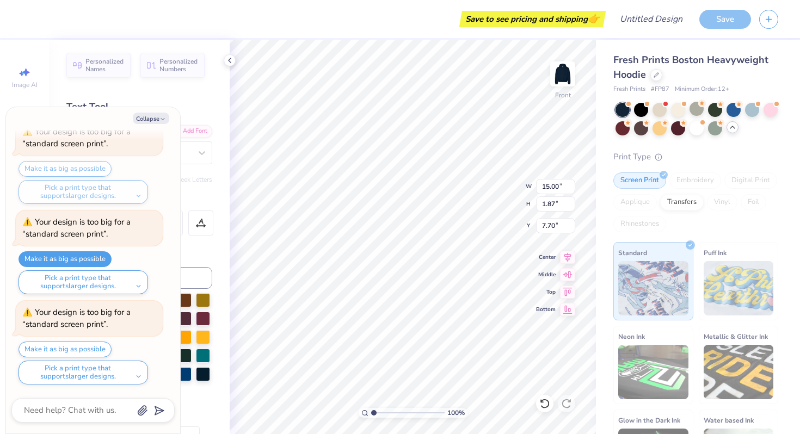
type textarea "x"
type input "8.23"
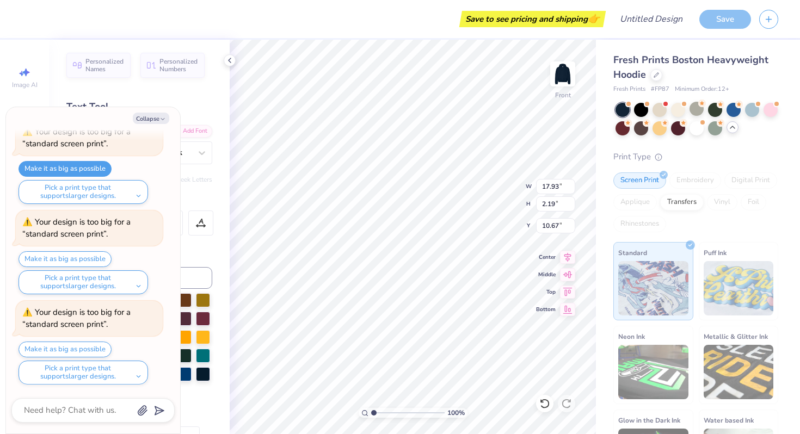
type textarea "x"
type input "10.68"
click at [95, 348] on button "Make it as big as possible" at bounding box center [65, 350] width 93 height 16
type textarea "x"
type input "15.00"
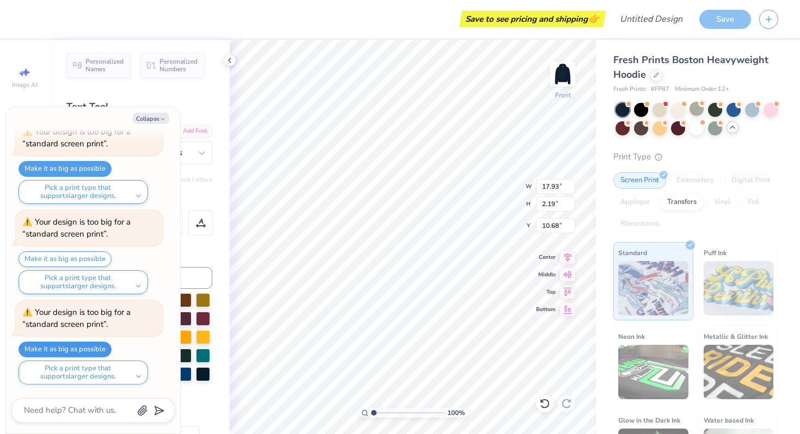
type input "1.83"
type input "10.67"
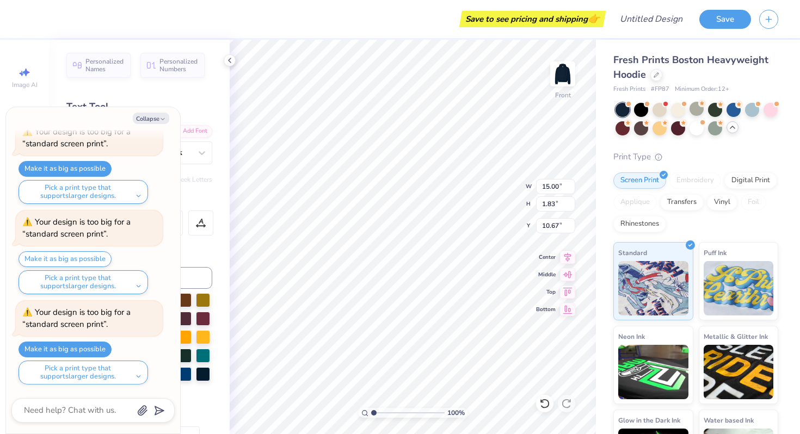
type textarea "x"
type input "10.65"
type textarea "x"
type input "1.87"
type input "8.23"
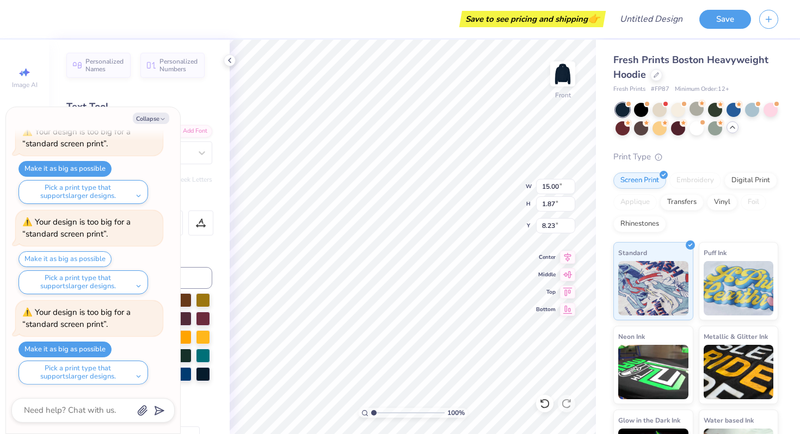
type textarea "x"
type input "12.99"
type input "1.62"
type input "8.48"
click at [151, 118] on button "Collapse" at bounding box center [151, 118] width 36 height 11
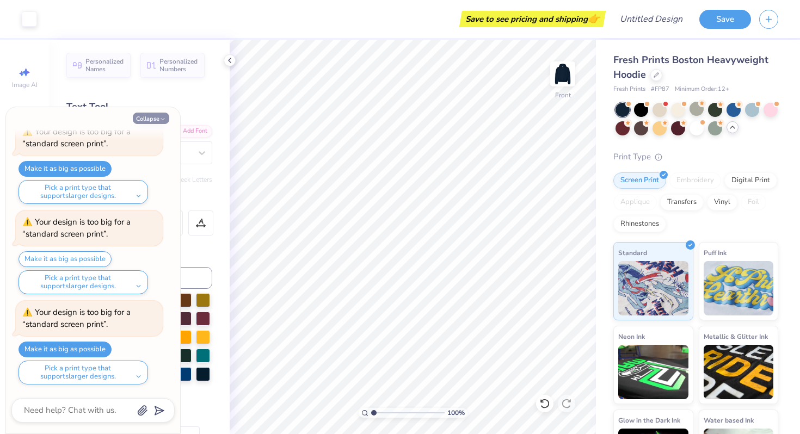
type textarea "x"
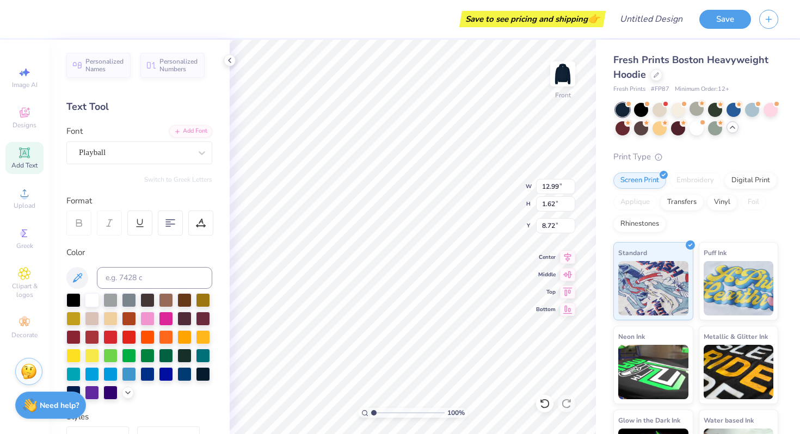
type input "8.72"
click at [193, 159] on div at bounding box center [202, 153] width 20 height 20
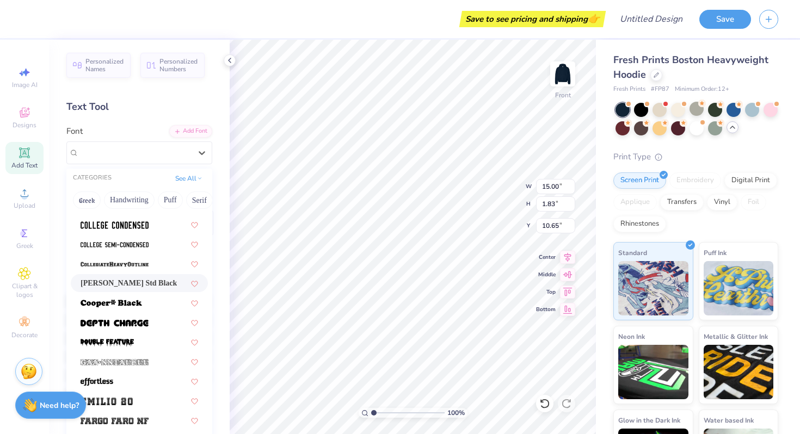
scroll to position [136, 0]
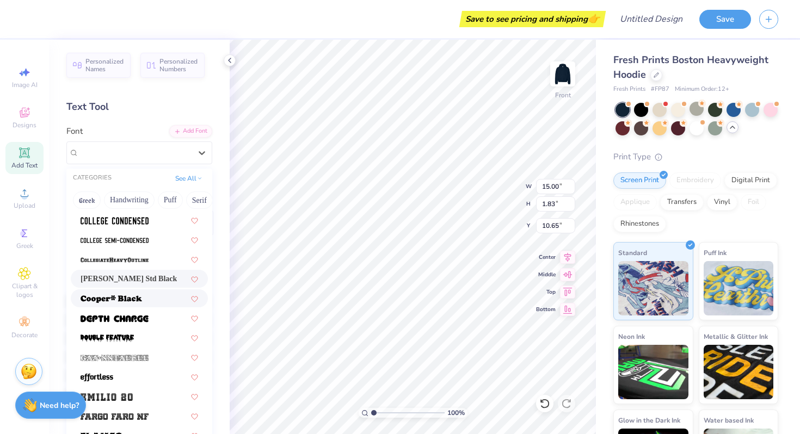
click at [156, 299] on div at bounding box center [140, 298] width 118 height 11
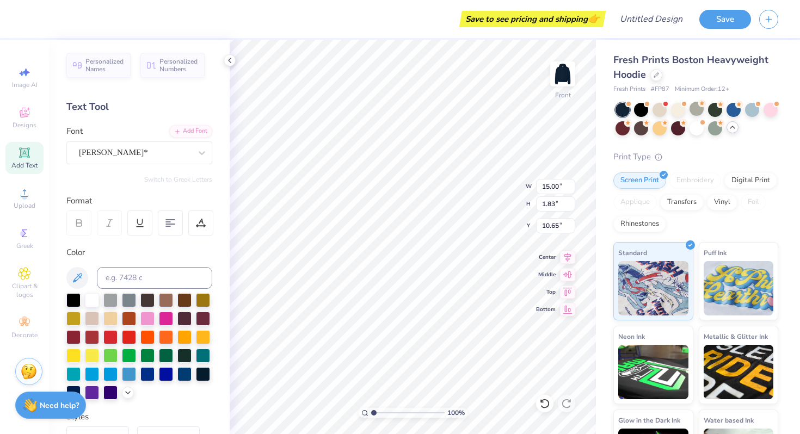
type input "14.50"
type input "1.90"
type input "10.62"
click at [165, 151] on div "[PERSON_NAME]*" at bounding box center [135, 152] width 114 height 17
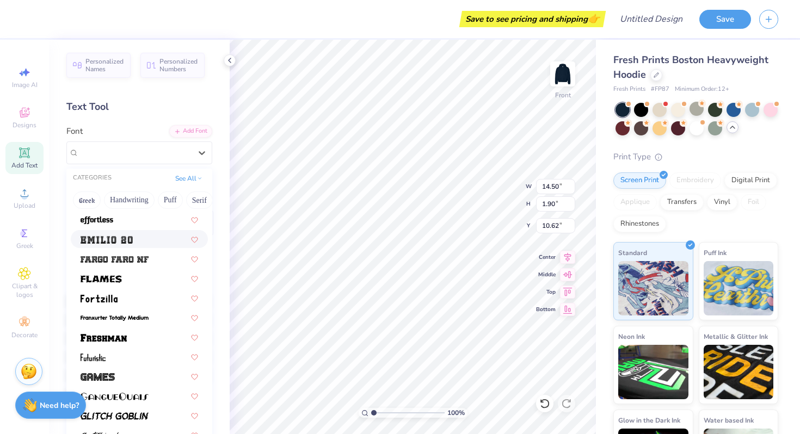
scroll to position [302, 0]
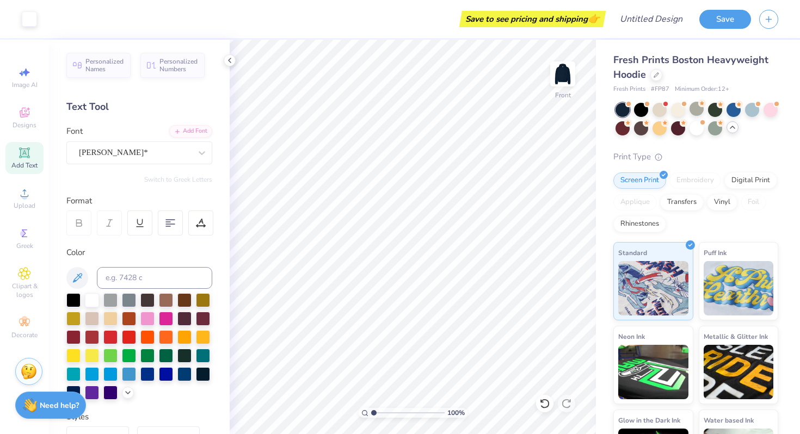
click at [14, 158] on div "Add Text" at bounding box center [24, 158] width 38 height 32
type textarea "2025-26"
click at [185, 153] on div "Super Dream" at bounding box center [135, 152] width 114 height 17
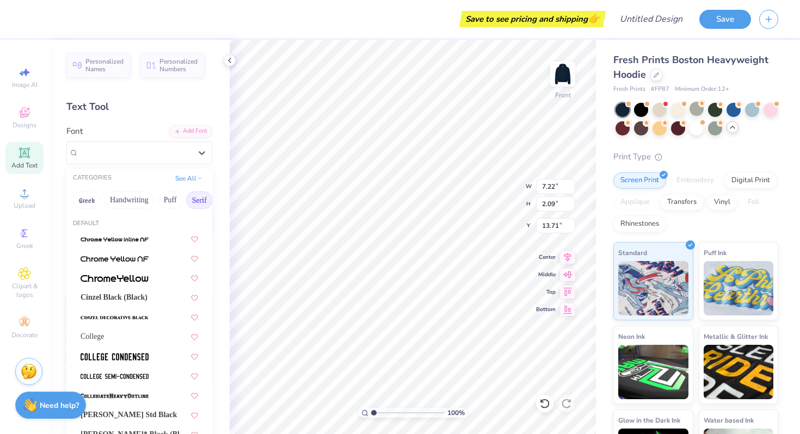
click at [192, 201] on button "Serif" at bounding box center [199, 200] width 27 height 17
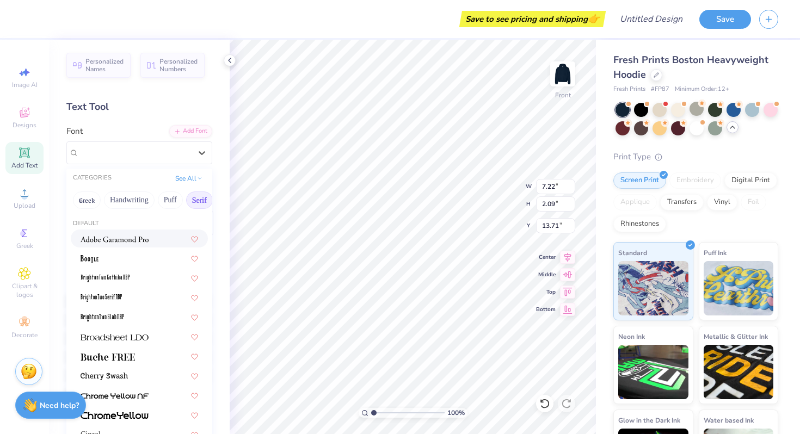
click at [139, 242] on img at bounding box center [115, 240] width 68 height 8
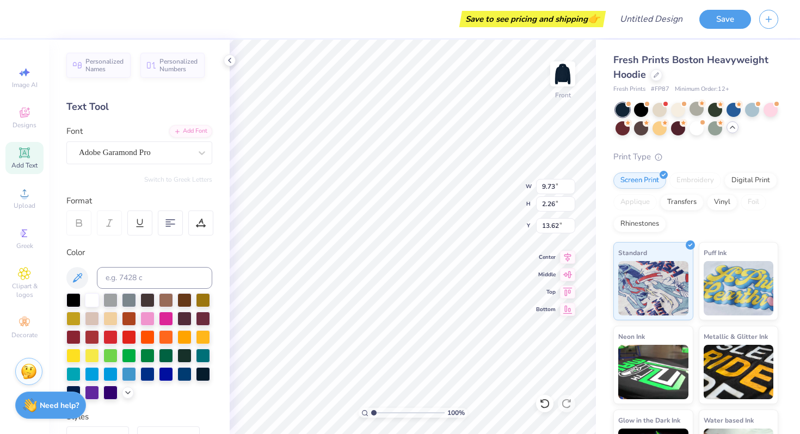
type input "3.46"
type input "0.81"
type input "15.08"
type input "13.18"
type textarea "'25-26"
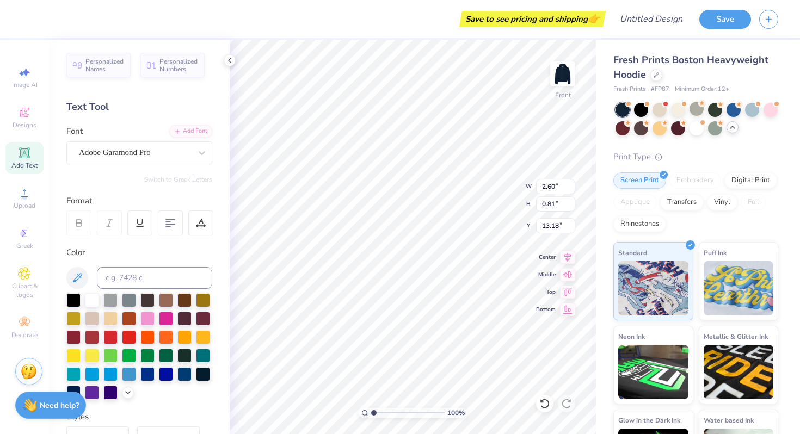
type input "1.82"
type input "0.57"
type input "13.06"
click at [555, 80] on img at bounding box center [563, 74] width 44 height 44
click at [25, 286] on span "Clipart & logos" at bounding box center [24, 290] width 38 height 17
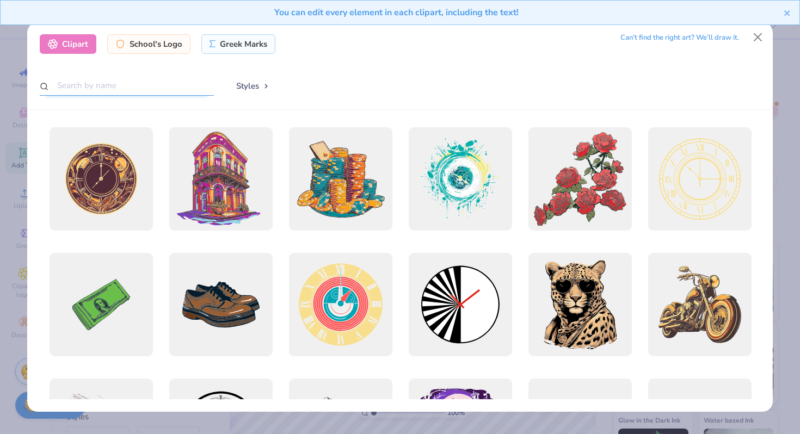
click at [169, 86] on input "text" at bounding box center [127, 86] width 174 height 20
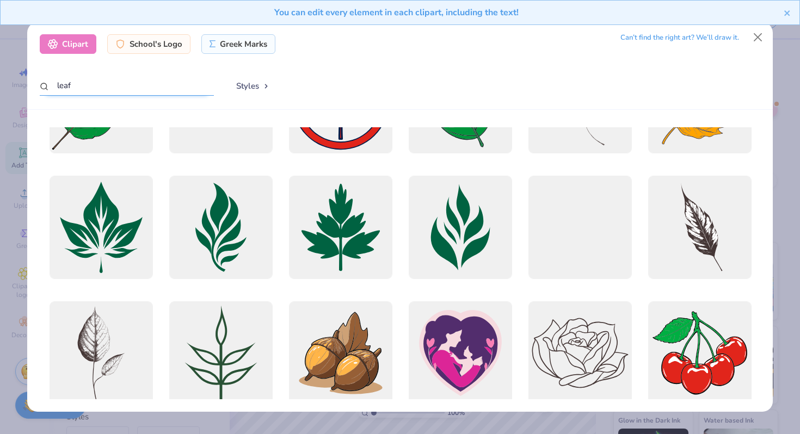
scroll to position [0, 0]
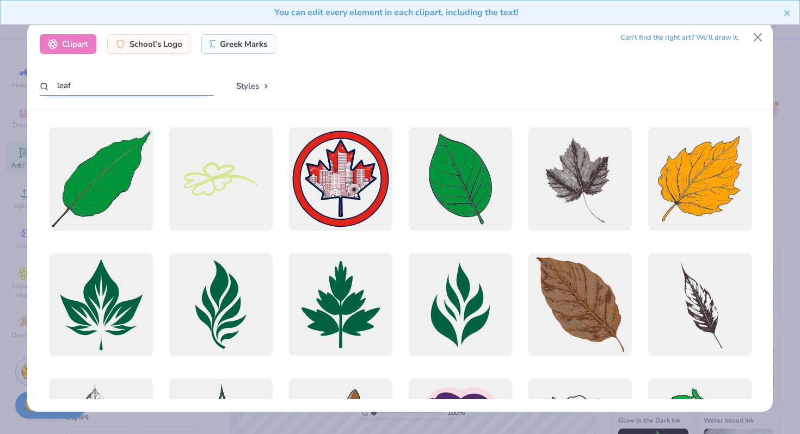
click at [58, 85] on input "leaf" at bounding box center [127, 86] width 174 height 20
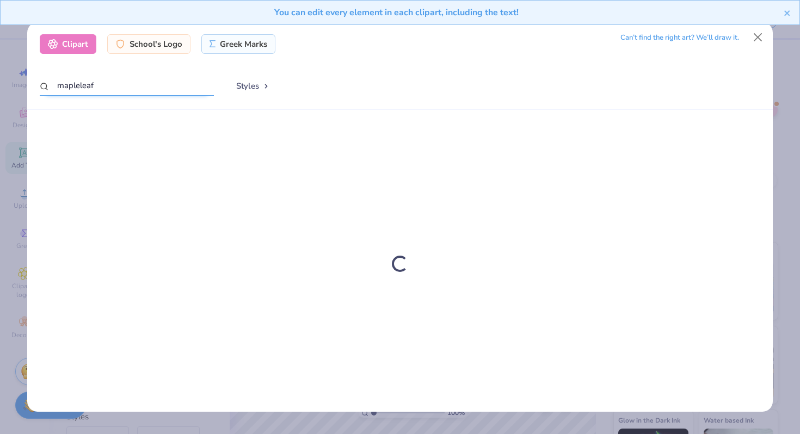
type input "maple leaf"
type textarea "x"
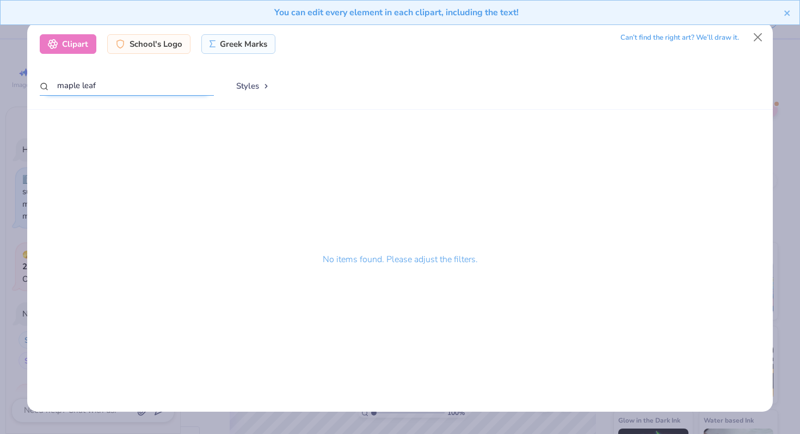
scroll to position [613, 0]
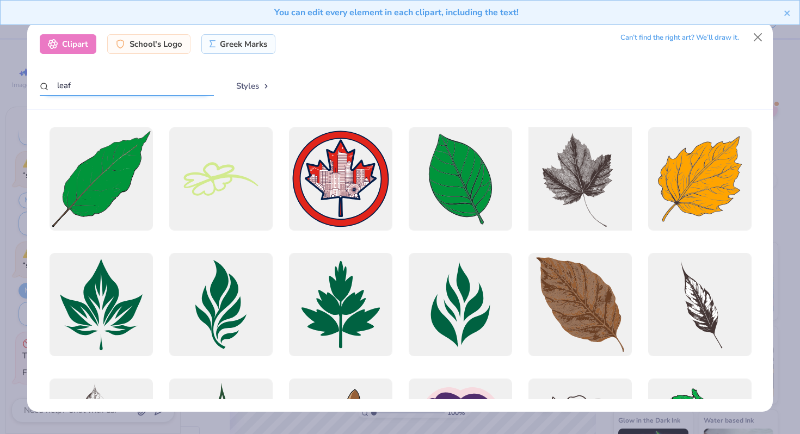
type input "leaf"
click at [552, 180] on div at bounding box center [580, 179] width 114 height 114
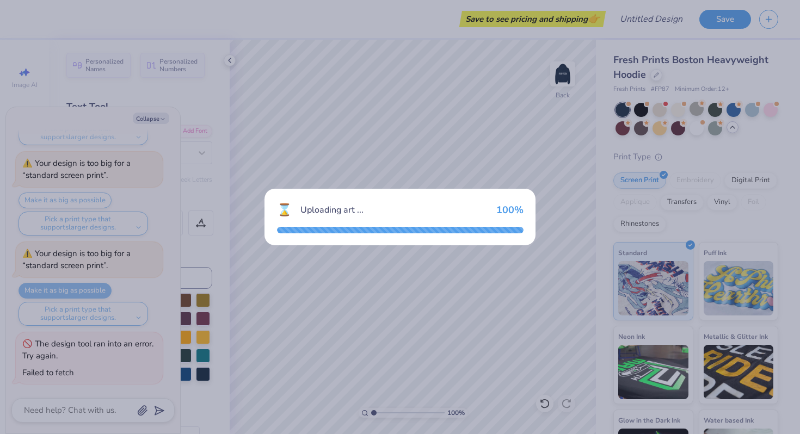
scroll to position [504, 0]
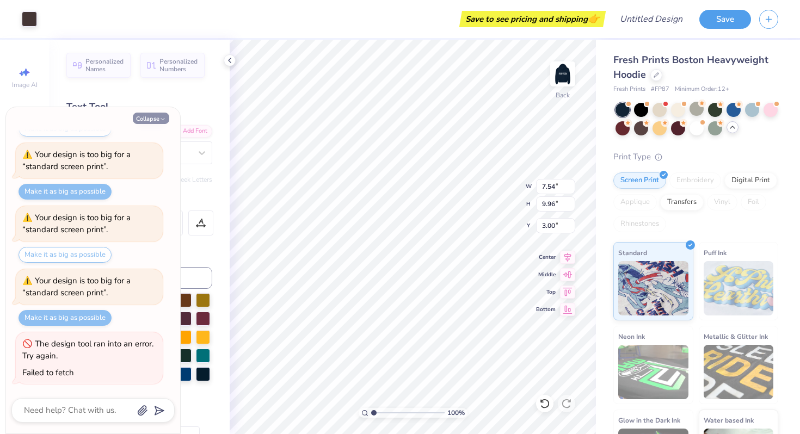
click at [159, 120] on icon "button" at bounding box center [162, 119] width 7 height 7
type textarea "x"
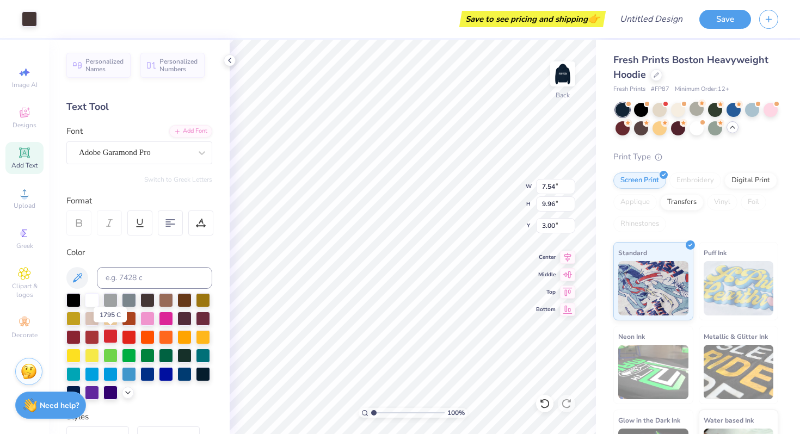
click at [115, 336] on div at bounding box center [110, 336] width 14 height 14
click at [126, 336] on div at bounding box center [129, 336] width 14 height 14
click at [113, 337] on div at bounding box center [110, 336] width 14 height 14
type input "3.84"
type input "5.08"
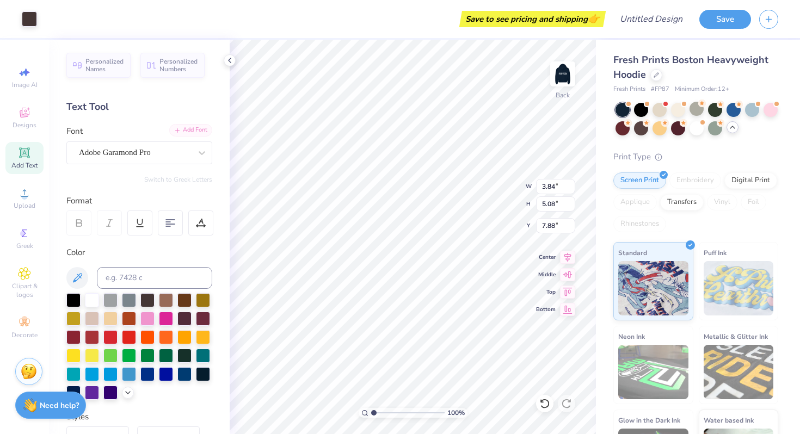
type input "3.00"
type input "2.56"
type input "3.38"
type input "3.00"
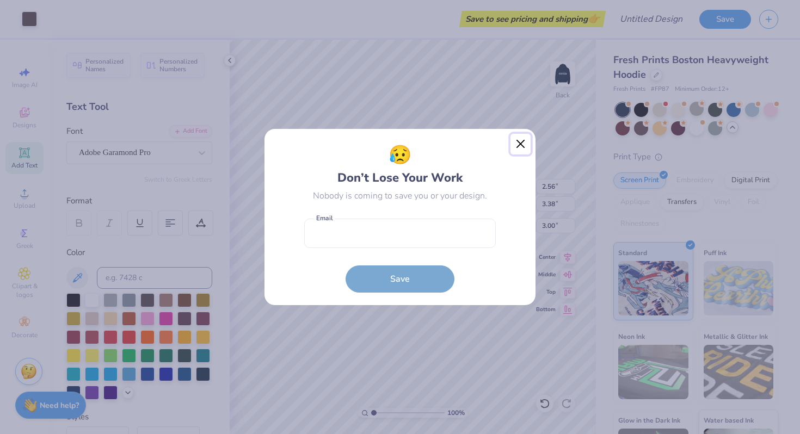
click at [516, 142] on button "Close" at bounding box center [521, 144] width 21 height 21
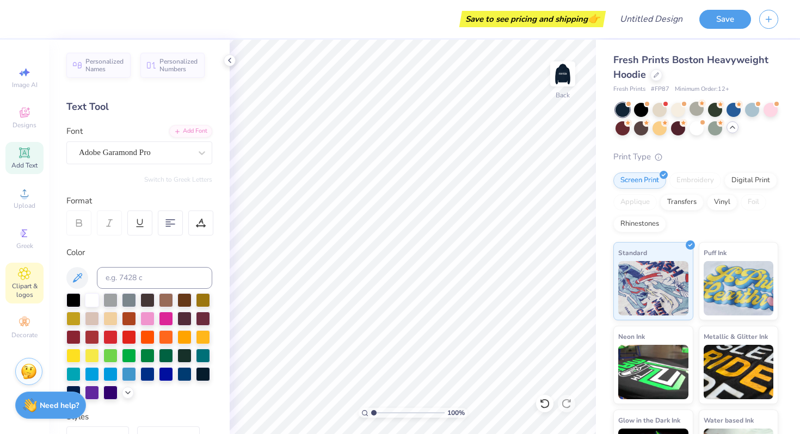
click at [25, 280] on icon at bounding box center [24, 273] width 13 height 13
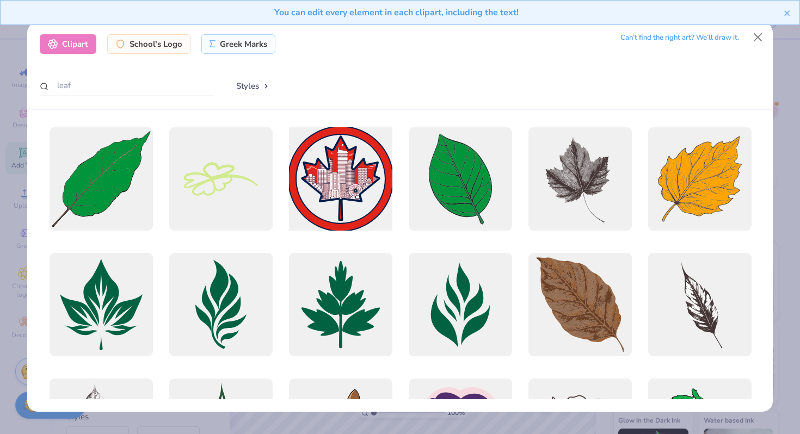
click at [352, 157] on div at bounding box center [341, 179] width 114 height 114
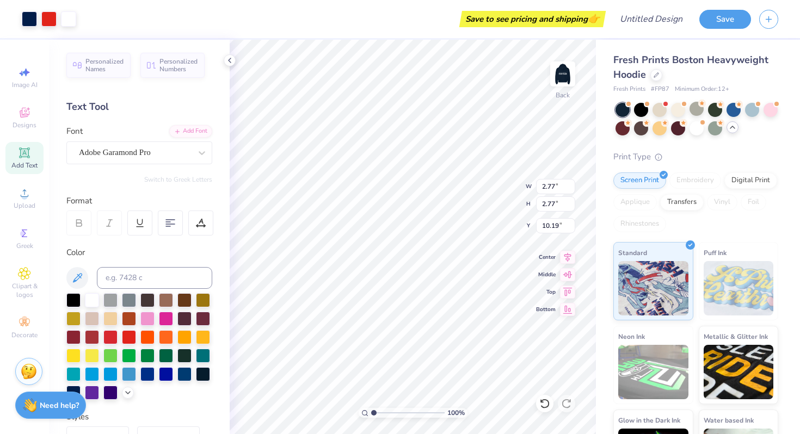
type input "2.77"
type input "3.00"
type input "3.55"
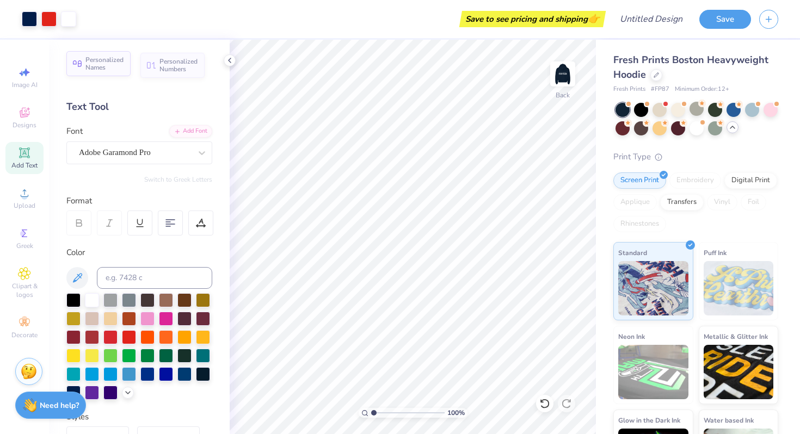
click at [112, 64] on span "Personalized Names" at bounding box center [104, 63] width 39 height 15
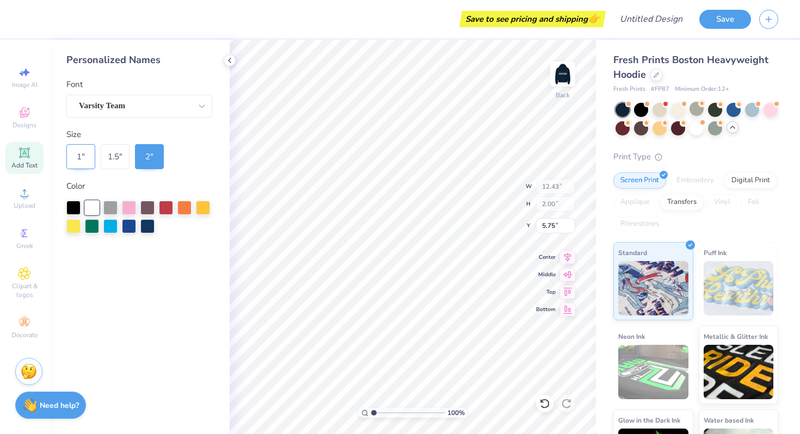
click at [81, 151] on div "1 "" at bounding box center [80, 156] width 29 height 25
type input "6.21"
type input "1.00"
type input "6.25"
click at [161, 107] on div "Varsity Team" at bounding box center [135, 105] width 114 height 17
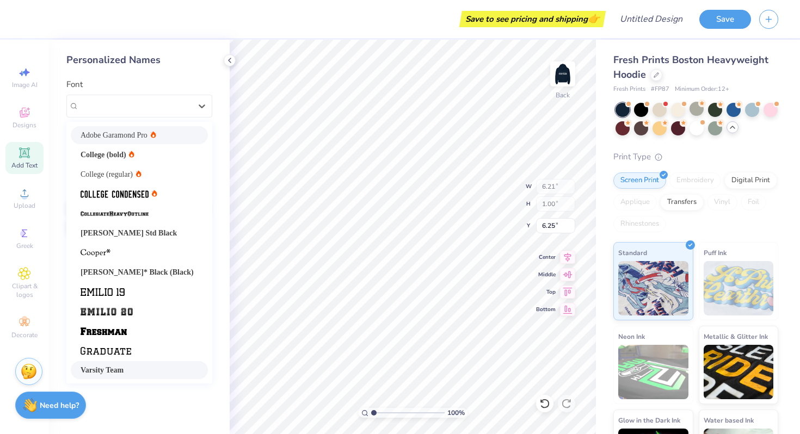
click at [175, 139] on div "Adobe Garamond Pro" at bounding box center [140, 135] width 118 height 11
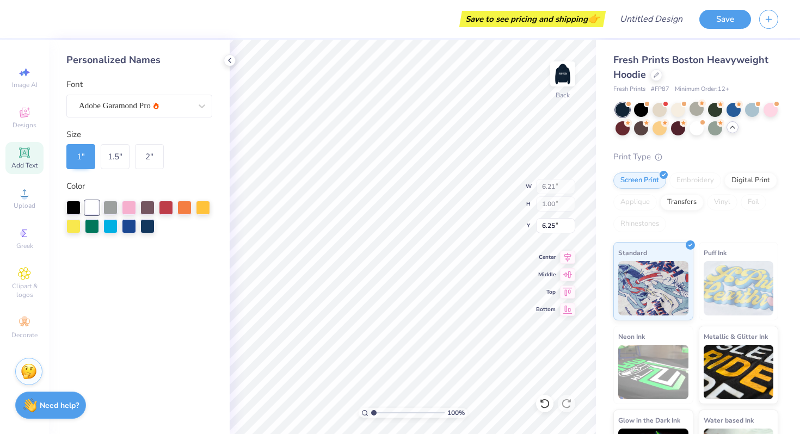
type input "6.43"
click at [28, 316] on icon at bounding box center [24, 322] width 13 height 13
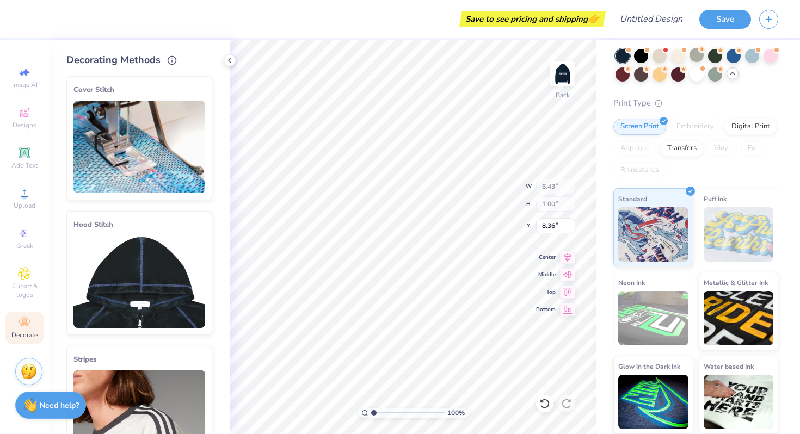
scroll to position [0, 0]
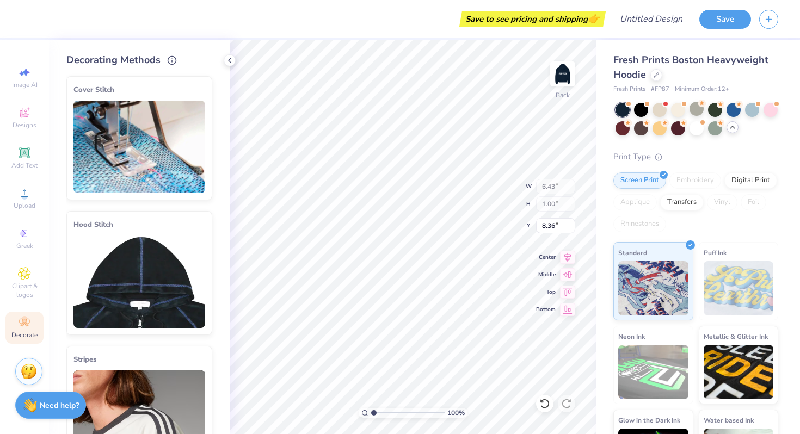
type input "8.37"
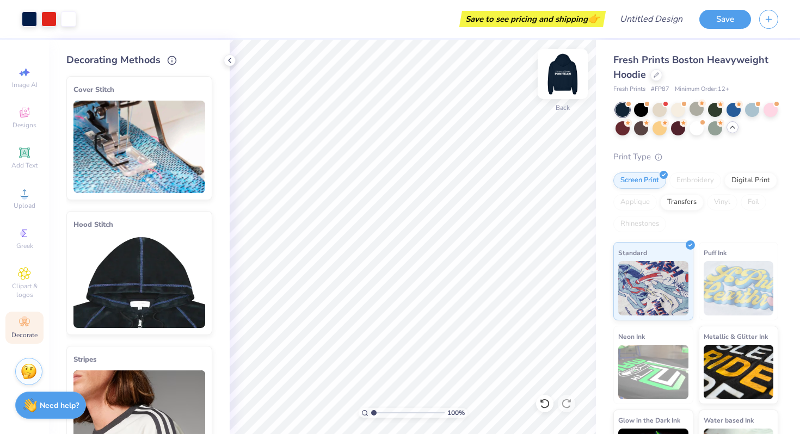
click at [562, 78] on img at bounding box center [563, 74] width 44 height 44
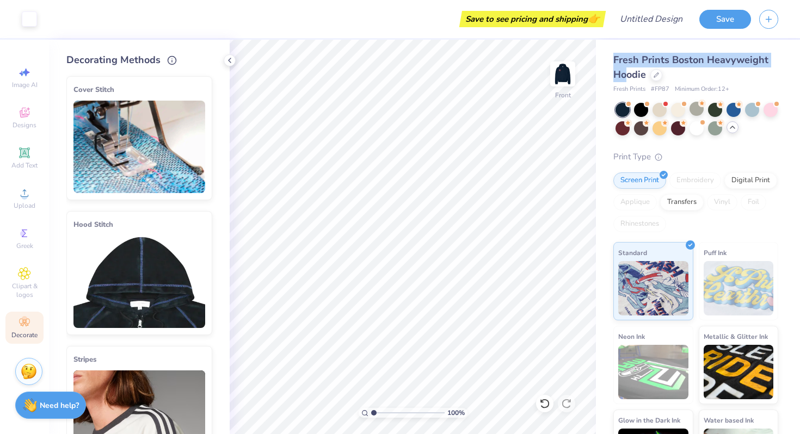
drag, startPoint x: 613, startPoint y: 59, endPoint x: 628, endPoint y: 73, distance: 20.0
click at [628, 73] on span "Fresh Prints Boston Heavyweight Hoodie" at bounding box center [690, 67] width 155 height 28
click at [674, 58] on span "Fresh Prints Boston Heavyweight Hoodie" at bounding box center [690, 67] width 155 height 28
drag, startPoint x: 671, startPoint y: 59, endPoint x: 645, endPoint y: 76, distance: 30.6
click at [645, 76] on span "Fresh Prints Boston Heavyweight Hoodie" at bounding box center [690, 67] width 155 height 28
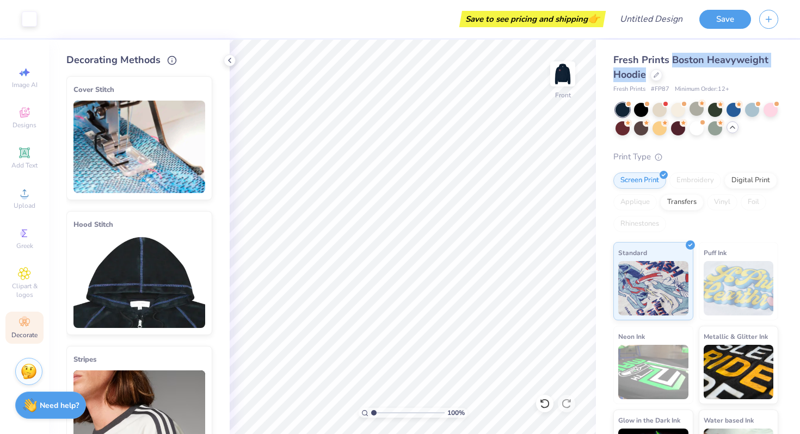
copy span "Boston Heavyweight Hoodie"
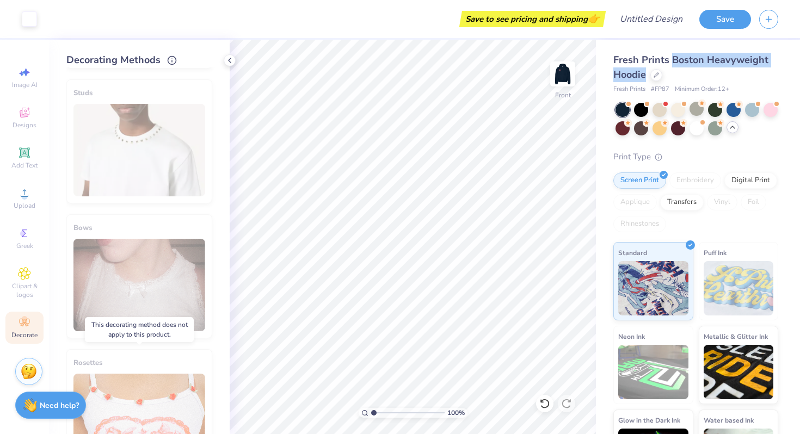
scroll to position [587, 0]
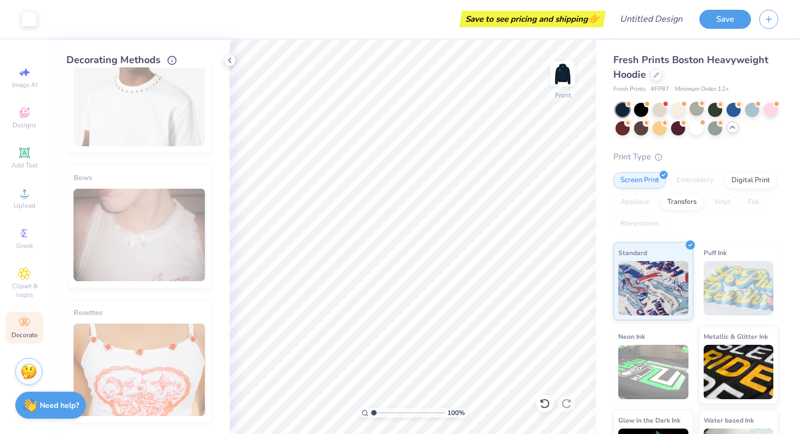
click at [723, 29] on div "Save" at bounding box center [749, 19] width 101 height 38
click at [723, 21] on button "Save" at bounding box center [725, 17] width 52 height 19
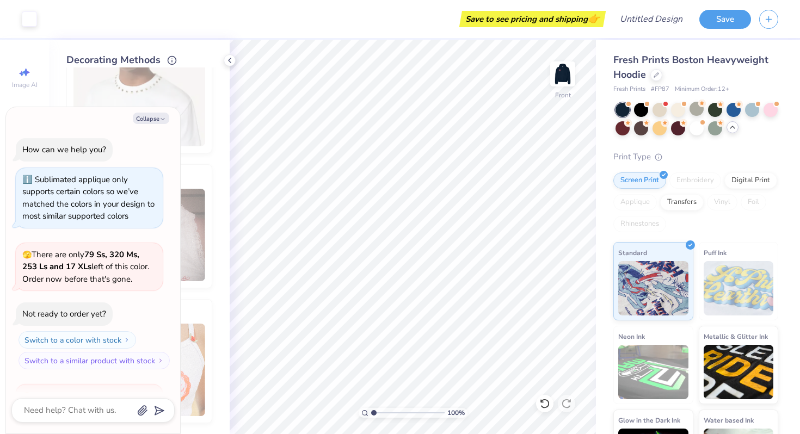
scroll to position [533, 0]
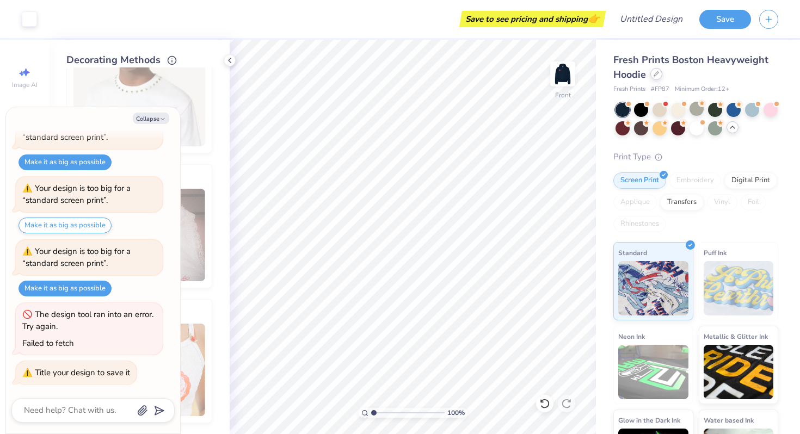
click at [654, 77] on div at bounding box center [656, 74] width 12 height 12
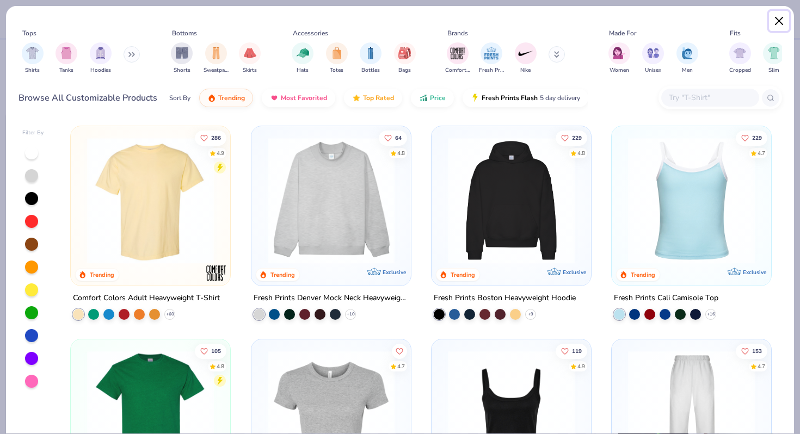
click at [781, 22] on button "Close" at bounding box center [779, 21] width 21 height 21
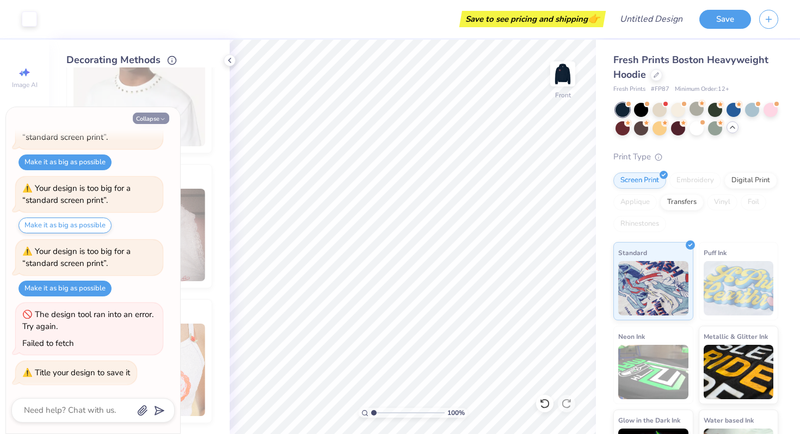
click at [159, 120] on icon "button" at bounding box center [162, 119] width 7 height 7
type textarea "x"
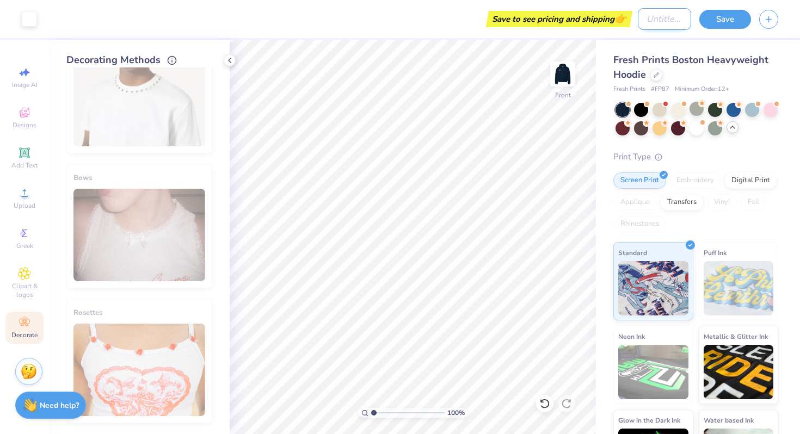
click at [650, 22] on input "Design Title" at bounding box center [664, 19] width 53 height 22
type input "Pom"
click at [730, 22] on button "Save" at bounding box center [725, 17] width 52 height 19
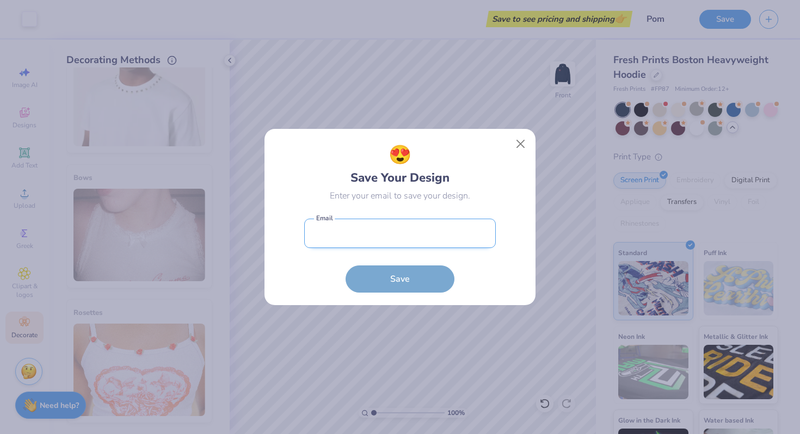
click at [399, 237] on input "email" at bounding box center [400, 234] width 192 height 30
type input "[EMAIL_ADDRESS][DOMAIN_NAME]"
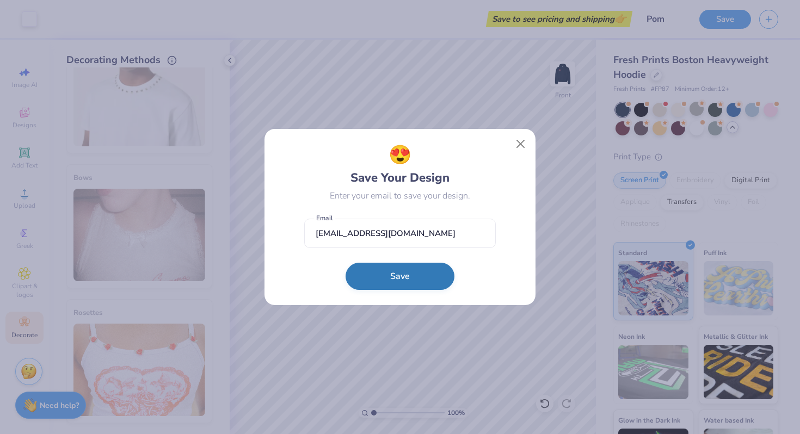
click at [393, 280] on button "Save" at bounding box center [400, 276] width 109 height 27
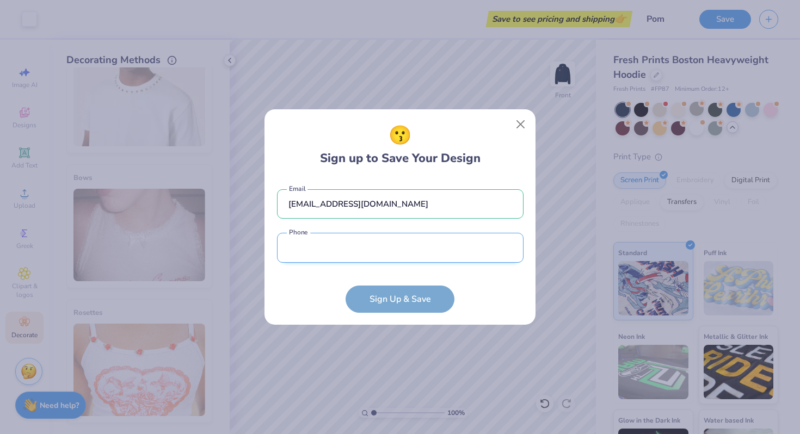
click at [383, 259] on input "tel" at bounding box center [400, 248] width 247 height 30
type input "[PHONE_NUMBER]"
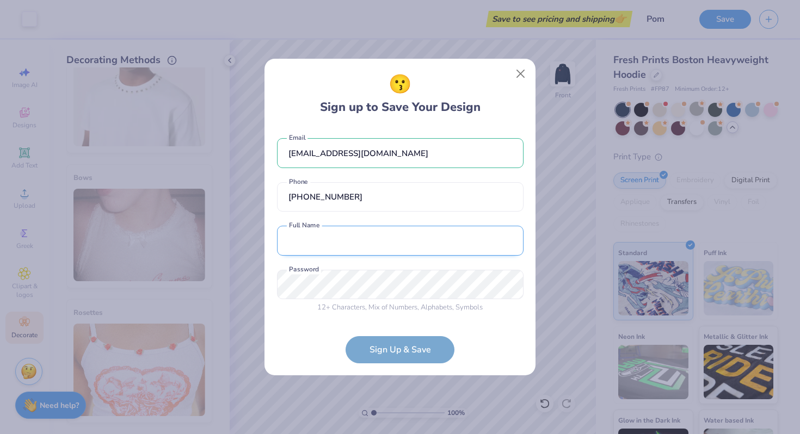
click at [368, 254] on input "text" at bounding box center [400, 241] width 247 height 30
type input "[PERSON_NAME]"
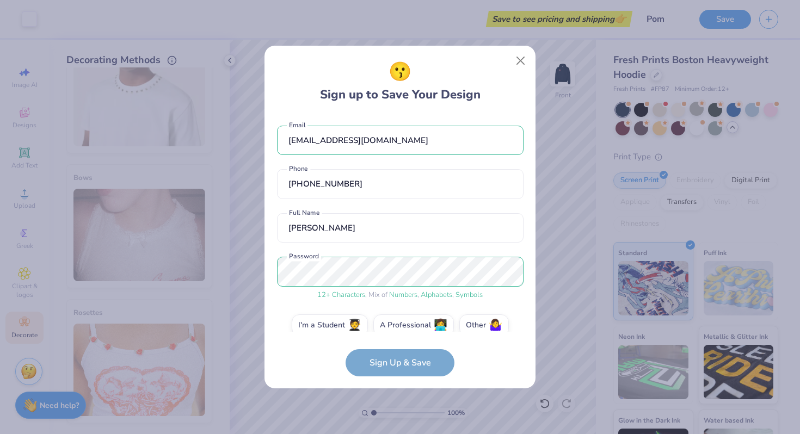
scroll to position [15, 0]
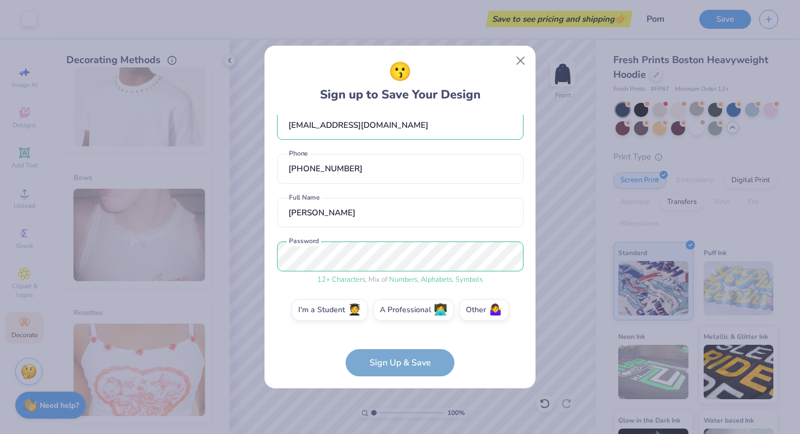
click at [429, 362] on form "[EMAIL_ADDRESS][DOMAIN_NAME] Email [PHONE_NUMBER] Phone [PERSON_NAME] Full Name…" at bounding box center [400, 246] width 247 height 262
click at [282, 351] on form "[EMAIL_ADDRESS][DOMAIN_NAME] Email [PHONE_NUMBER] Phone [PERSON_NAME] Full Name…" at bounding box center [400, 246] width 247 height 262
click at [366, 361] on form "[EMAIL_ADDRESS][DOMAIN_NAME] Email [PHONE_NUMBER] Phone [PERSON_NAME] Full Name…" at bounding box center [400, 246] width 247 height 262
click at [269, 287] on div "😗 Sign up to Save Your Design [EMAIL_ADDRESS][DOMAIN_NAME] Email [PHONE_NUMBER]…" at bounding box center [400, 217] width 271 height 343
click at [305, 368] on form "[EMAIL_ADDRESS][DOMAIN_NAME] Email [PHONE_NUMBER] Phone [PERSON_NAME] Full Name…" at bounding box center [400, 246] width 247 height 262
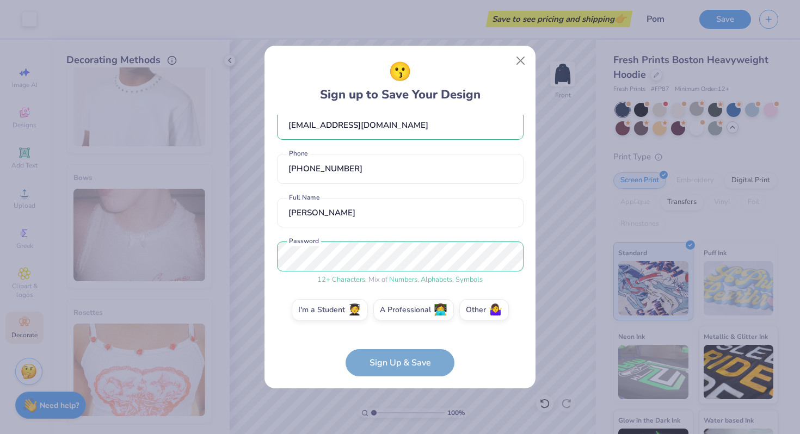
click at [373, 362] on form "[EMAIL_ADDRESS][DOMAIN_NAME] Email [PHONE_NUMBER] Phone [PERSON_NAME] Full Name…" at bounding box center [400, 246] width 247 height 262
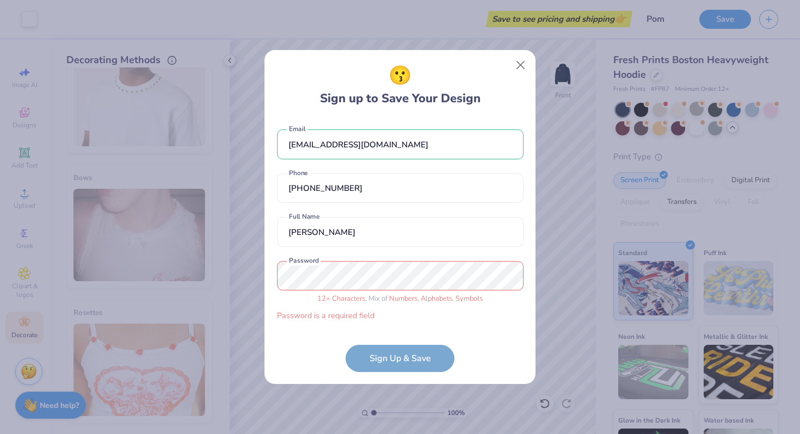
click at [526, 214] on div "😗 Sign up to Save Your Design [EMAIL_ADDRESS][DOMAIN_NAME] Email [PHONE_NUMBER]…" at bounding box center [400, 217] width 271 height 334
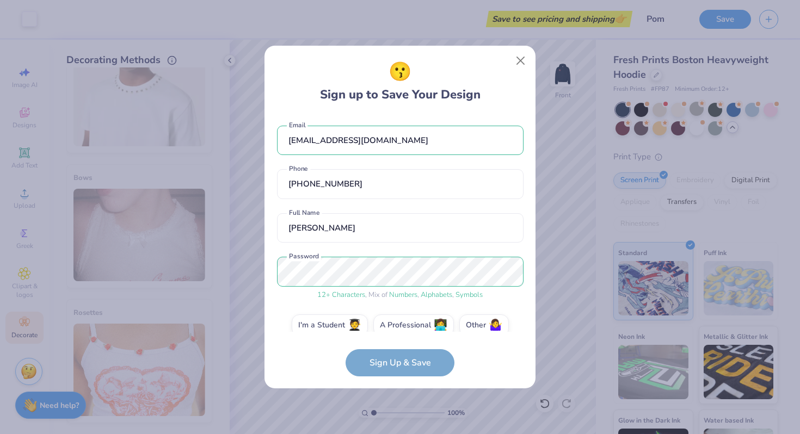
scroll to position [15, 0]
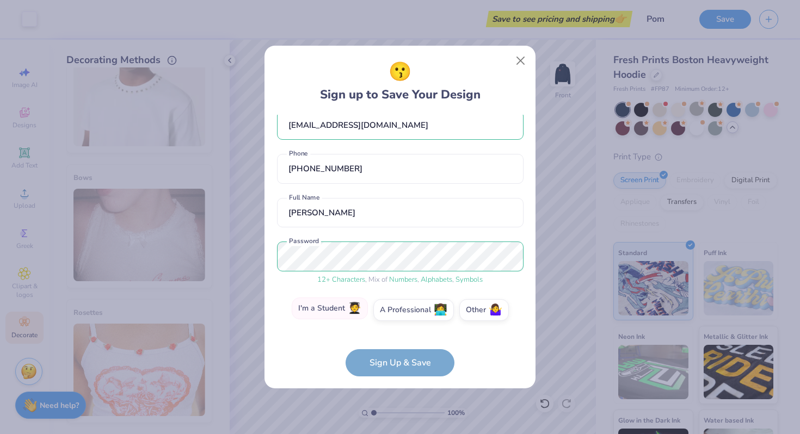
click at [355, 313] on span "🧑‍🎓" at bounding box center [355, 309] width 14 height 13
click at [397, 325] on input "I'm a Student 🧑‍🎓" at bounding box center [400, 328] width 7 height 7
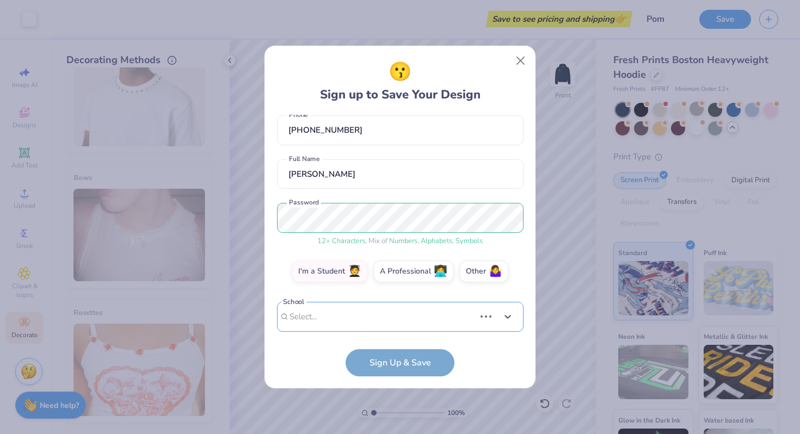
click at [378, 317] on div "Use Up and Down to choose options, press Enter to select the currently focused …" at bounding box center [400, 333] width 247 height 63
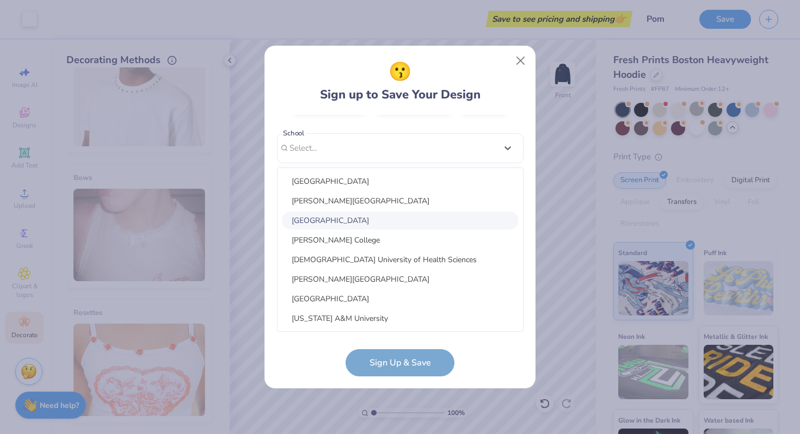
type input "u"
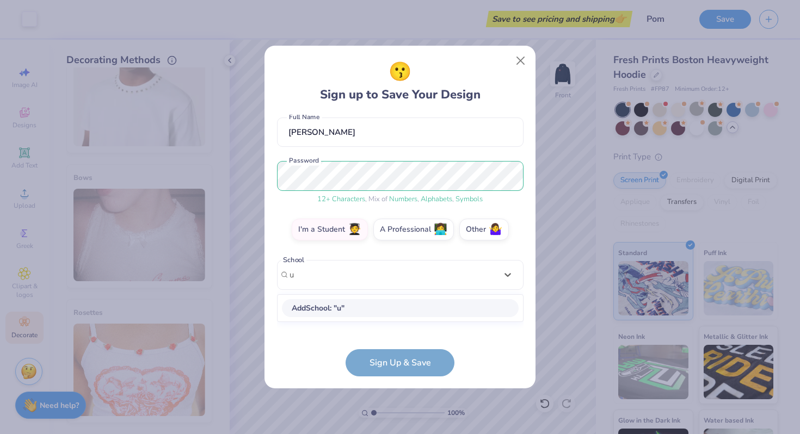
scroll to position [86, 0]
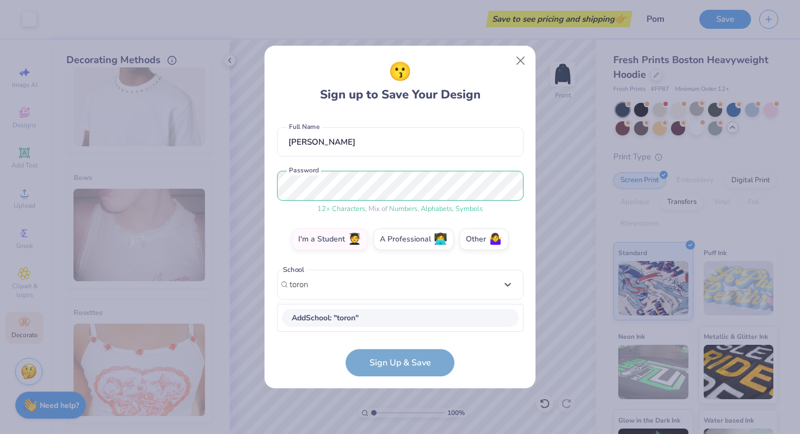
type input "toron"
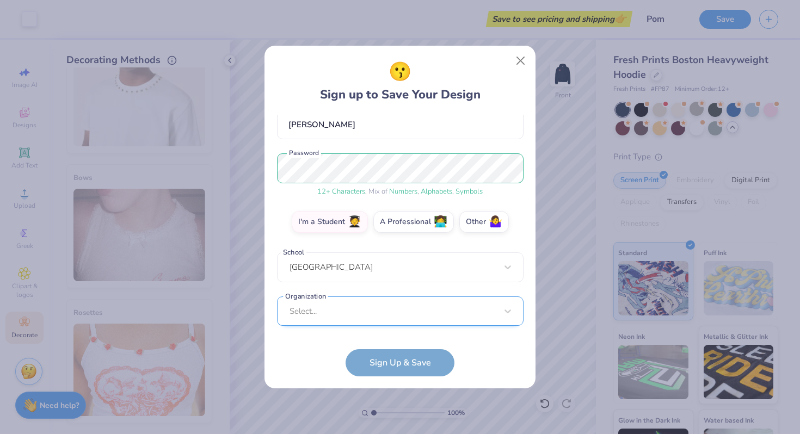
click at [394, 315] on div "Select..." at bounding box center [400, 312] width 247 height 30
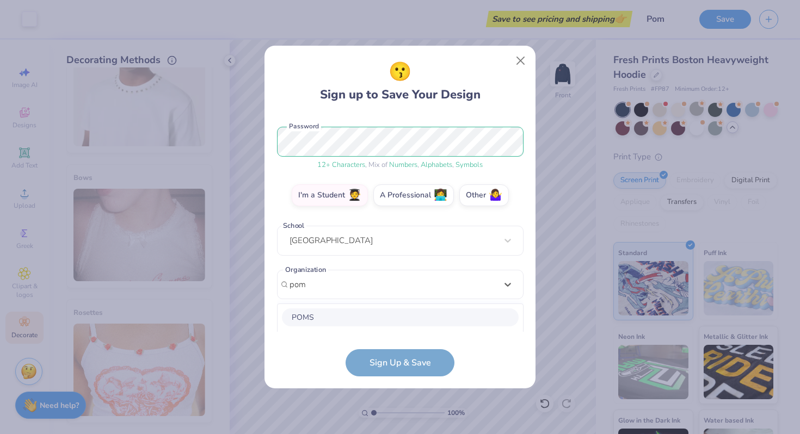
scroll to position [266, 0]
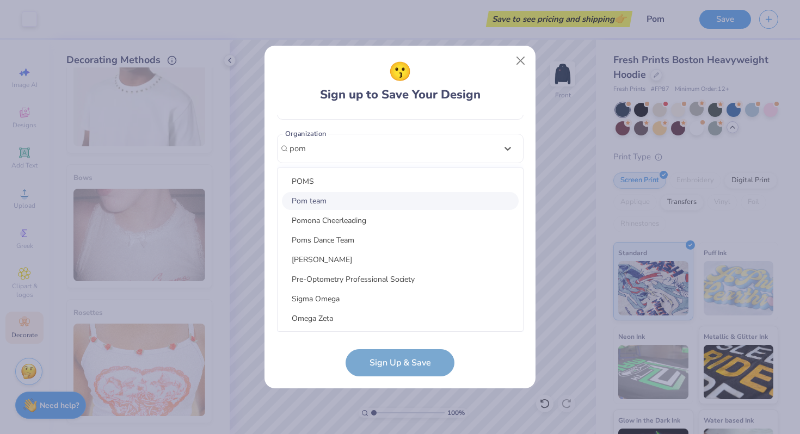
click at [399, 200] on div "Pom team" at bounding box center [400, 201] width 237 height 18
type input "pom"
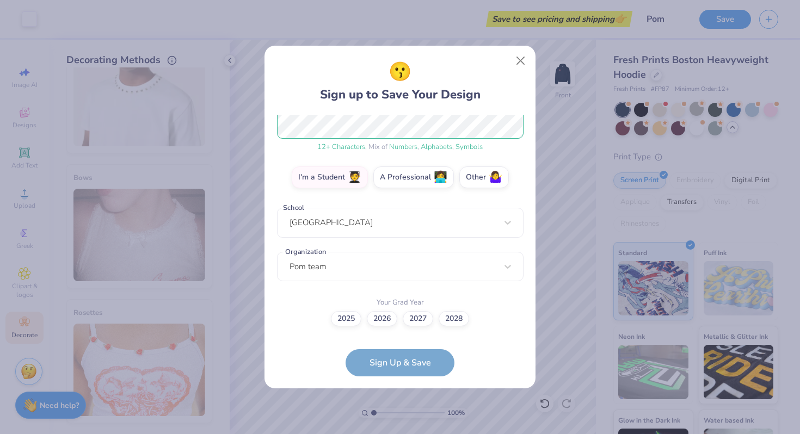
scroll to position [147, 0]
click at [382, 321] on label "2026" at bounding box center [382, 317] width 30 height 15
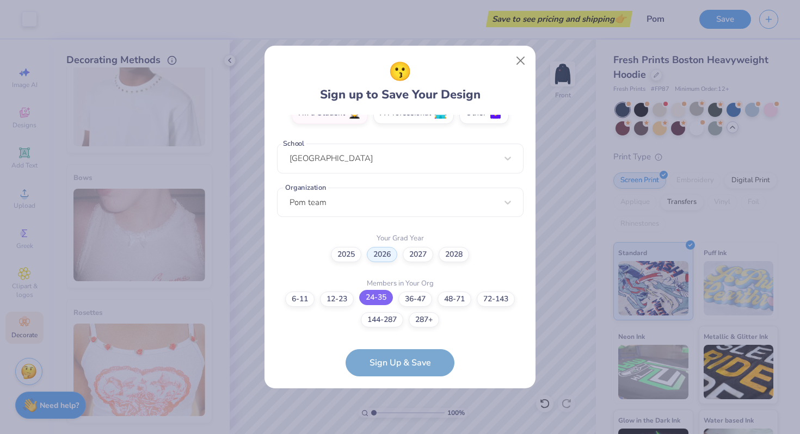
click at [374, 297] on label "24-35" at bounding box center [376, 297] width 34 height 15
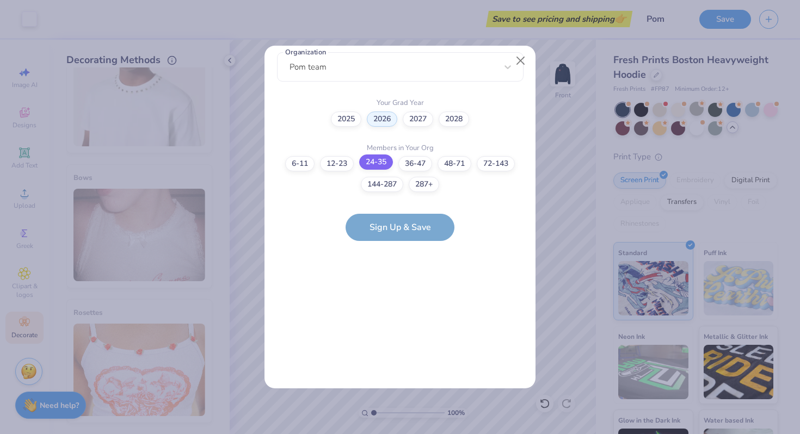
scroll to position [0, 0]
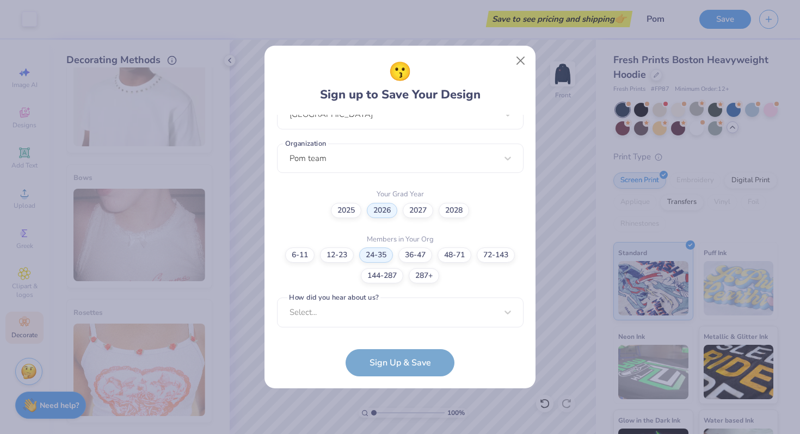
click at [377, 327] on div "[EMAIL_ADDRESS][DOMAIN_NAME] Email [PHONE_NUMBER] Phone [PERSON_NAME] Full Name…" at bounding box center [400, 223] width 247 height 217
click at [376, 320] on div "Select..." at bounding box center [400, 313] width 247 height 30
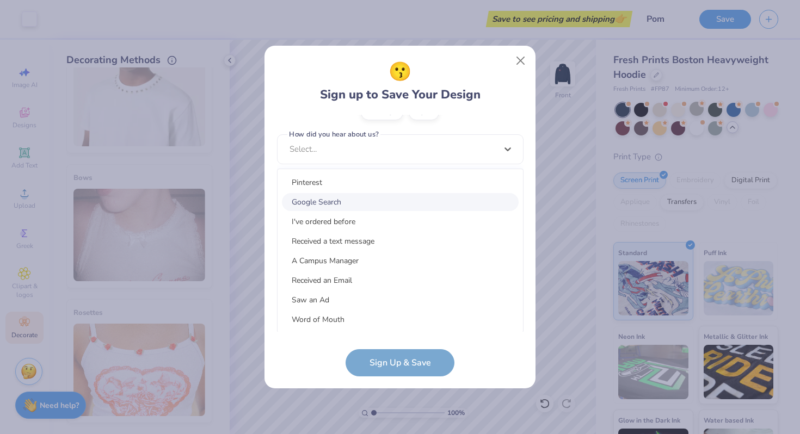
click at [371, 198] on div "Google Search" at bounding box center [400, 202] width 237 height 18
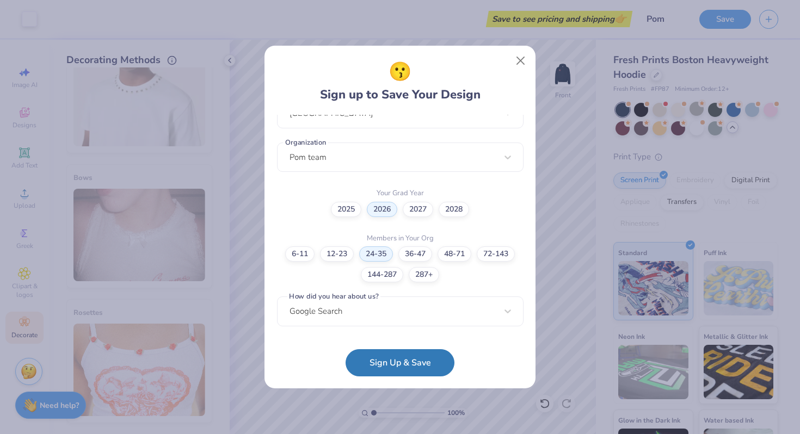
scroll to position [256, 0]
click at [386, 354] on button "Sign Up & Save" at bounding box center [400, 360] width 109 height 27
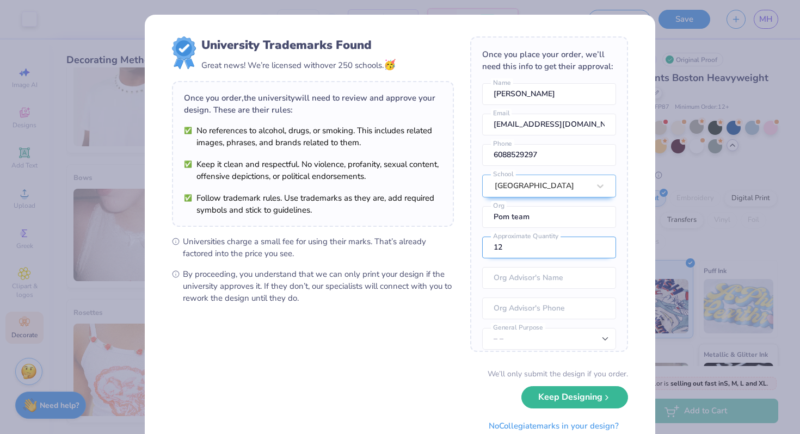
click at [583, 250] on input "12" at bounding box center [549, 248] width 134 height 22
type input "1"
type input "24"
click at [564, 289] on div "Once you place your order, we’ll need this info to get their approval: [PERSON_…" at bounding box center [549, 194] width 158 height 316
click at [564, 281] on input "text" at bounding box center [549, 278] width 134 height 22
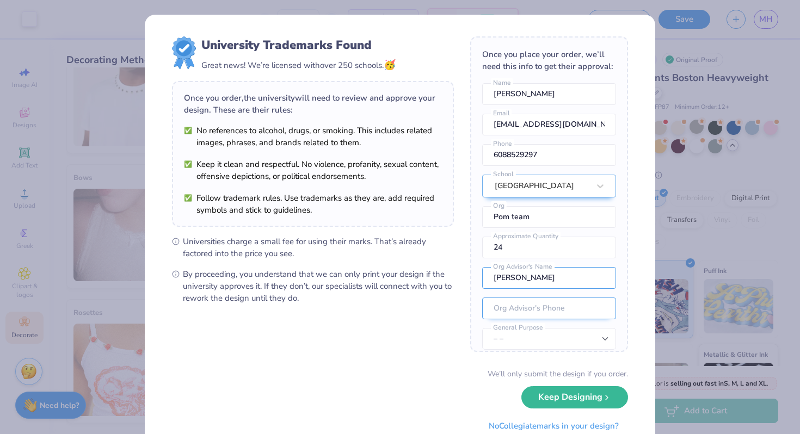
type input "[PERSON_NAME]"
click at [557, 305] on input "tel" at bounding box center [549, 309] width 134 height 22
type input "[PHONE_NUMBER]"
click at [566, 334] on select "– – Member apparel for registered Student Organization / Department / School Fu…" at bounding box center [549, 339] width 134 height 22
select select "Member apparel for registered Student Organization / Department / School"
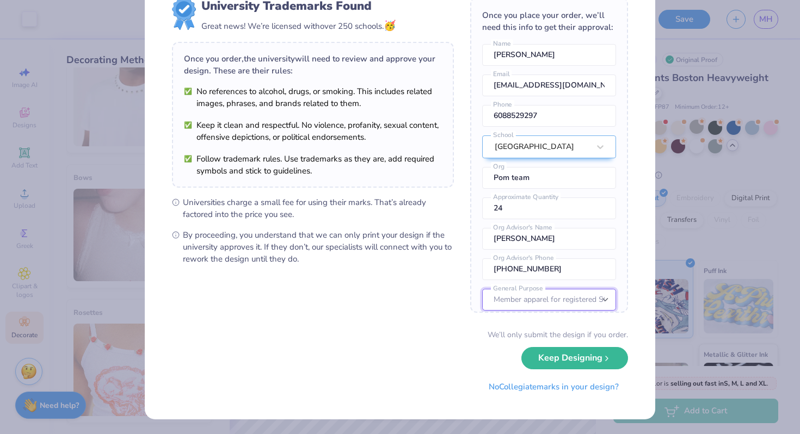
scroll to position [39, 0]
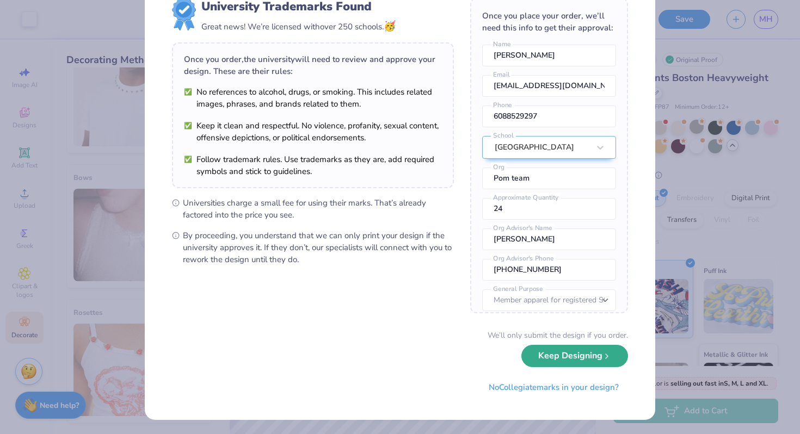
click at [565, 358] on button "Keep Designing" at bounding box center [574, 356] width 107 height 22
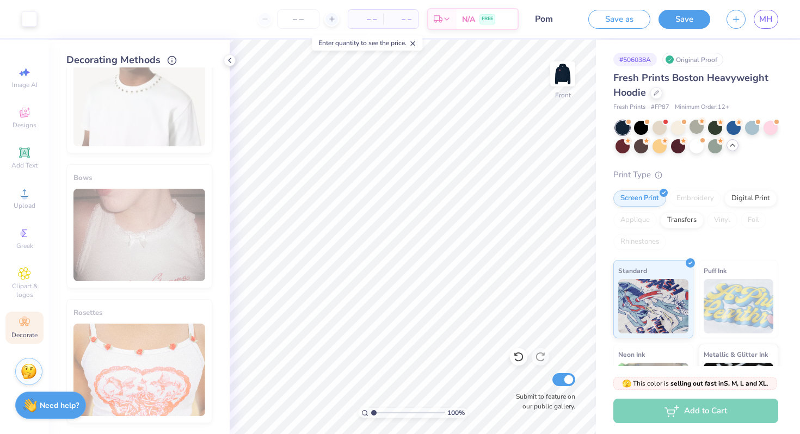
scroll to position [0, 0]
click at [562, 86] on img at bounding box center [563, 74] width 44 height 44
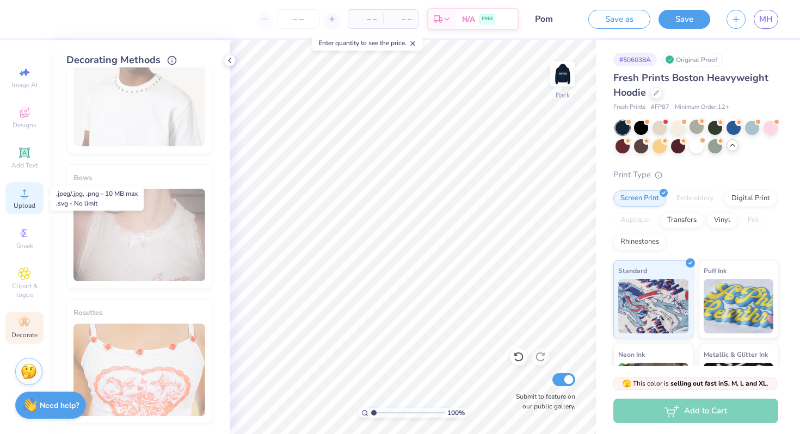
click at [26, 205] on span "Upload" at bounding box center [25, 205] width 22 height 9
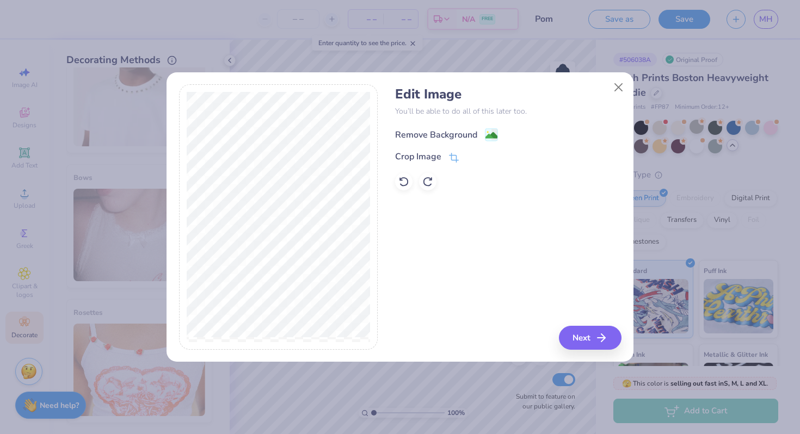
click at [453, 128] on div "Remove Background" at bounding box center [446, 135] width 103 height 14
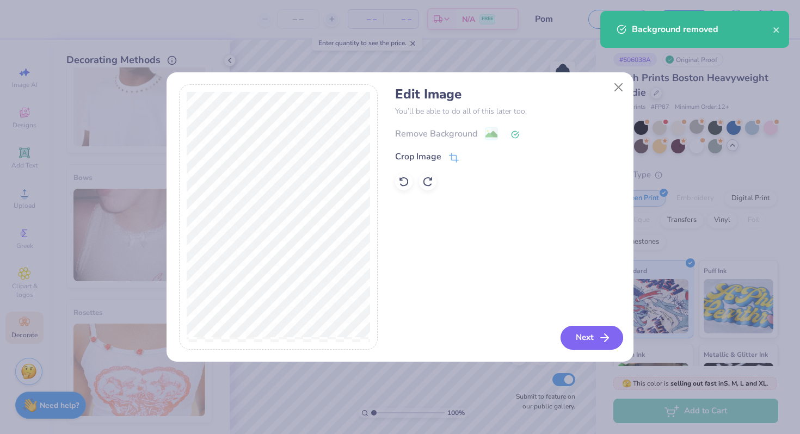
click at [584, 338] on button "Next" at bounding box center [592, 338] width 63 height 24
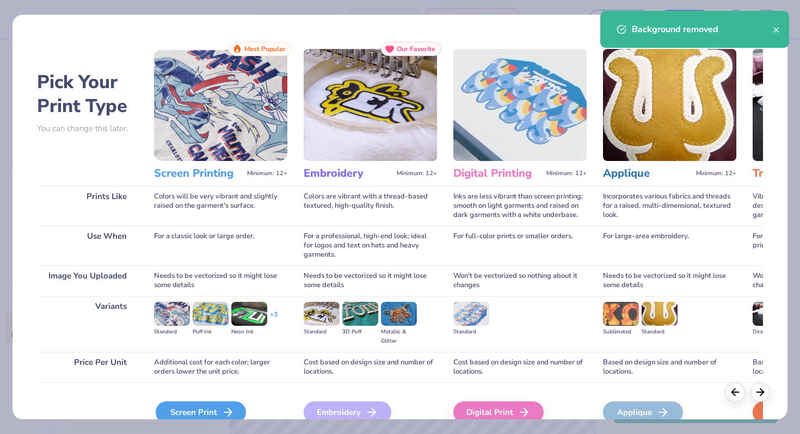
click at [177, 409] on div "Screen Print" at bounding box center [201, 413] width 90 height 22
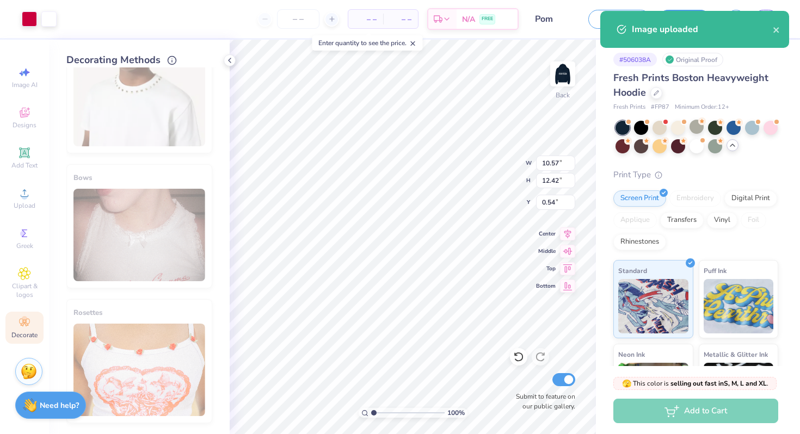
select select "Member apparel for registered Student Organization / Department / School"
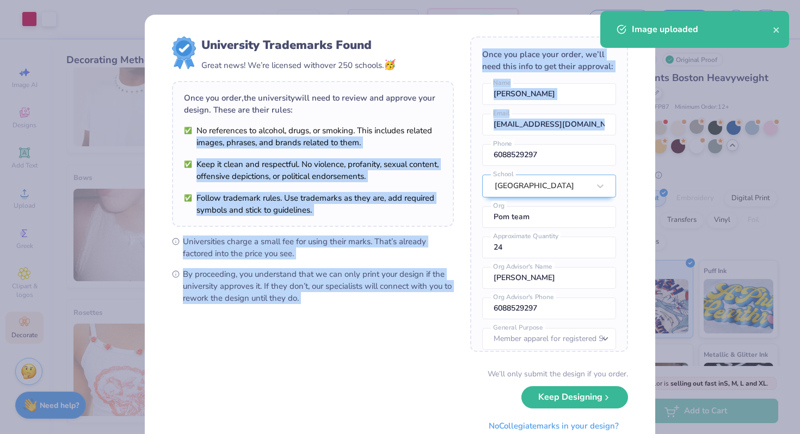
click at [460, 127] on form "University Trademarks Found Great news! We’re licensed with over 250 schools. 🥳…" at bounding box center [400, 236] width 456 height 401
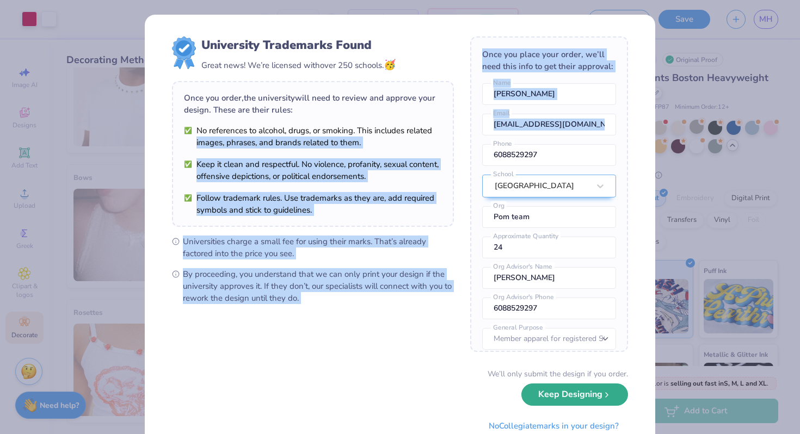
click at [558, 395] on button "Keep Designing" at bounding box center [574, 395] width 107 height 22
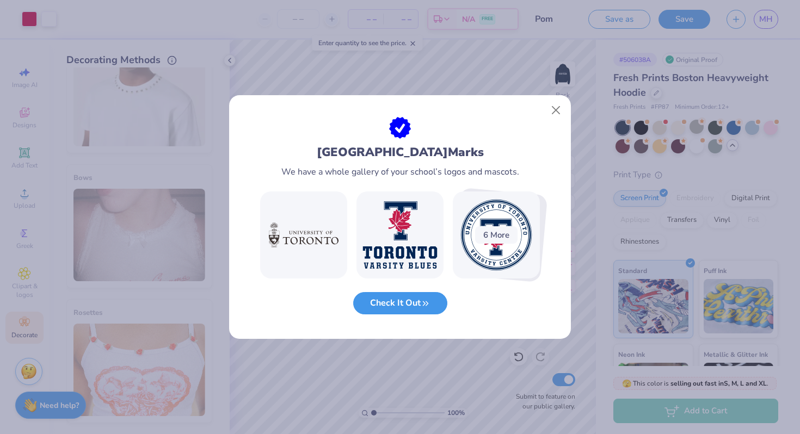
click at [433, 304] on button "Check It Out" at bounding box center [400, 303] width 94 height 22
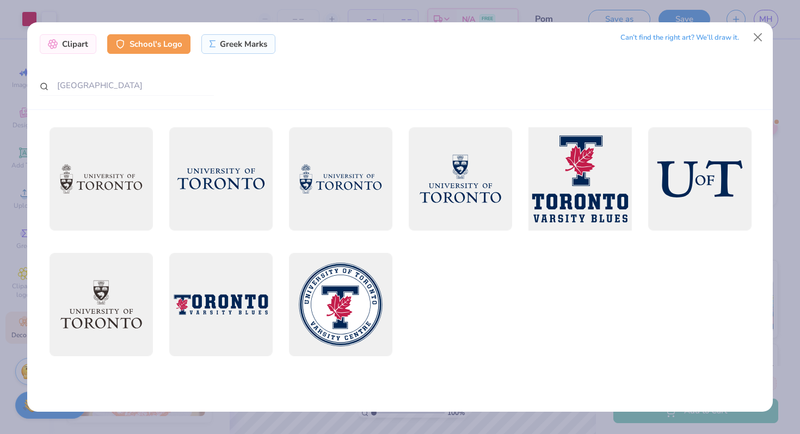
click at [583, 145] on div at bounding box center [580, 179] width 114 height 114
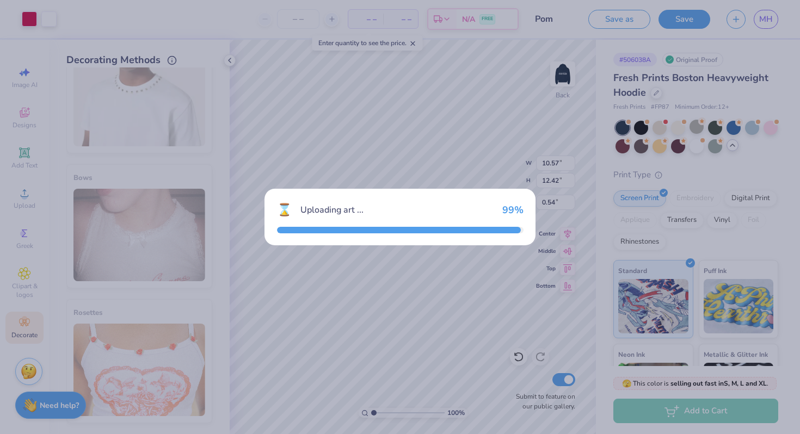
type input "11.01"
type input "9.96"
type input "3.00"
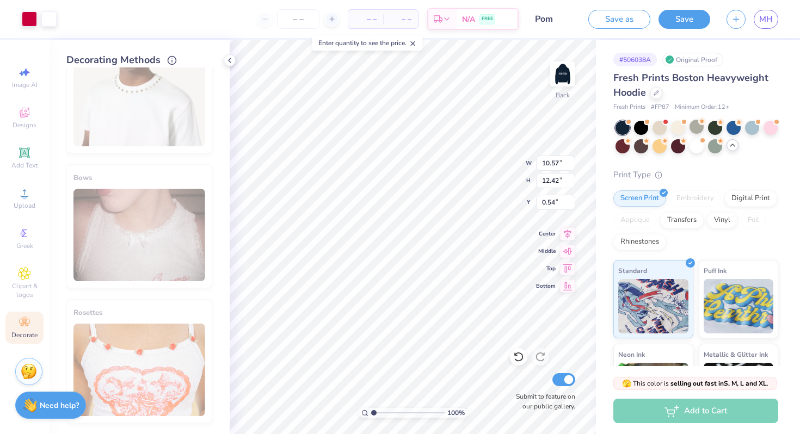
type input "3.82"
type input "4.48"
type input "3.00"
type input "2.90"
type input "3.41"
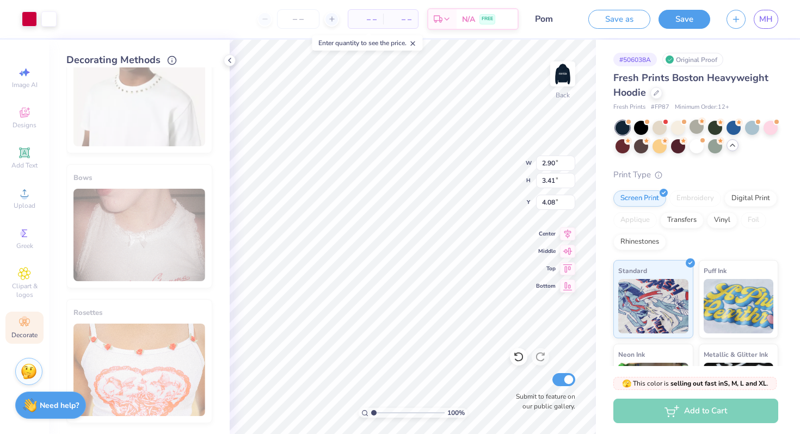
type input "3.00"
click at [30, 158] on icon at bounding box center [24, 152] width 13 height 13
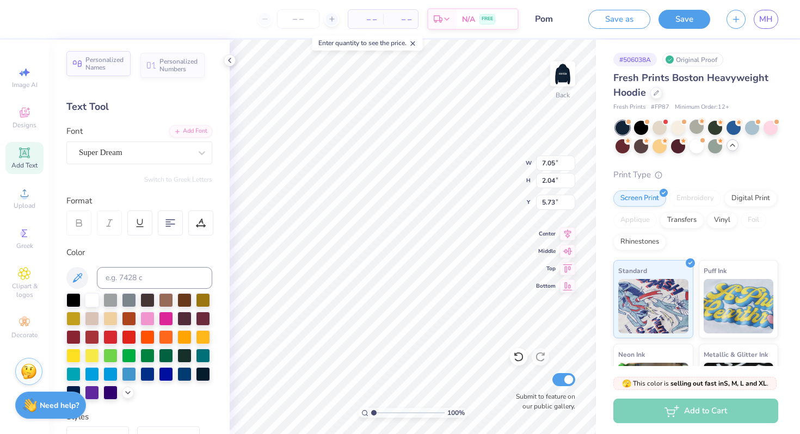
click at [120, 70] on span "Personalized Names" at bounding box center [104, 63] width 39 height 15
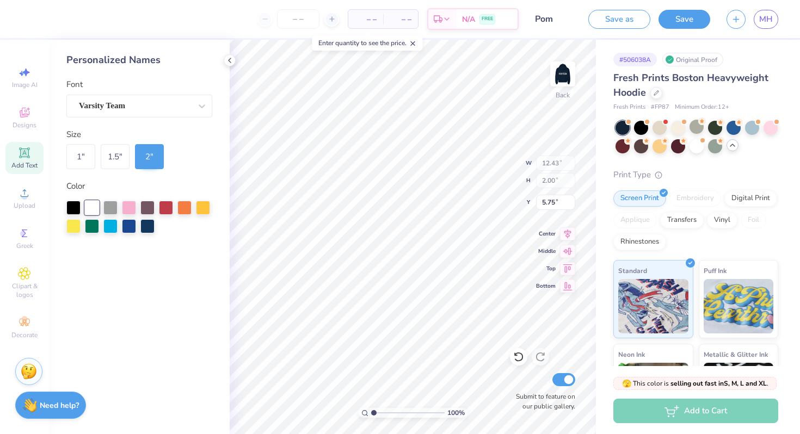
type input "12.43"
type input "2.00"
type input "5.75"
click at [85, 158] on div "1 "" at bounding box center [80, 156] width 29 height 25
type input "6.21"
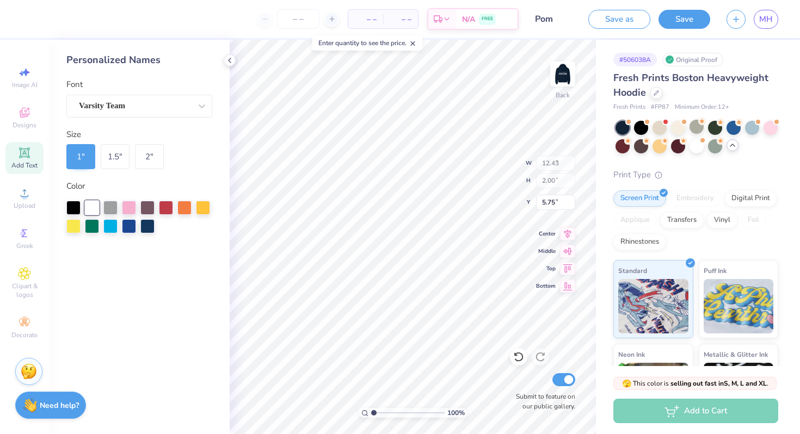
type input "1.00"
type input "6.25"
type input "7.05"
type input "2.04"
type input "5.73"
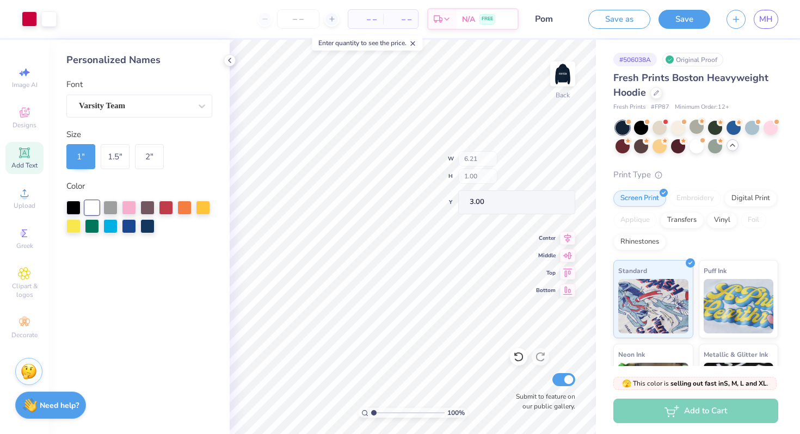
type input "3.00"
click at [17, 330] on div "Decorate" at bounding box center [24, 328] width 38 height 32
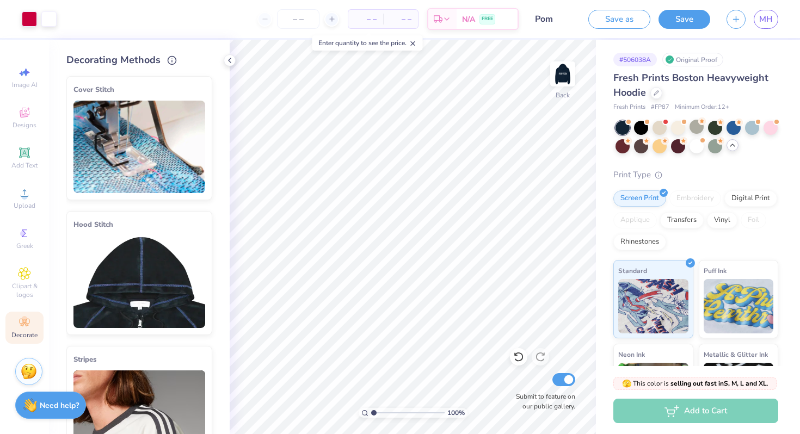
click at [158, 239] on img at bounding box center [139, 282] width 132 height 93
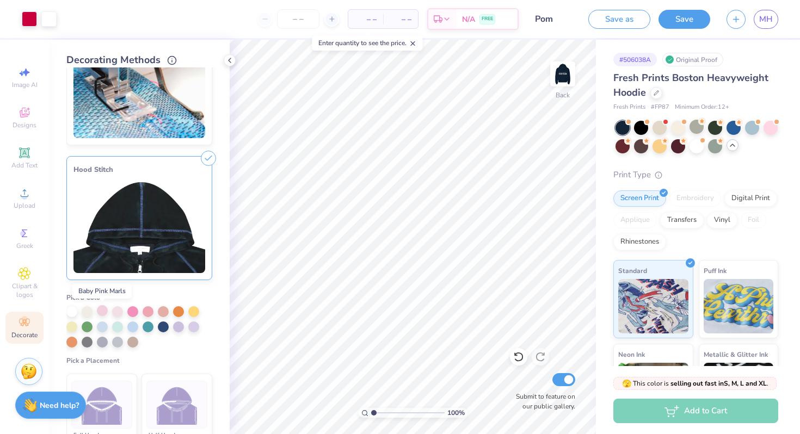
scroll to position [54, 0]
click at [73, 312] on div at bounding box center [71, 311] width 11 height 11
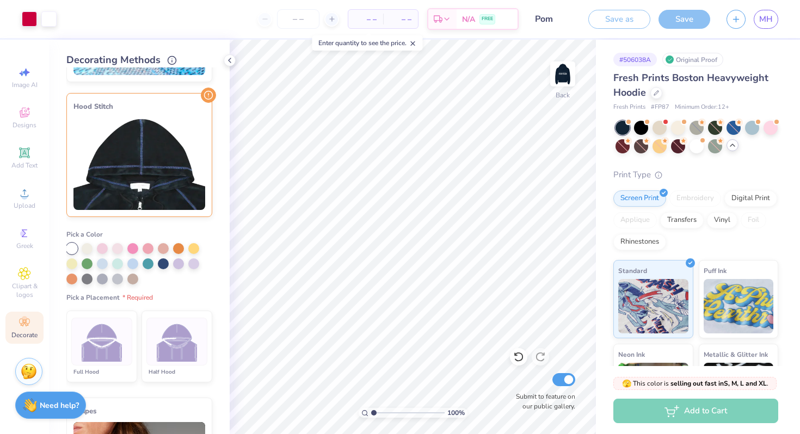
scroll to position [117, 0]
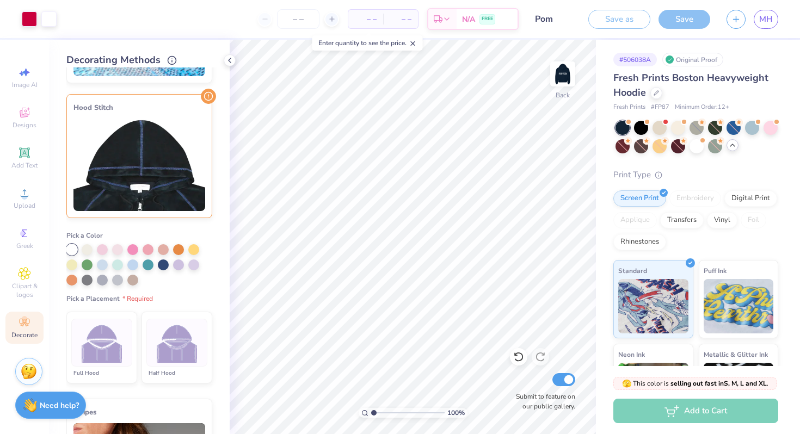
click at [166, 342] on img at bounding box center [177, 343] width 41 height 41
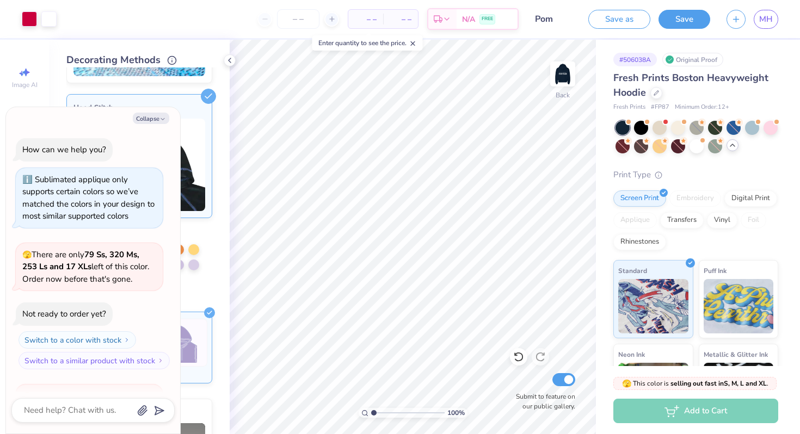
scroll to position [721, 0]
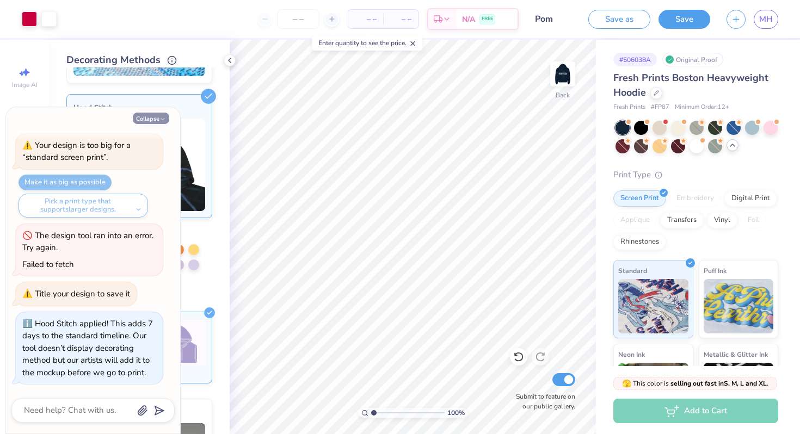
click at [164, 120] on icon "button" at bounding box center [162, 119] width 7 height 7
type textarea "x"
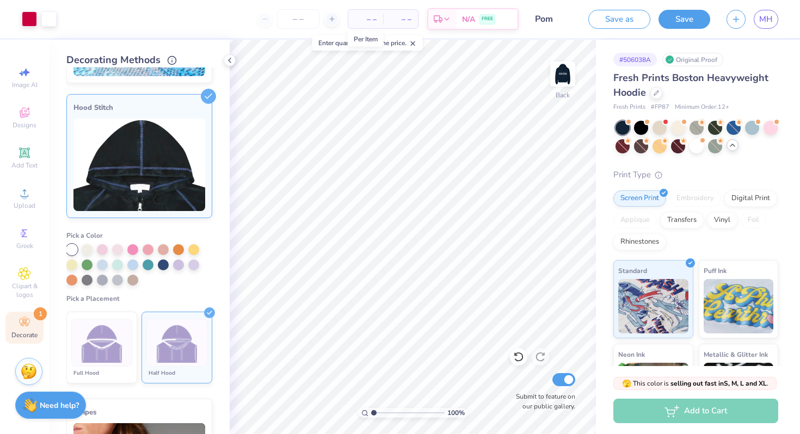
click at [373, 20] on span "– –" at bounding box center [366, 19] width 22 height 11
click at [312, 24] on input "number" at bounding box center [298, 19] width 42 height 20
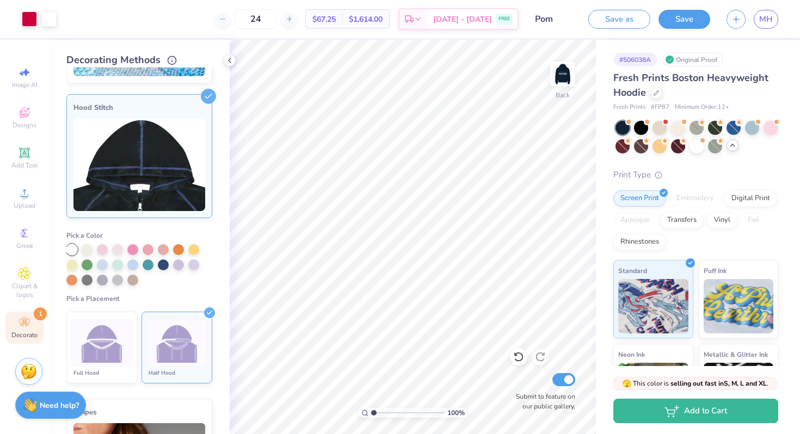
type input "24"
click at [469, 19] on span "[DATE] - [DATE]" at bounding box center [462, 20] width 59 height 11
click at [689, 19] on button "Save" at bounding box center [685, 17] width 52 height 19
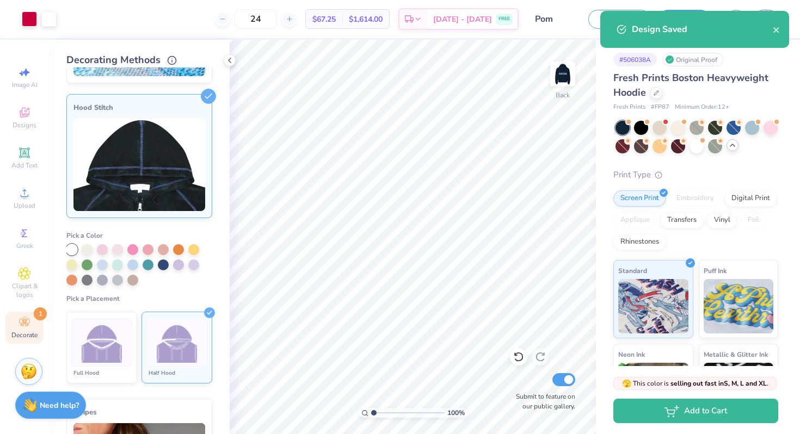
click at [770, 31] on div "Design Saved" at bounding box center [702, 29] width 141 height 13
click at [774, 31] on icon "close" at bounding box center [775, 29] width 5 height 5
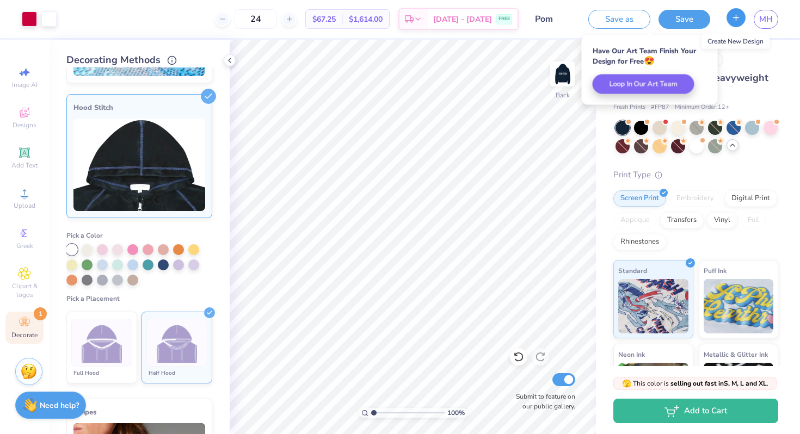
click at [740, 21] on icon "button" at bounding box center [736, 17] width 9 height 9
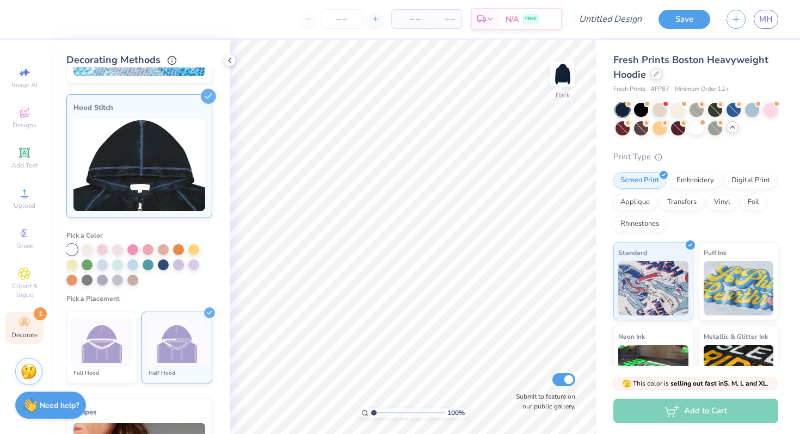
click at [654, 76] on icon at bounding box center [656, 74] width 4 height 4
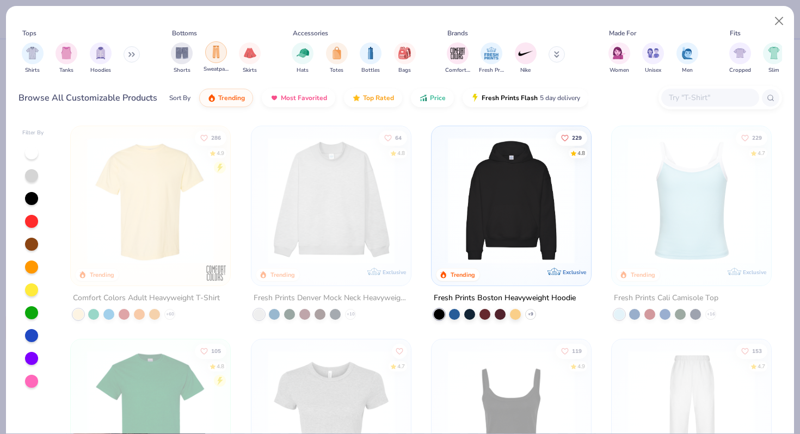
click at [212, 55] on img "filter for Sweatpants" at bounding box center [216, 52] width 12 height 13
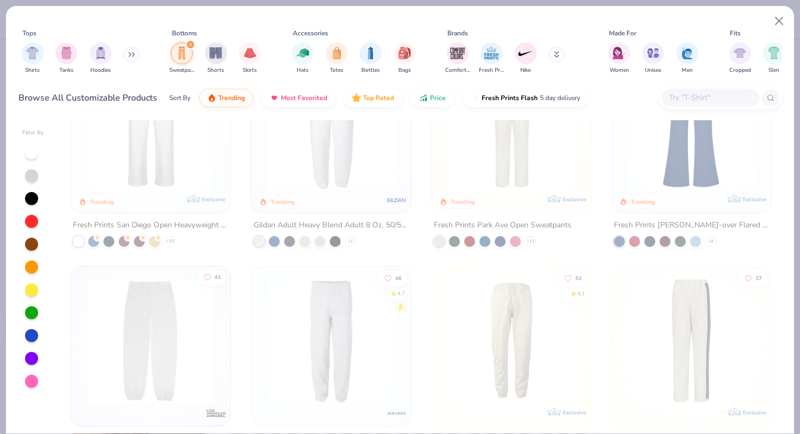
scroll to position [69, 0]
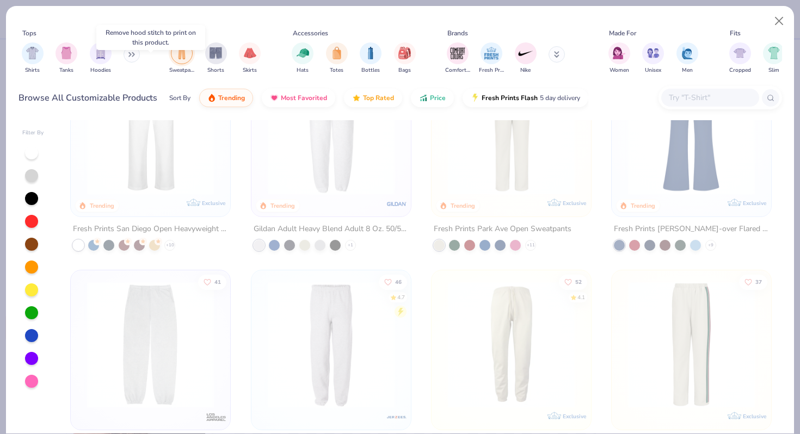
click at [180, 190] on img at bounding box center [151, 131] width 138 height 127
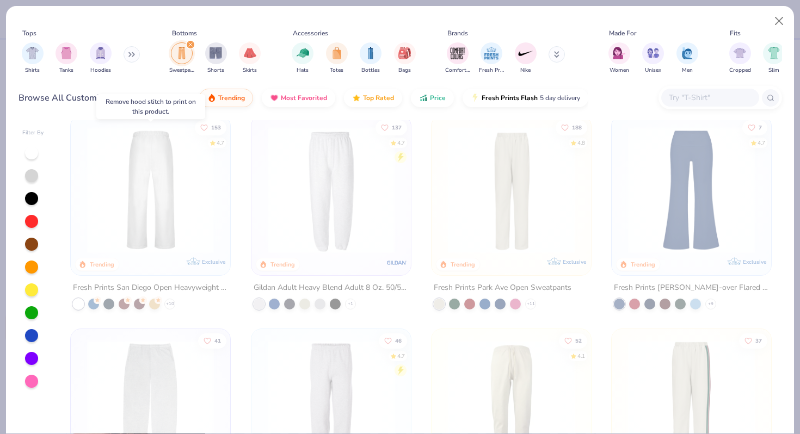
scroll to position [0, 0]
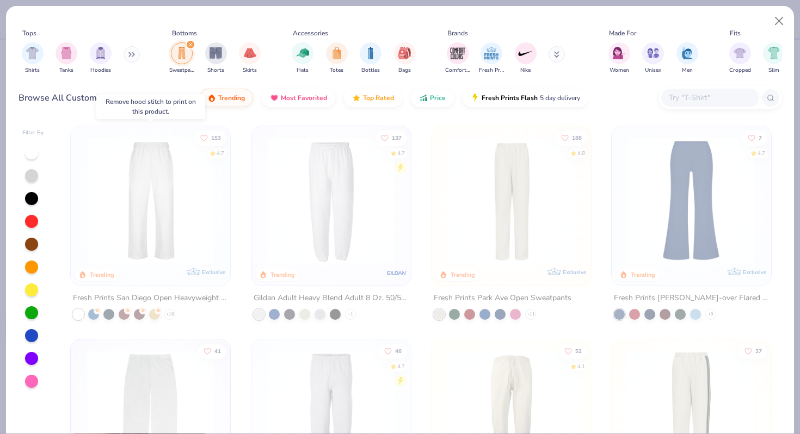
click at [167, 167] on img at bounding box center [151, 200] width 138 height 127
click at [783, 19] on button "Close" at bounding box center [779, 21] width 21 height 21
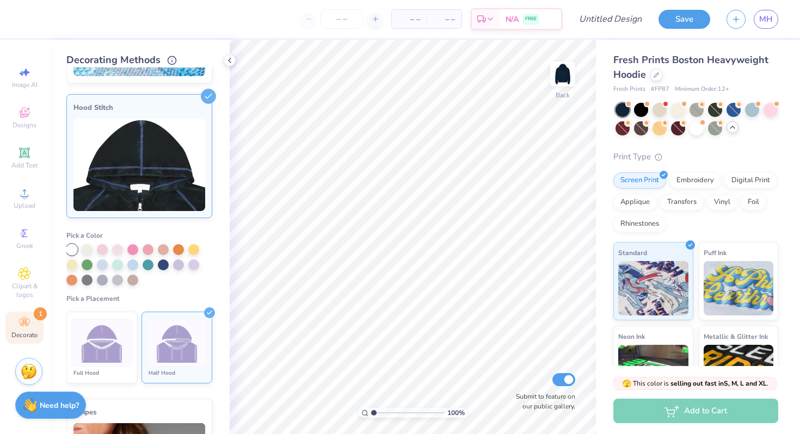
click at [163, 144] on img at bounding box center [139, 165] width 132 height 93
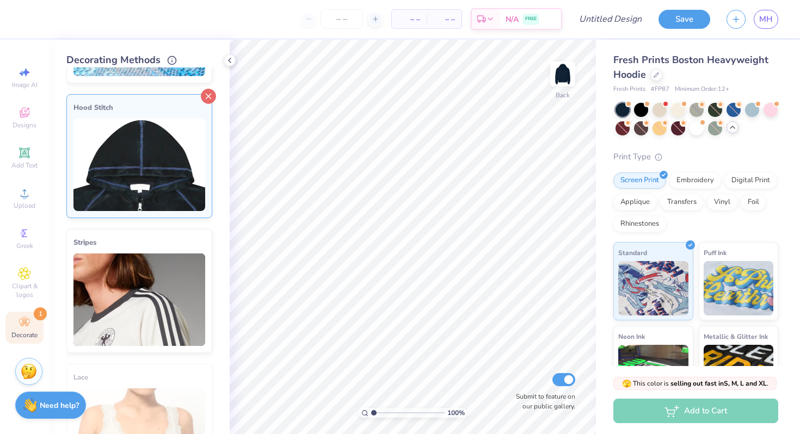
click at [208, 98] on icon at bounding box center [208, 96] width 15 height 15
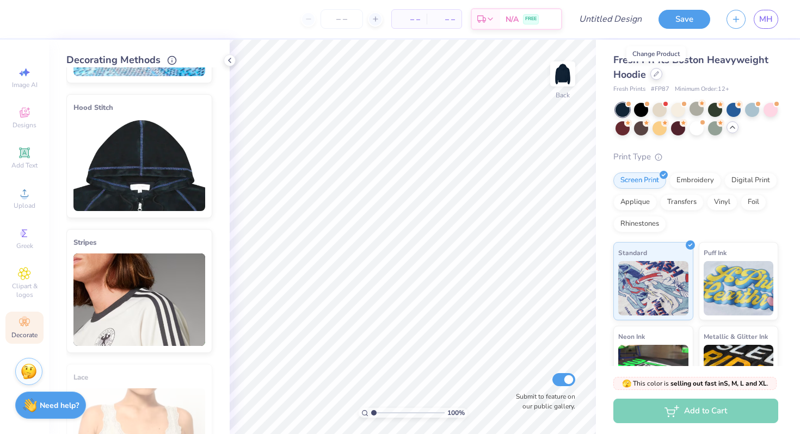
click at [658, 75] on icon at bounding box center [656, 73] width 5 height 5
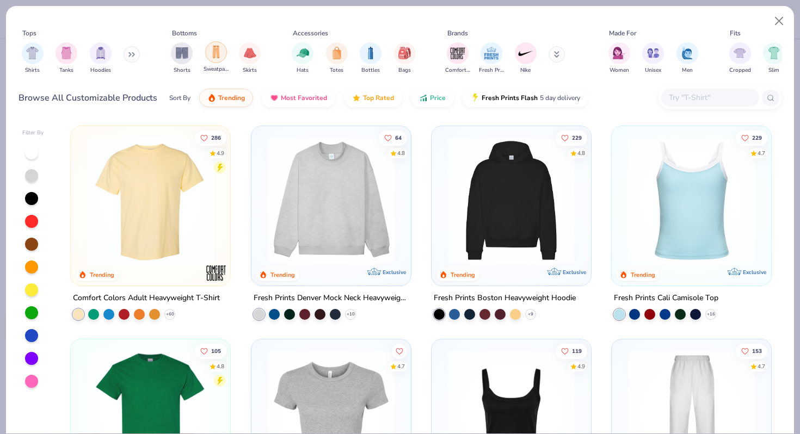
click at [209, 53] on div "filter for Sweatpants" at bounding box center [216, 52] width 22 height 22
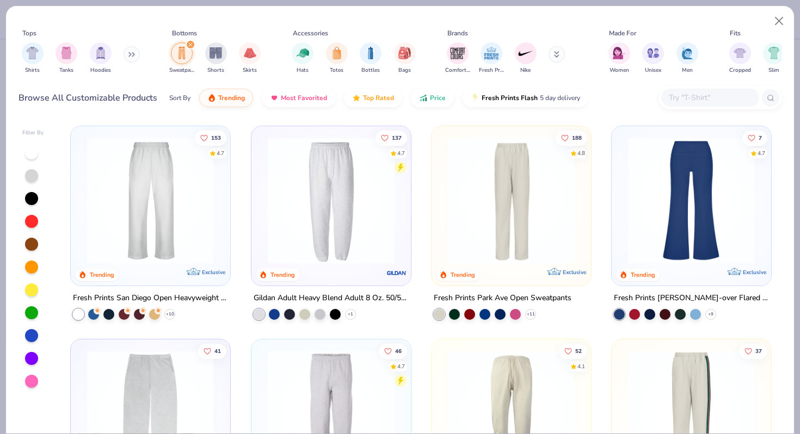
click at [170, 217] on img at bounding box center [151, 200] width 138 height 127
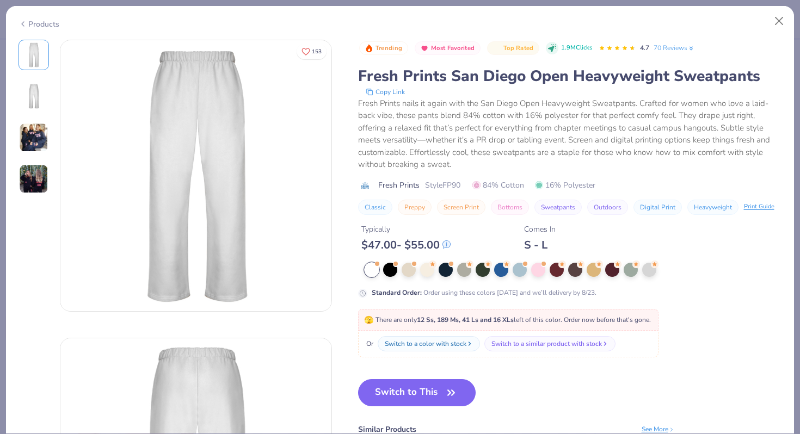
click at [42, 133] on img at bounding box center [33, 137] width 29 height 29
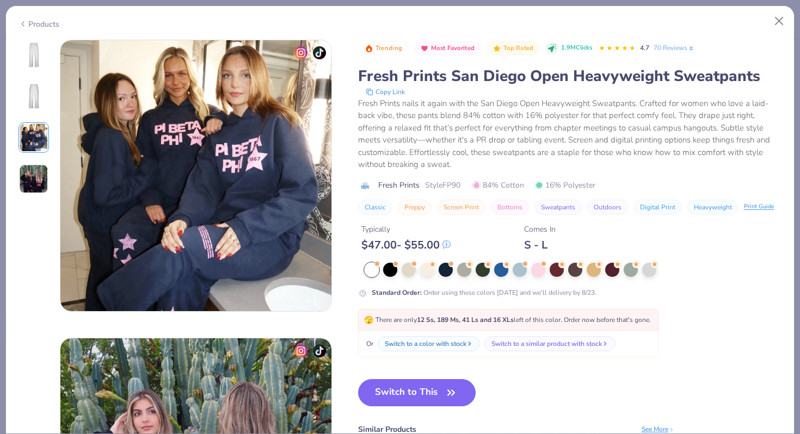
click at [29, 179] on img at bounding box center [33, 178] width 29 height 29
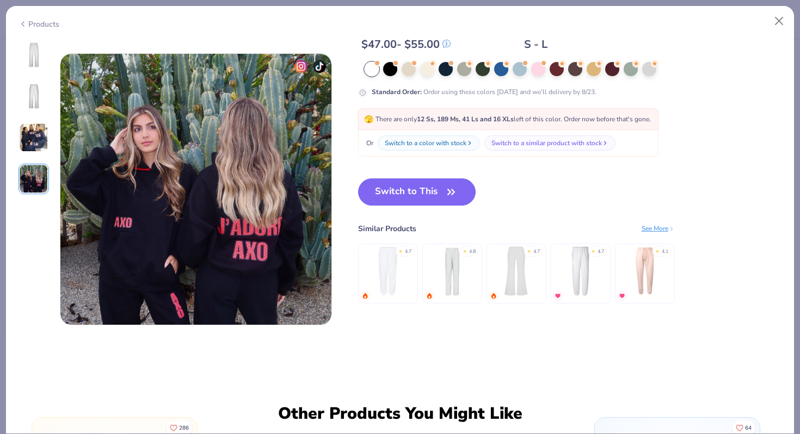
scroll to position [879, 0]
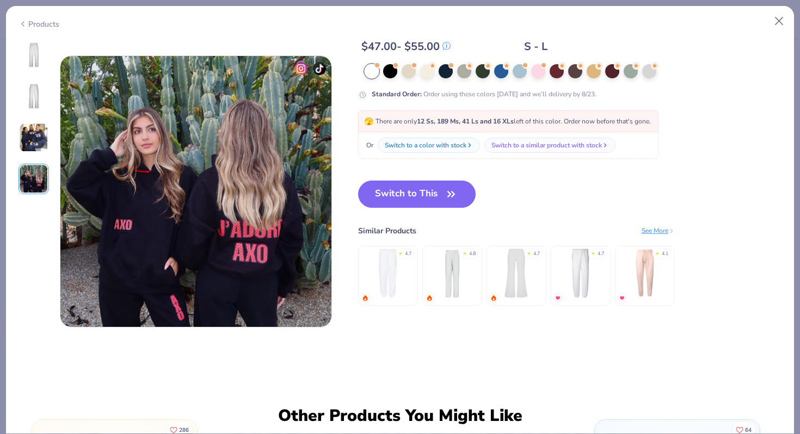
click at [443, 268] on img at bounding box center [452, 274] width 52 height 52
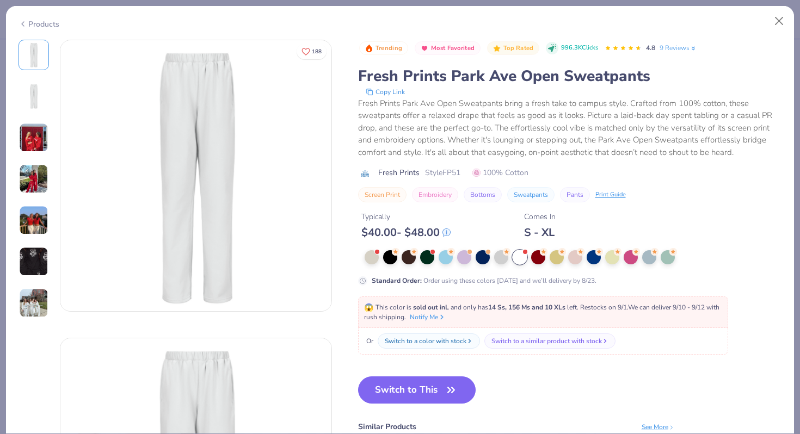
click at [41, 185] on img at bounding box center [33, 178] width 29 height 29
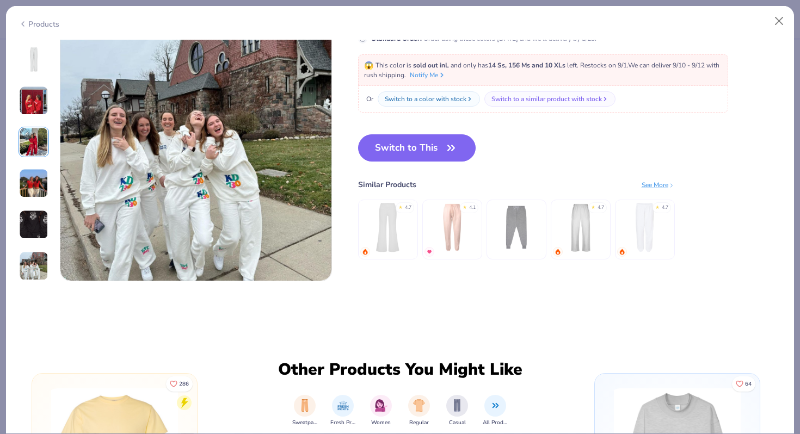
scroll to position [1820, 0]
click at [596, 231] on img at bounding box center [581, 228] width 52 height 52
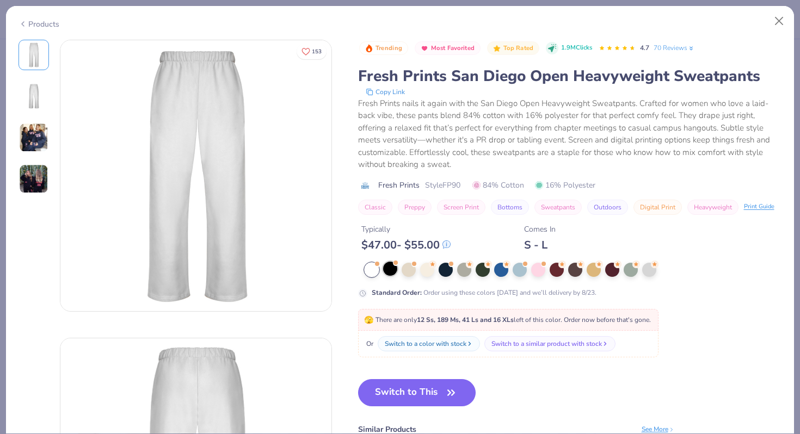
click at [392, 273] on div at bounding box center [390, 269] width 14 height 14
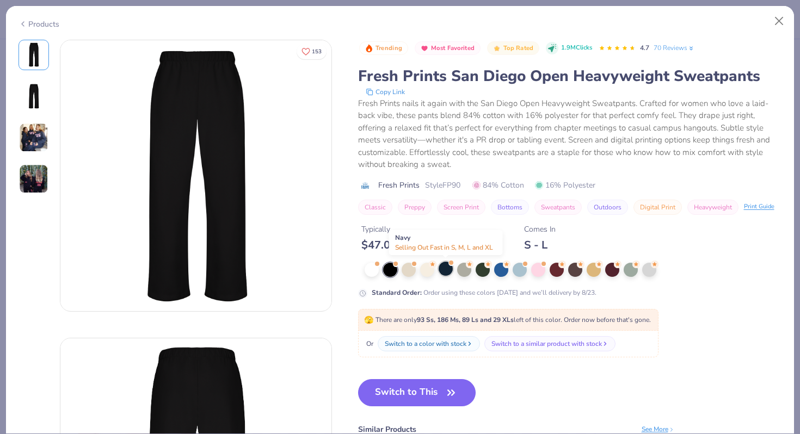
click at [448, 269] on div at bounding box center [446, 269] width 14 height 14
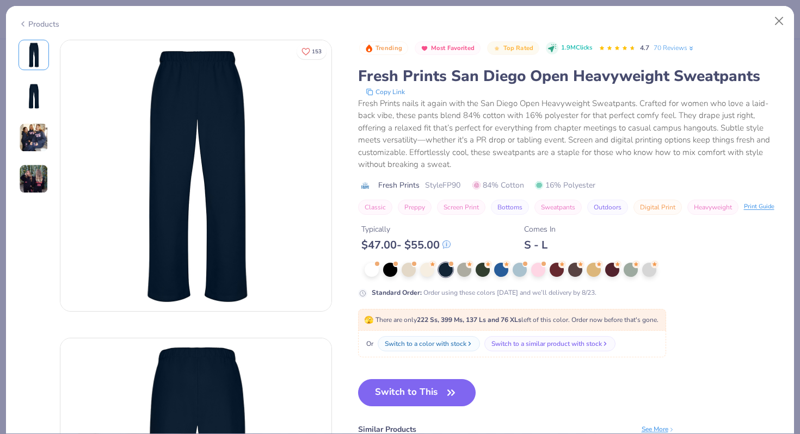
click at [433, 386] on button "Switch to This" at bounding box center [417, 392] width 118 height 27
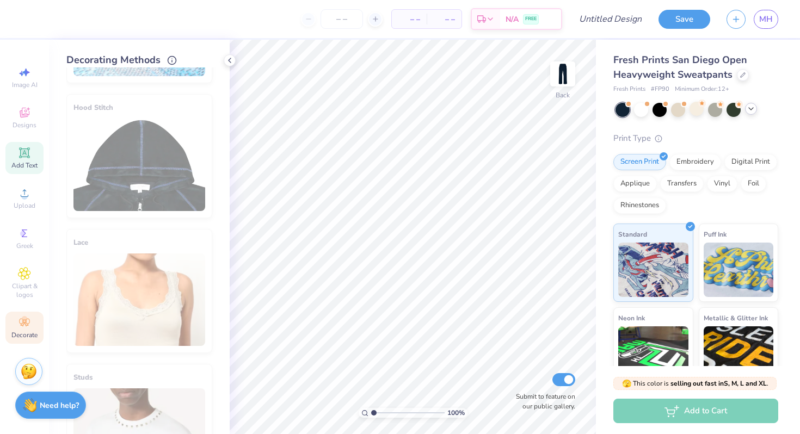
click at [23, 162] on span "Add Text" at bounding box center [24, 165] width 26 height 9
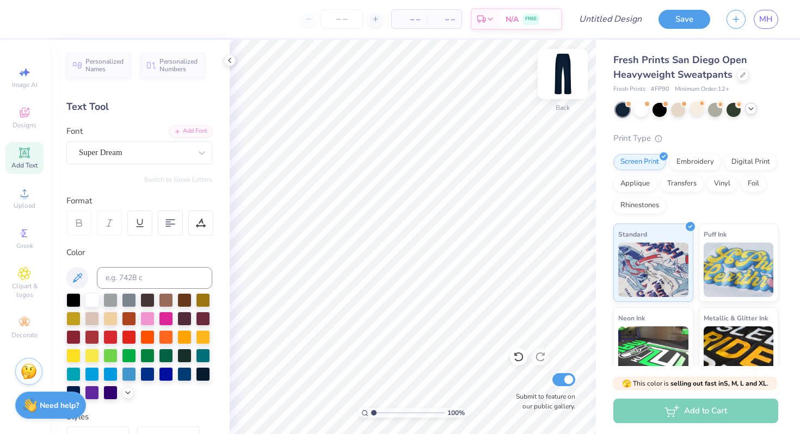
click at [570, 76] on img at bounding box center [563, 74] width 44 height 44
click at [19, 159] on icon at bounding box center [24, 152] width 13 height 13
type textarea "POMS"
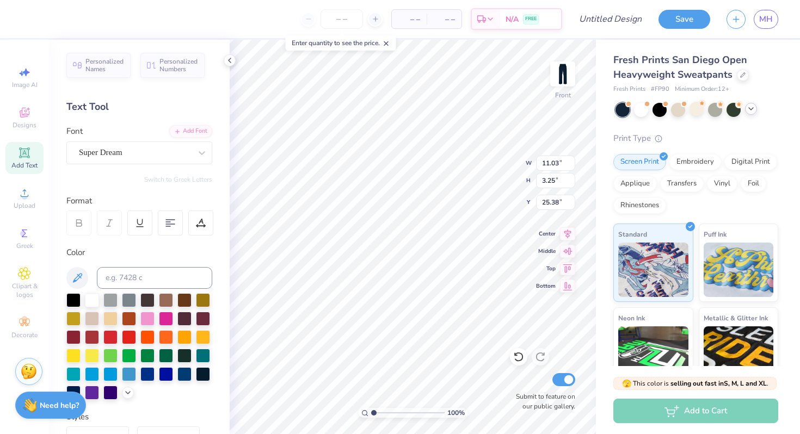
type input "5.67"
type input "1.67"
type input "5.09"
type input "6.91"
type input "2.03"
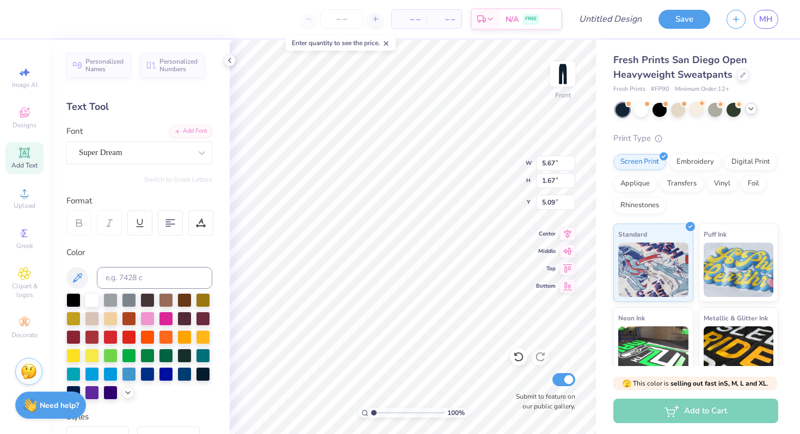
type input "4.73"
type input "5.01"
click at [560, 72] on img at bounding box center [563, 74] width 44 height 44
click at [558, 79] on img at bounding box center [563, 74] width 44 height 44
click at [558, 79] on img at bounding box center [563, 74] width 22 height 22
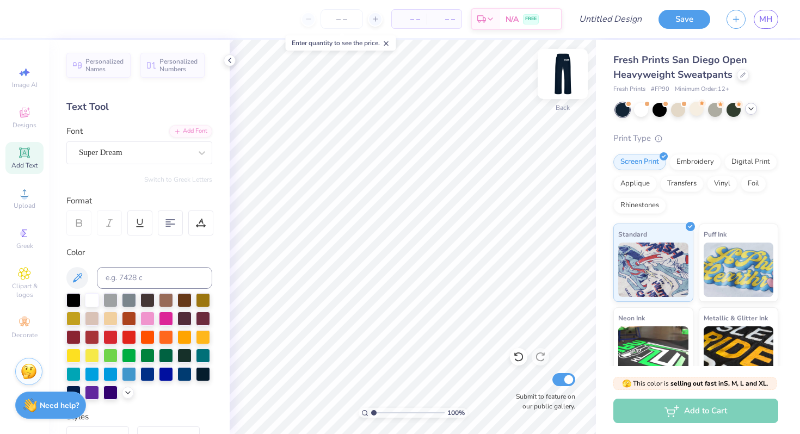
click at [558, 79] on img at bounding box center [563, 74] width 44 height 44
click at [556, 80] on img at bounding box center [563, 74] width 44 height 44
click at [28, 162] on span "Add Text" at bounding box center [24, 165] width 26 height 9
type textarea "P"
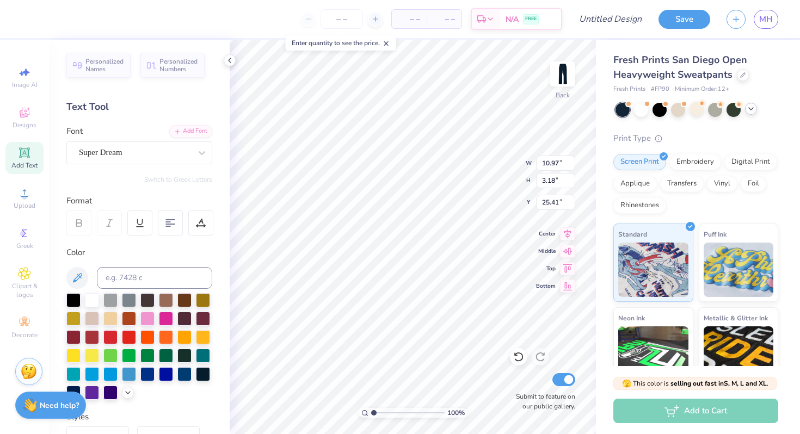
scroll to position [0, 2]
type textarea "POM TEAM"
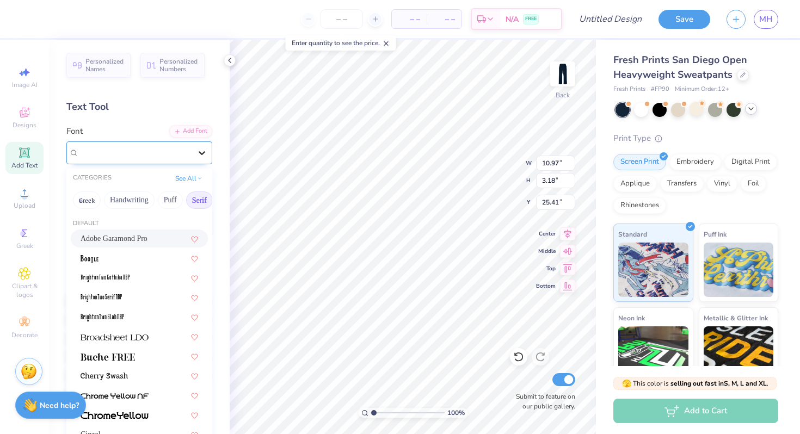
click at [194, 156] on div at bounding box center [202, 153] width 20 height 20
click at [156, 239] on div "Adobe Garamond Pro" at bounding box center [140, 238] width 118 height 11
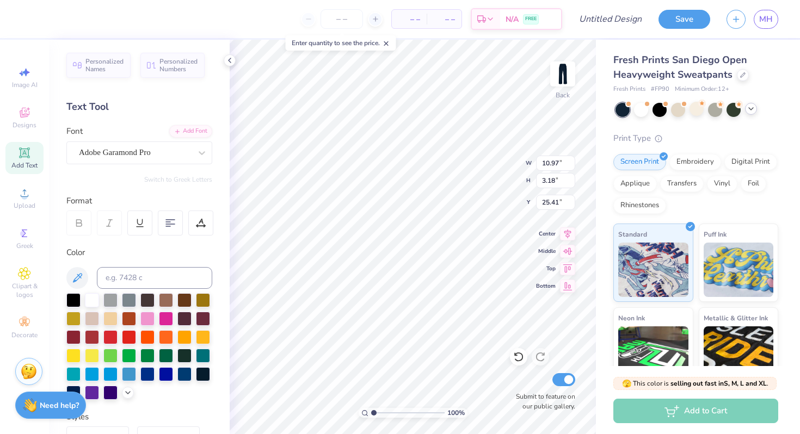
scroll to position [0, 0]
type input "5.70"
type input "7.72"
type input "1.06"
type input "7.23"
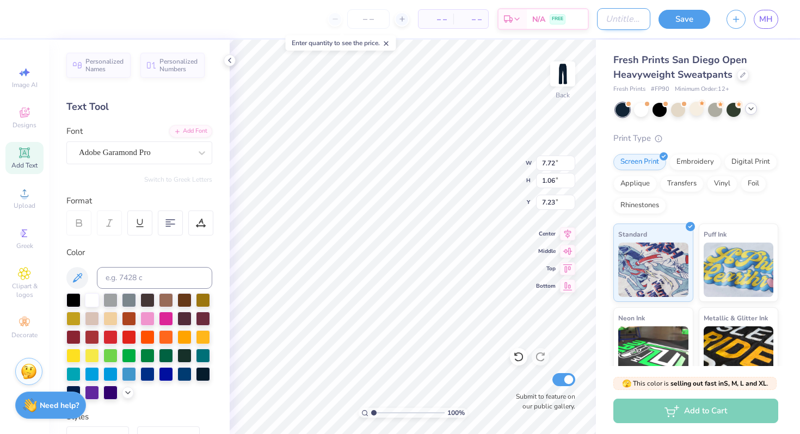
click at [618, 20] on input "Design Title" at bounding box center [623, 19] width 53 height 22
type input "Poms"
click at [761, 84] on div "Fresh Prints San Diego Open Heavyweight Sweatpants Fresh Prints # FP90 Minimum …" at bounding box center [695, 73] width 165 height 41
click at [201, 150] on icon at bounding box center [201, 152] width 11 height 11
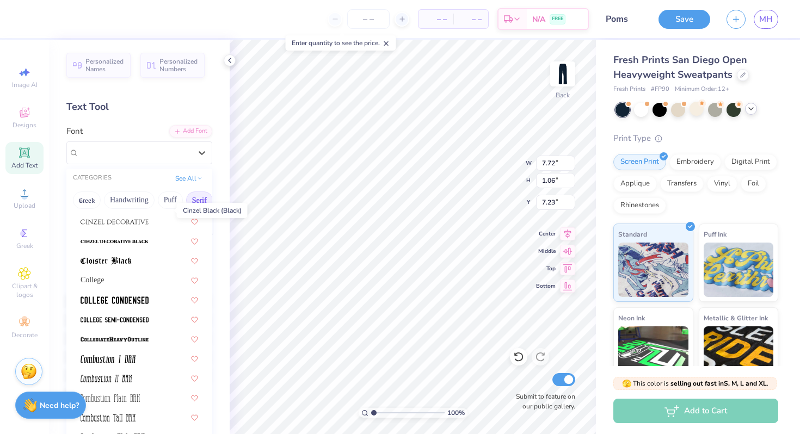
scroll to position [261, 0]
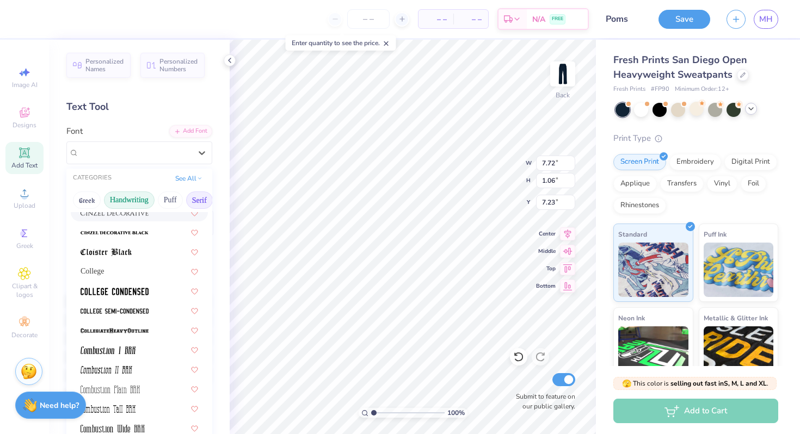
click at [134, 205] on button "Handwriting" at bounding box center [129, 200] width 51 height 17
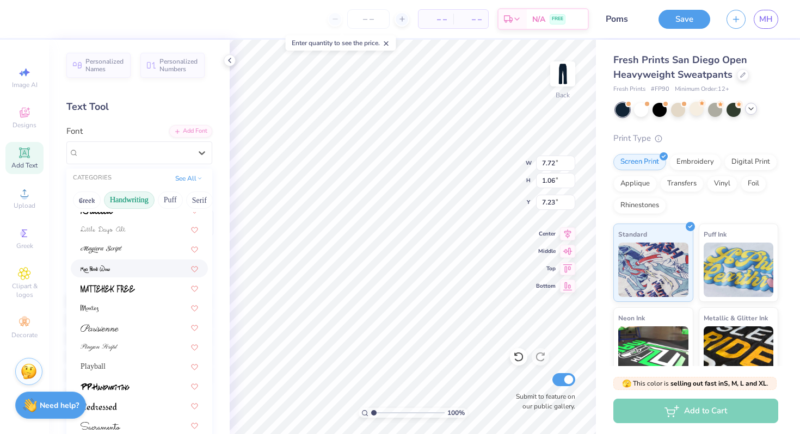
scroll to position [247, 0]
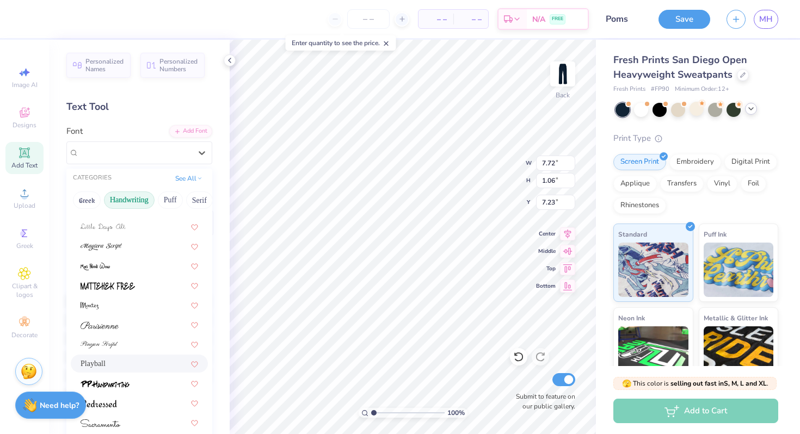
click at [140, 370] on div "Playball" at bounding box center [140, 363] width 118 height 11
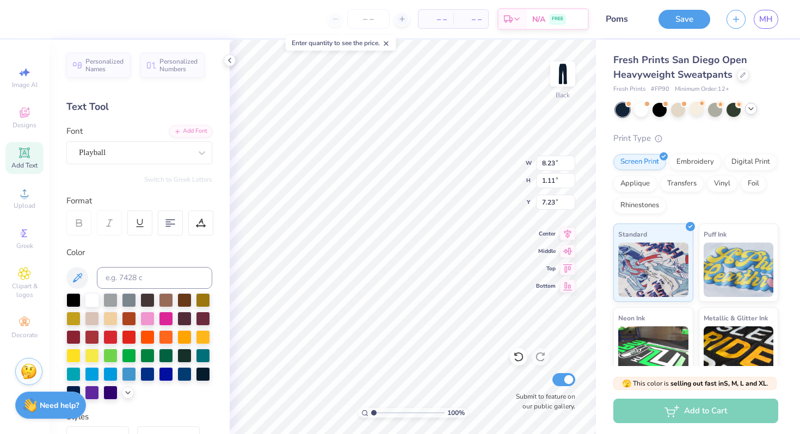
type input "8.23"
type input "1.11"
type input "7.20"
click at [202, 159] on div at bounding box center [202, 153] width 20 height 20
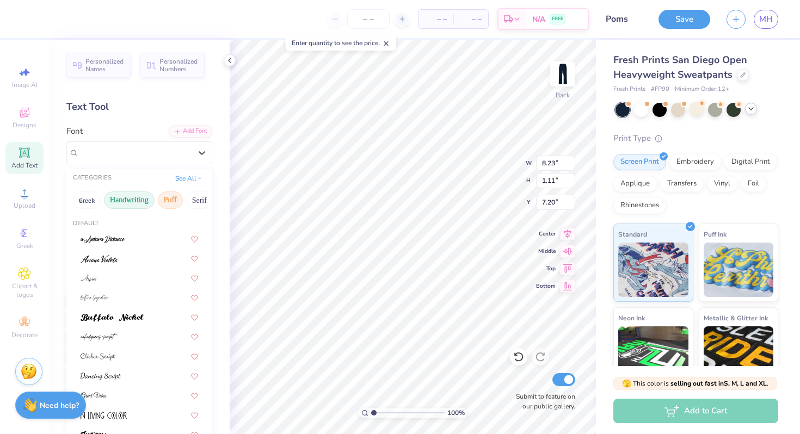
click at [161, 201] on button "Puff" at bounding box center [170, 200] width 25 height 17
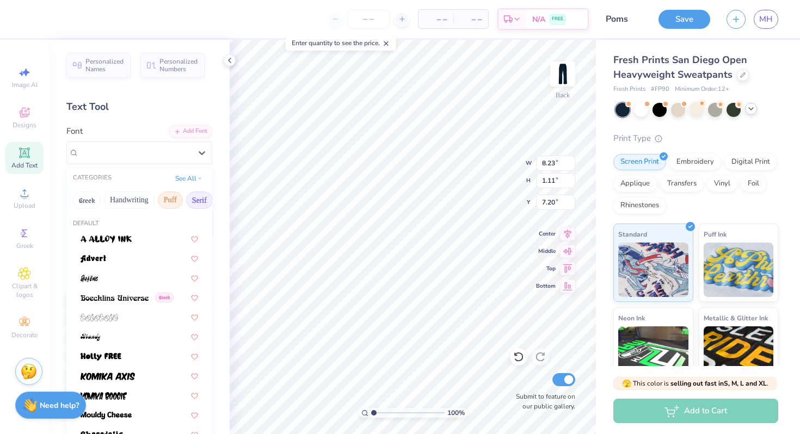
click at [195, 200] on button "Serif" at bounding box center [199, 200] width 27 height 17
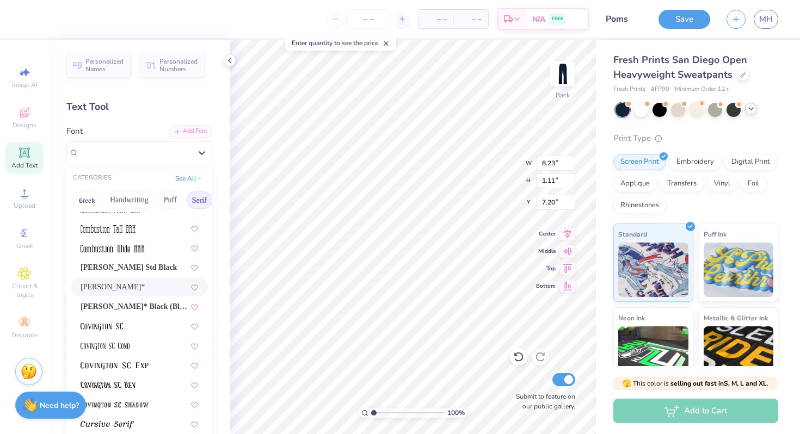
scroll to position [441, 0]
click at [143, 292] on div "[PERSON_NAME]*" at bounding box center [140, 287] width 118 height 11
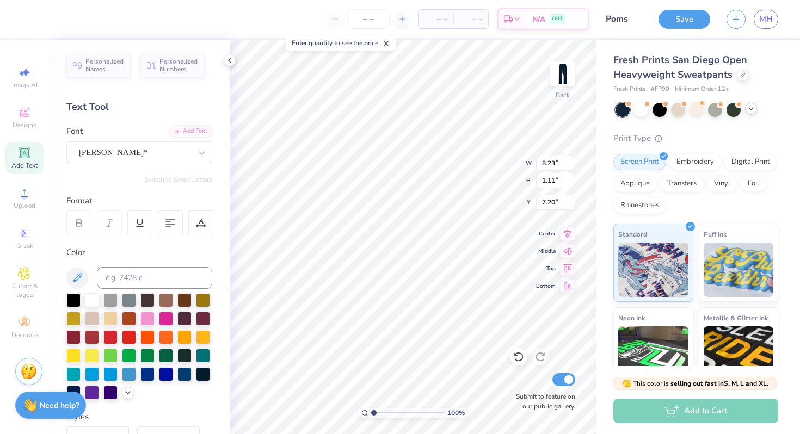
type input "8.38"
type input "7.77"
click at [30, 155] on icon at bounding box center [24, 152] width 13 height 13
type input "10.97"
type input "3.18"
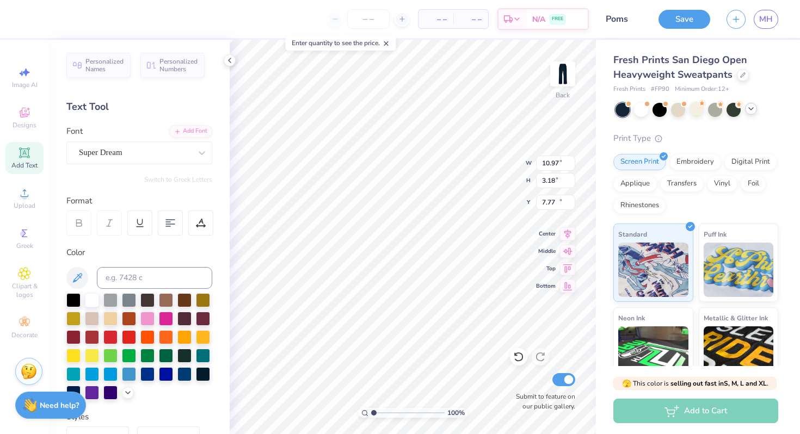
type input "25.41"
type textarea "[GEOGRAPHIC_DATA]"
click at [163, 154] on div "Super Dream" at bounding box center [135, 152] width 114 height 17
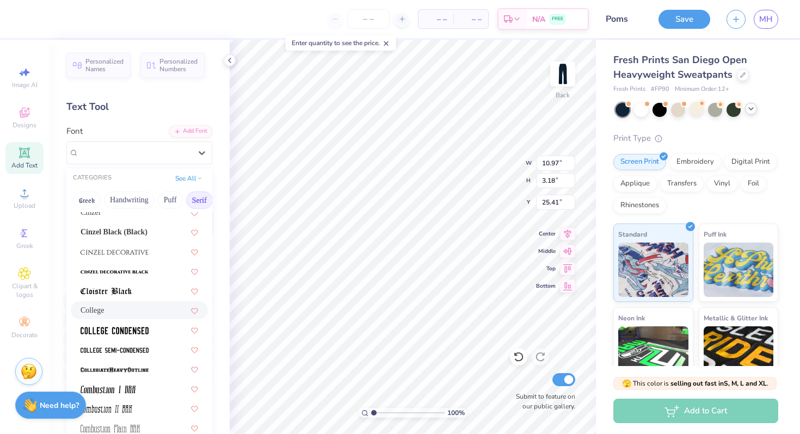
scroll to position [229, 0]
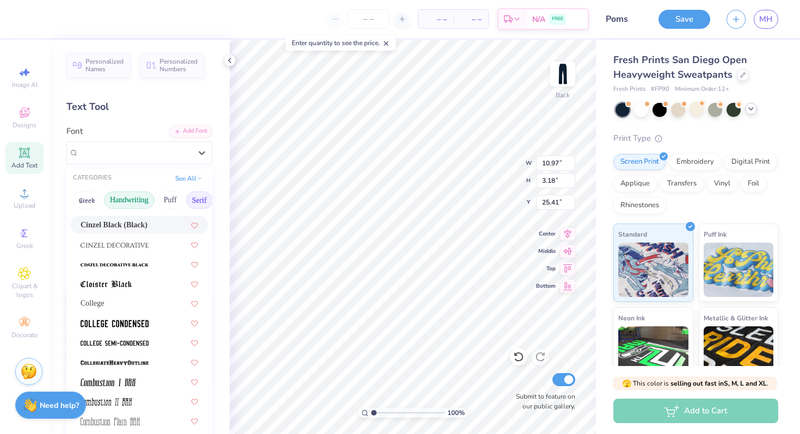
click at [134, 199] on button "Handwriting" at bounding box center [129, 200] width 51 height 17
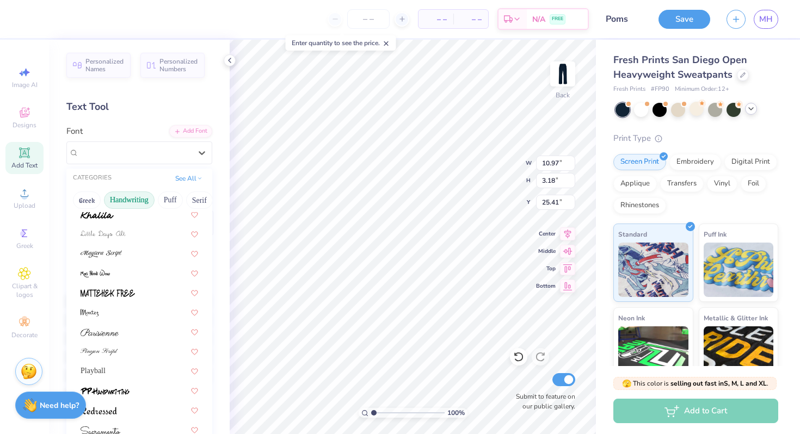
scroll to position [239, 0]
click at [132, 377] on div "Playball" at bounding box center [139, 371] width 137 height 18
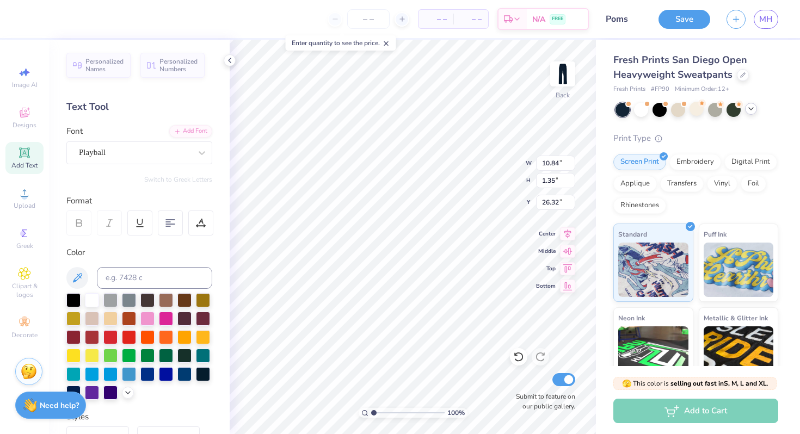
scroll to position [0, 0]
type textarea "U"
type textarea "UofT"
type input "5.61"
type input "5.63"
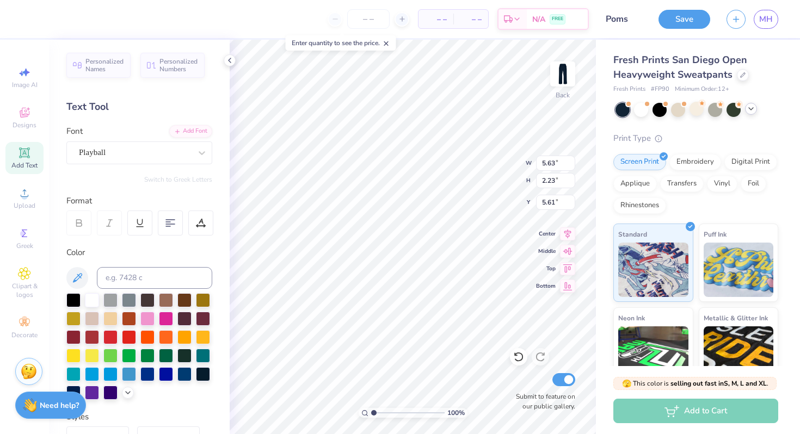
type input "2.23"
type input "5.22"
type input "2.06"
type input "5.70"
type input "5.28"
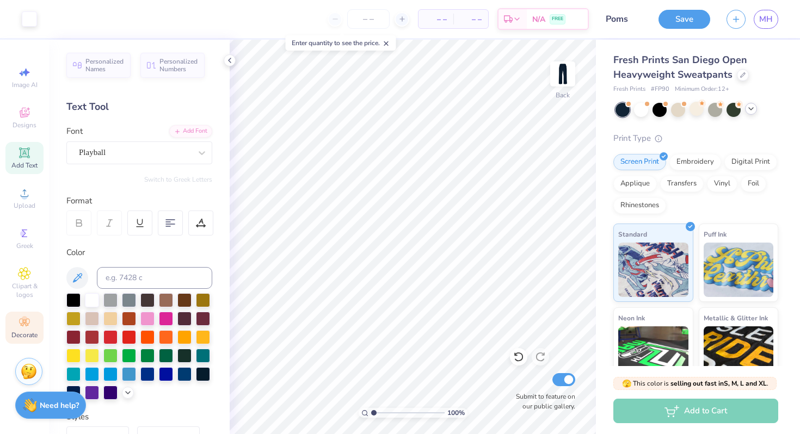
click at [22, 318] on circle at bounding box center [24, 319] width 6 height 6
type input "10.39"
type input "8.38"
type input "1.11"
type input "6.81"
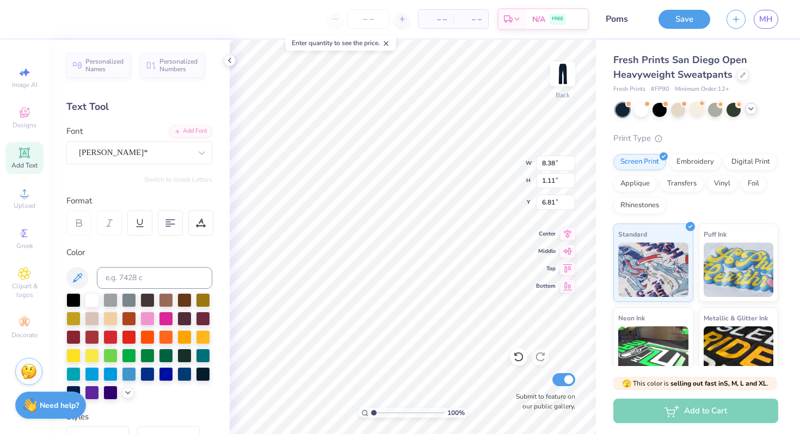
type input "5.22"
type input "2.06"
type input "8.93"
click at [563, 72] on img at bounding box center [563, 74] width 44 height 44
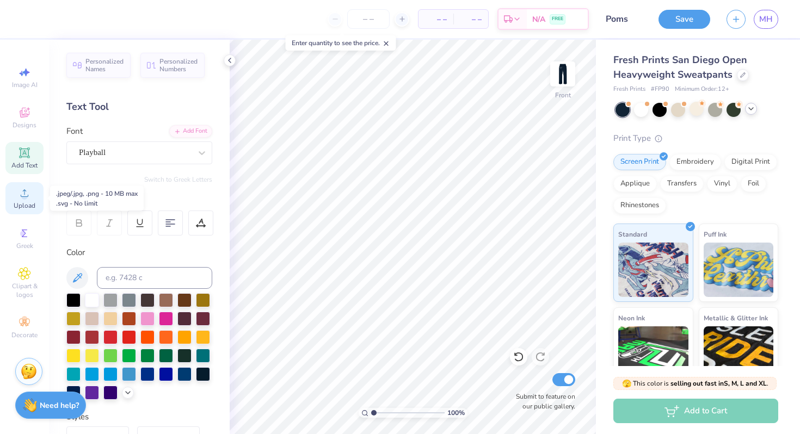
click at [31, 196] on div "Upload" at bounding box center [24, 198] width 38 height 32
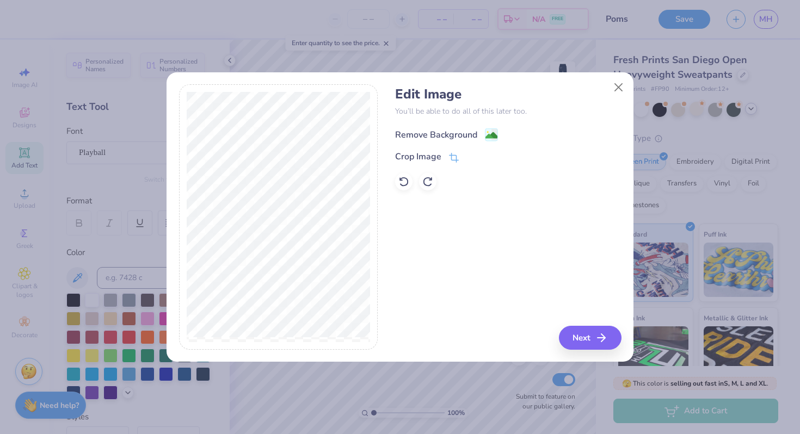
click at [444, 138] on div "Remove Background" at bounding box center [436, 134] width 82 height 13
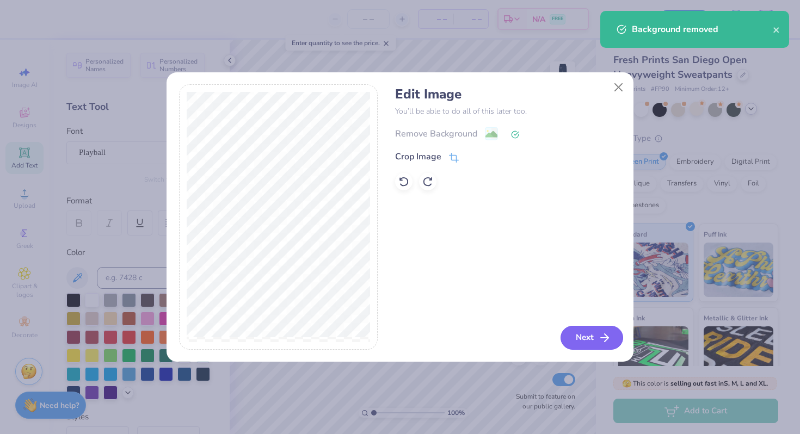
click at [589, 337] on button "Next" at bounding box center [592, 338] width 63 height 24
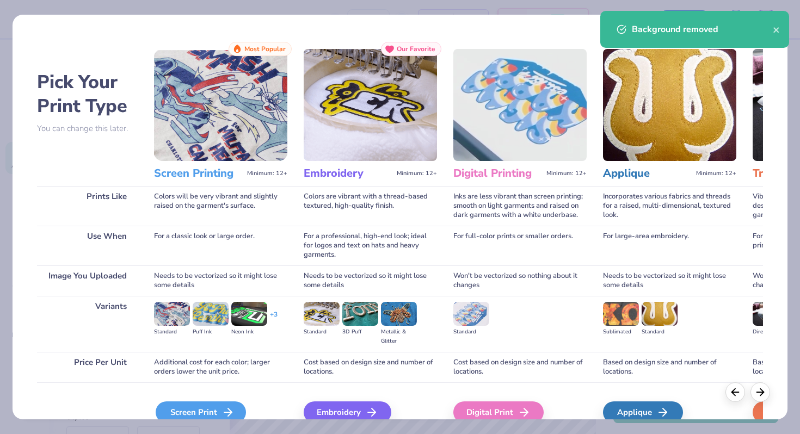
click at [218, 402] on div "Screen Print" at bounding box center [201, 413] width 90 height 22
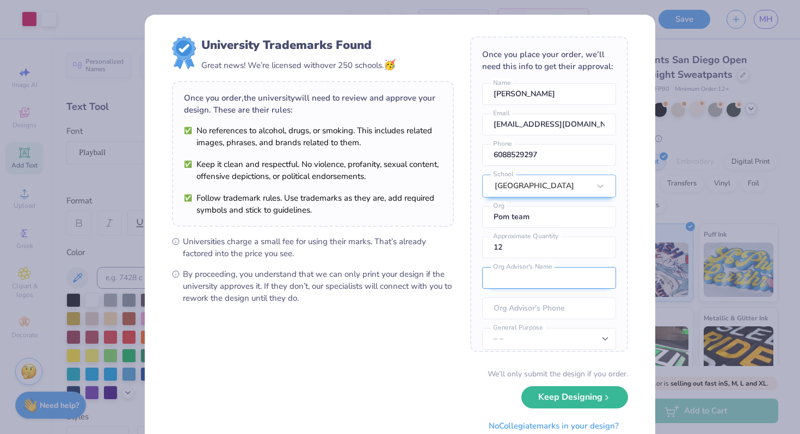
click at [585, 273] on input "text" at bounding box center [549, 278] width 134 height 22
type input "[PERSON_NAME]"
click at [580, 304] on input "tel" at bounding box center [549, 309] width 134 height 22
type input "[PHONE_NUMBER]"
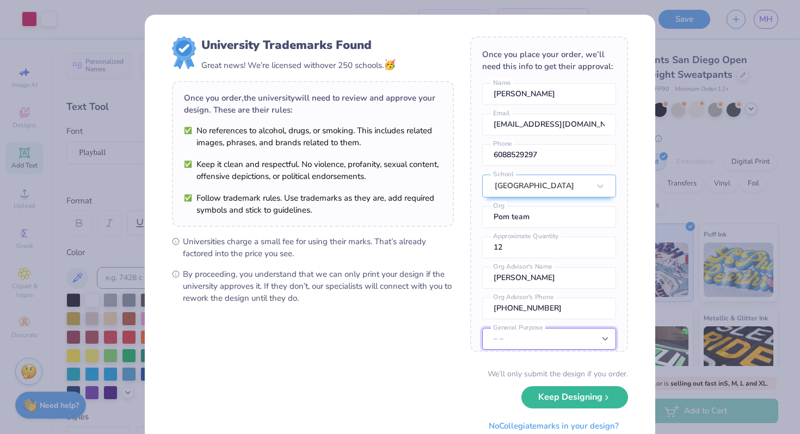
click at [578, 332] on select "– – Member apparel for registered Student Organization / Department / School Fu…" at bounding box center [549, 339] width 134 height 22
select select "Member apparel for registered Student Organization / Department / School"
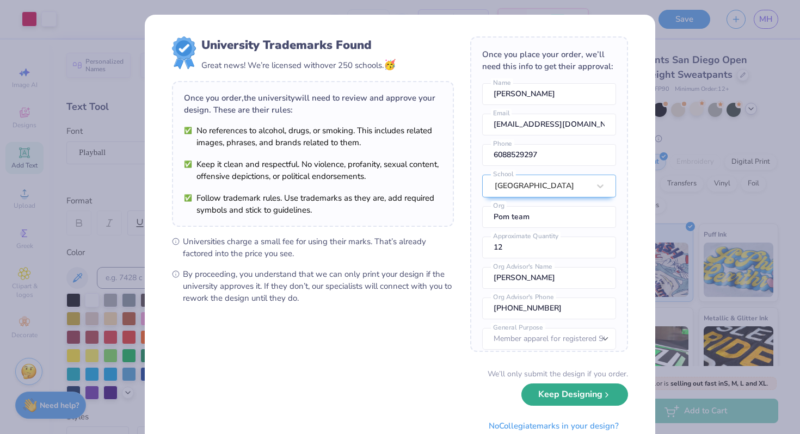
click at [577, 398] on button "Keep Designing" at bounding box center [574, 395] width 107 height 22
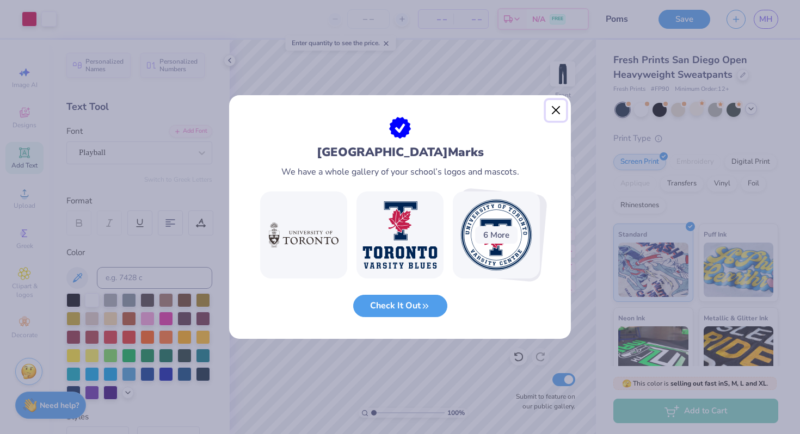
click at [557, 110] on button "Close" at bounding box center [556, 110] width 21 height 21
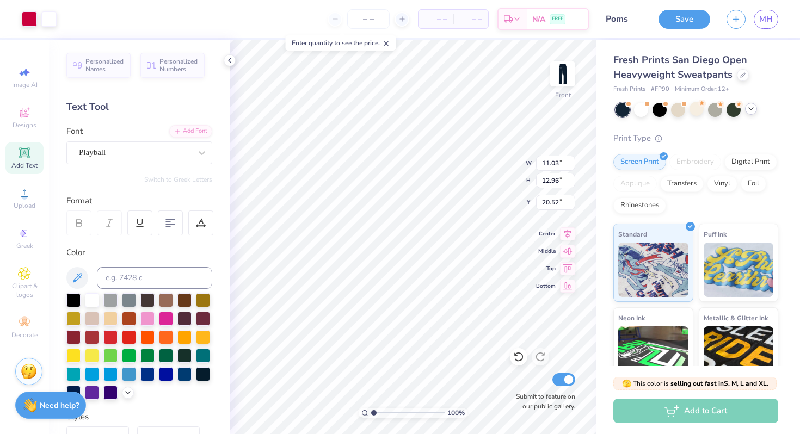
type input "4.09"
type input "4.80"
type input "3.38"
type input "3.86"
click at [567, 82] on img at bounding box center [563, 74] width 44 height 44
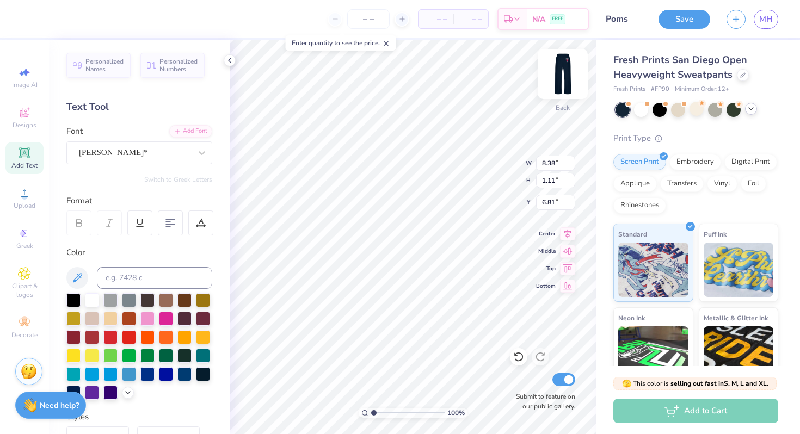
type input "16.21"
type input "5.22"
type input "2.06"
type input "13.47"
type input "3.72"
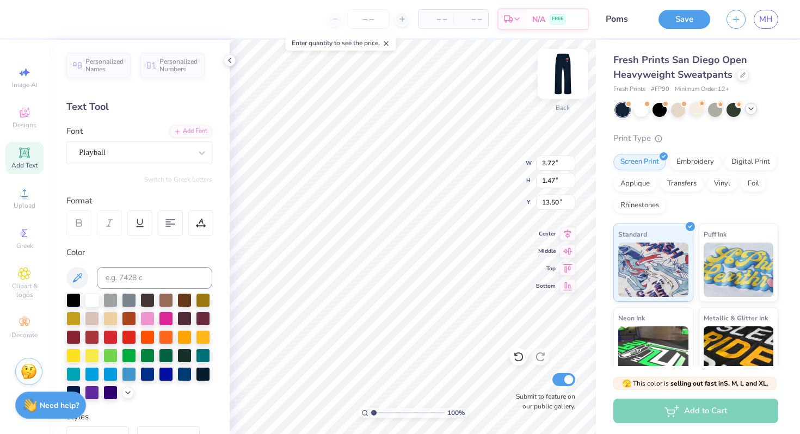
type input "1.47"
type input "14.75"
click at [566, 80] on img at bounding box center [563, 74] width 44 height 44
click at [565, 81] on img at bounding box center [563, 74] width 44 height 44
click at [365, 17] on input "number" at bounding box center [368, 19] width 42 height 20
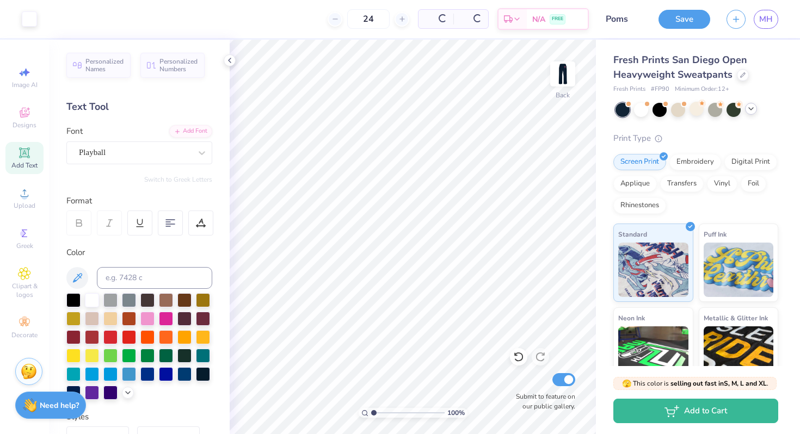
type input "24"
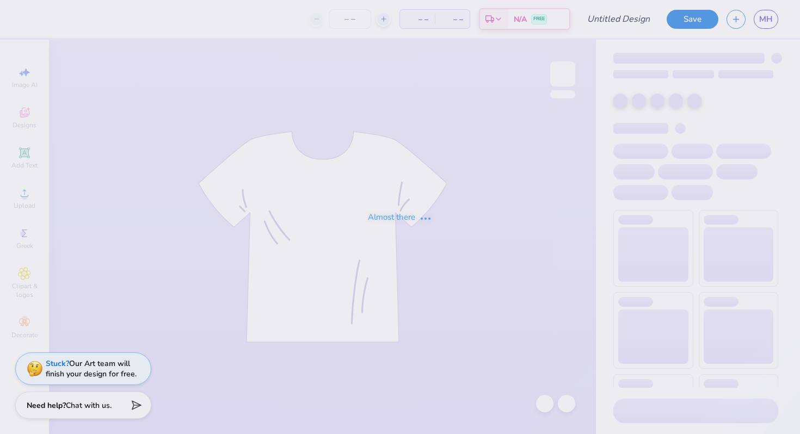
type input "Pom"
type input "24"
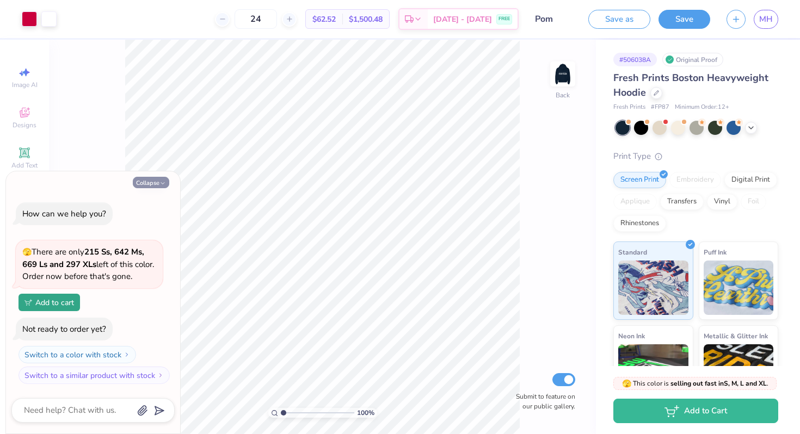
click at [137, 185] on button "Collapse" at bounding box center [151, 182] width 36 height 11
type textarea "x"
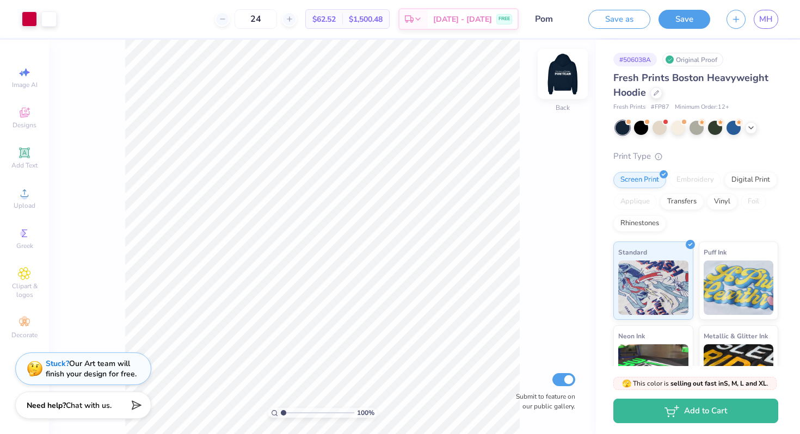
click at [565, 81] on img at bounding box center [563, 74] width 44 height 44
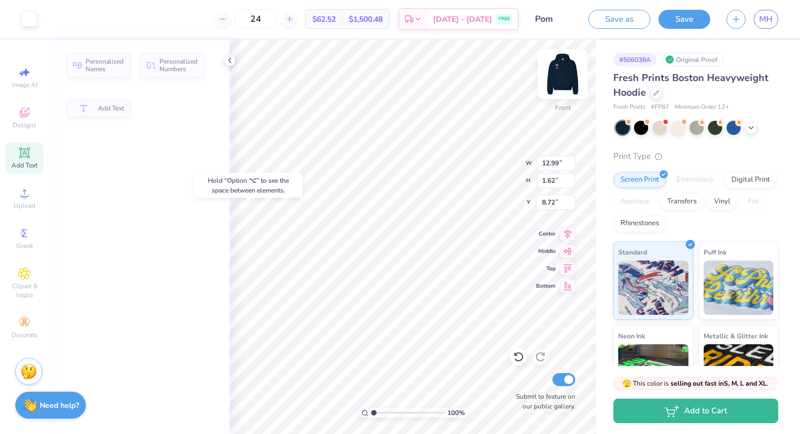
type input "9.00"
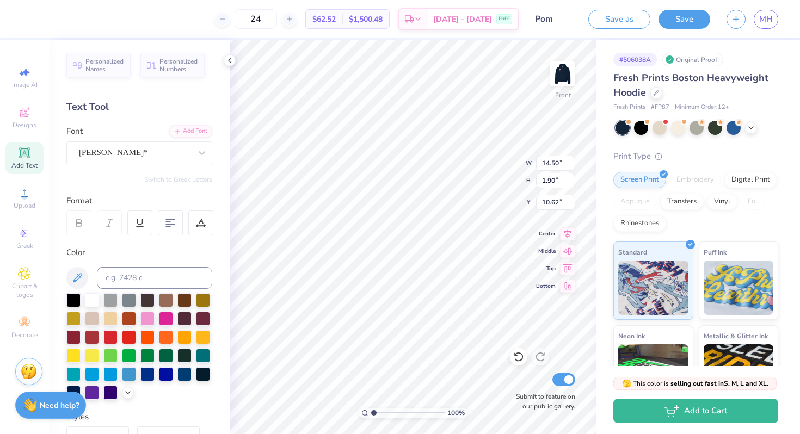
click at [562, 38] on div "Design Title Pom" at bounding box center [553, 19] width 53 height 38
